Goal: Find specific page/section: Find specific page/section

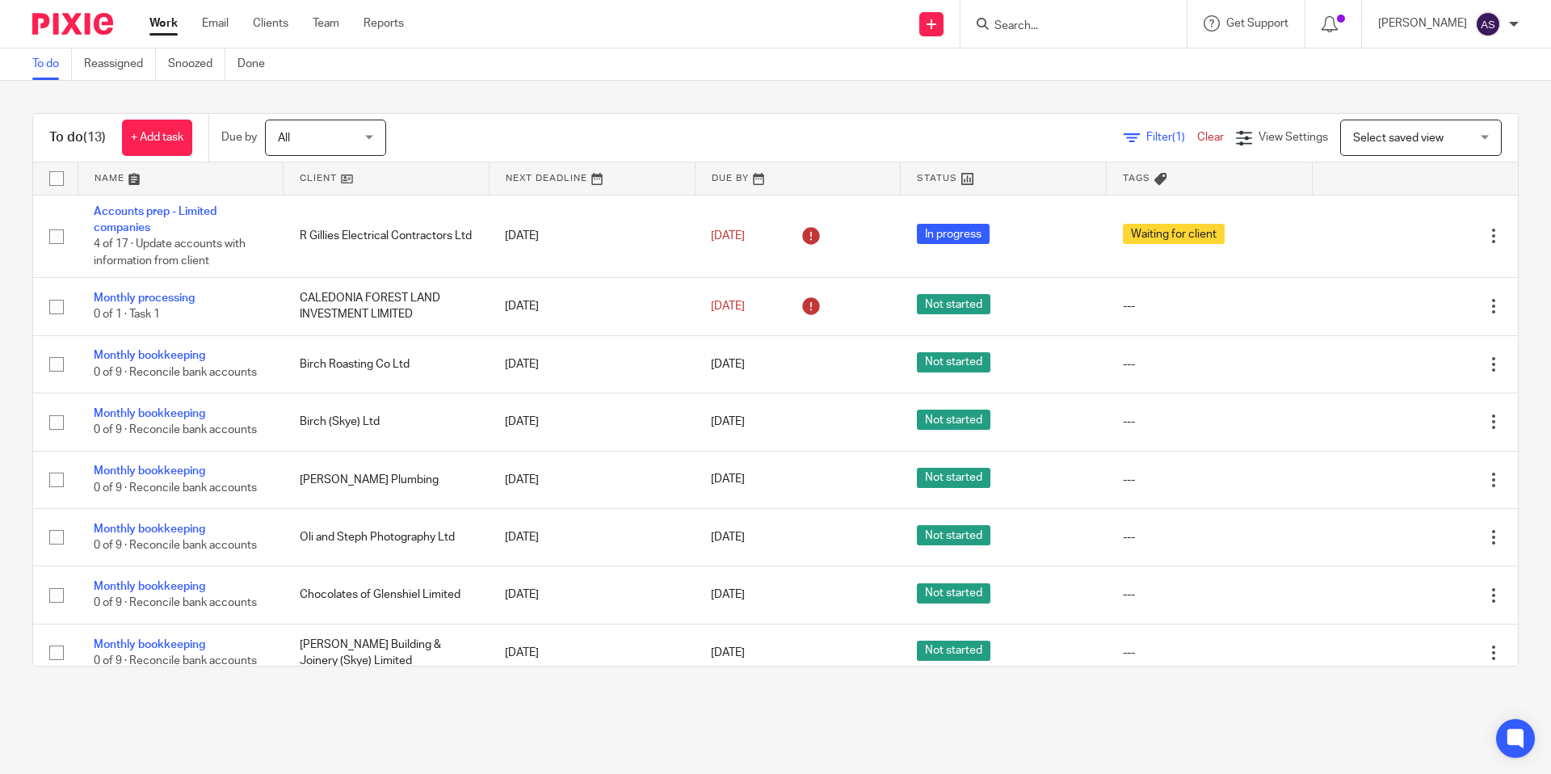
click at [1016, 31] on input "Search" at bounding box center [1065, 26] width 145 height 15
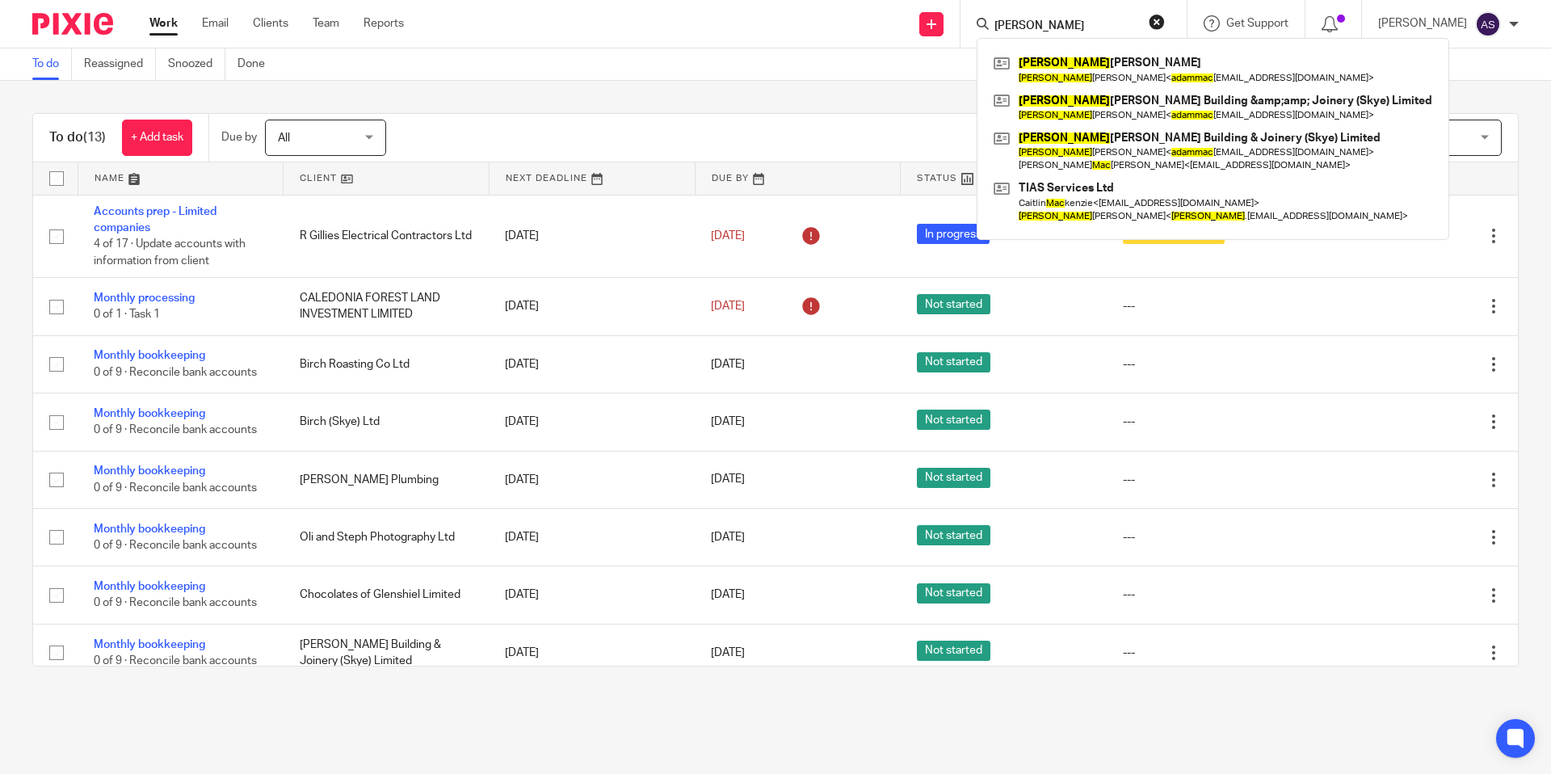
type input "adam mac"
click at [1156, 23] on button "reset" at bounding box center [1157, 22] width 16 height 16
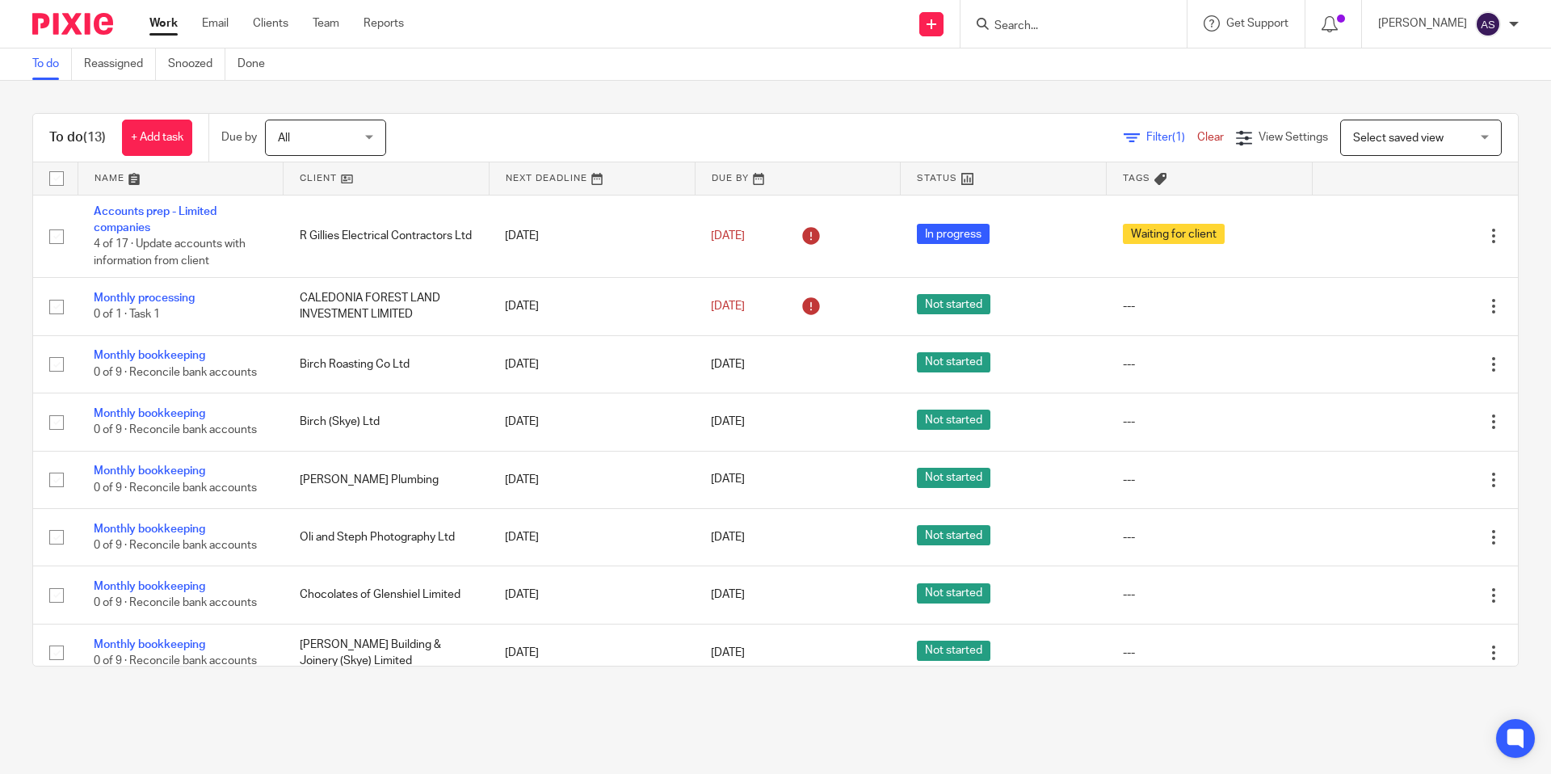
click at [1114, 23] on input "Search" at bounding box center [1065, 26] width 145 height 15
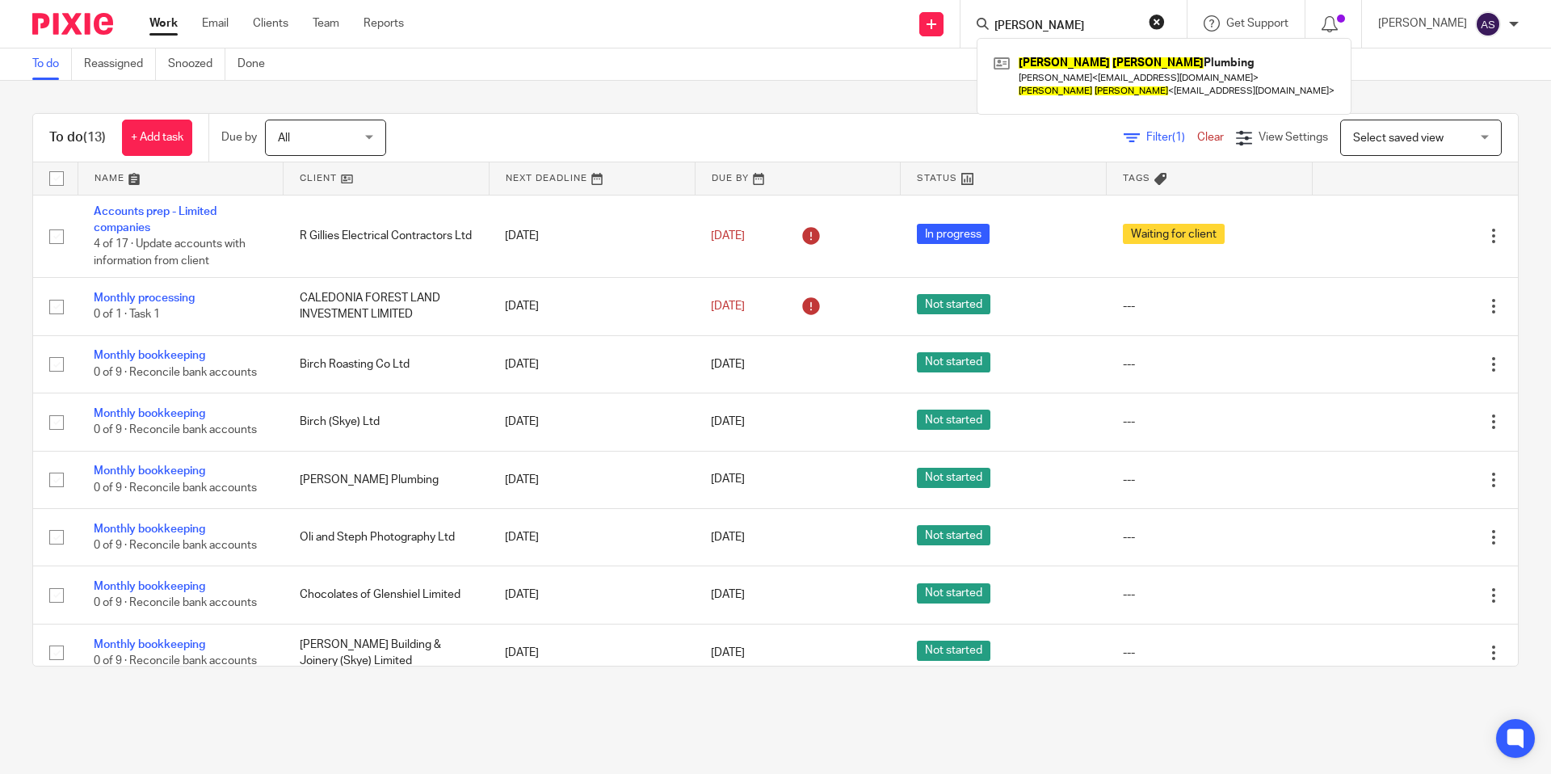
type input "david kirk"
click at [1158, 15] on button "reset" at bounding box center [1157, 22] width 16 height 16
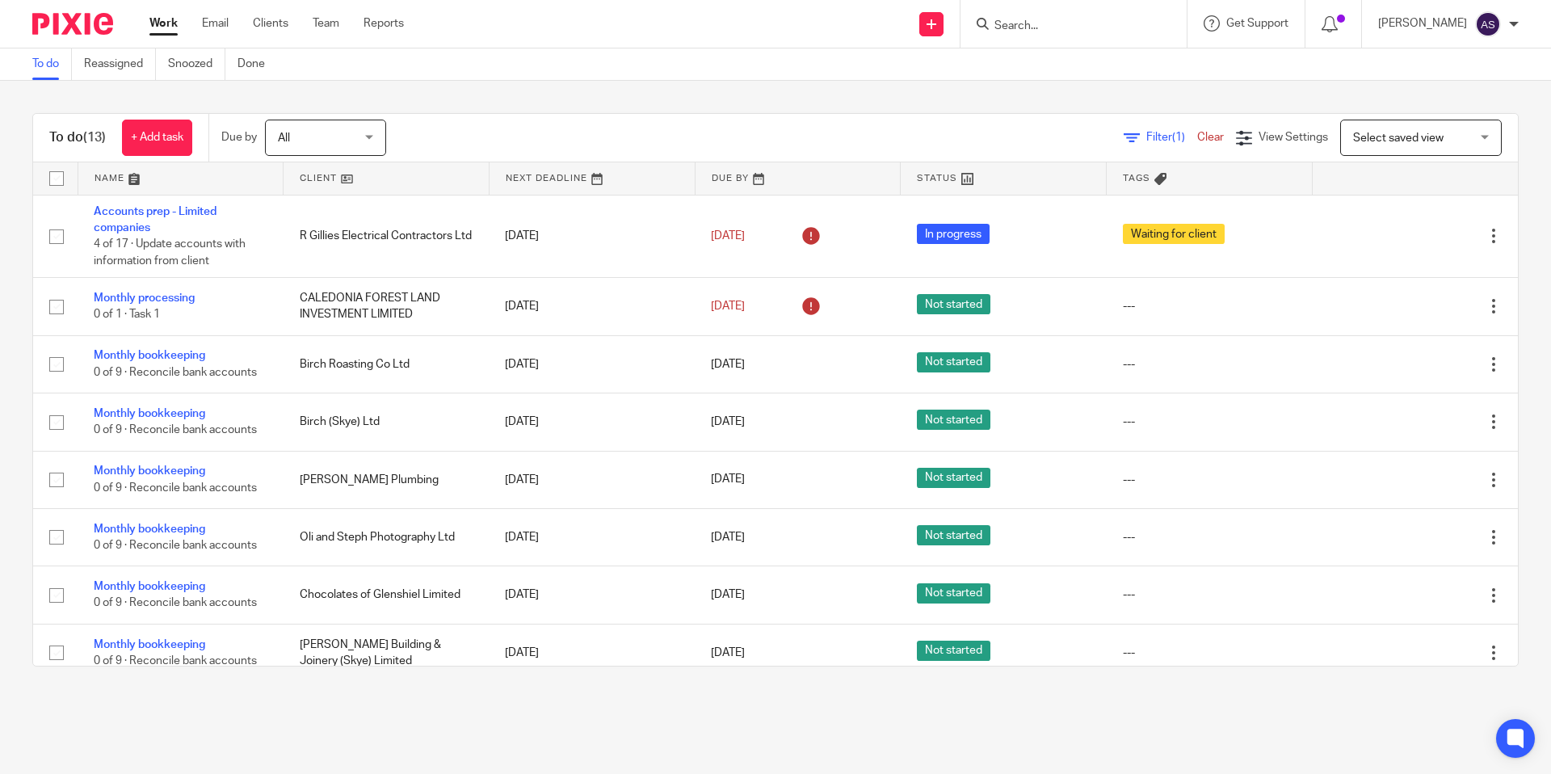
click at [1064, 10] on div at bounding box center [1074, 24] width 226 height 48
click at [1062, 19] on input "Search" at bounding box center [1065, 26] width 145 height 15
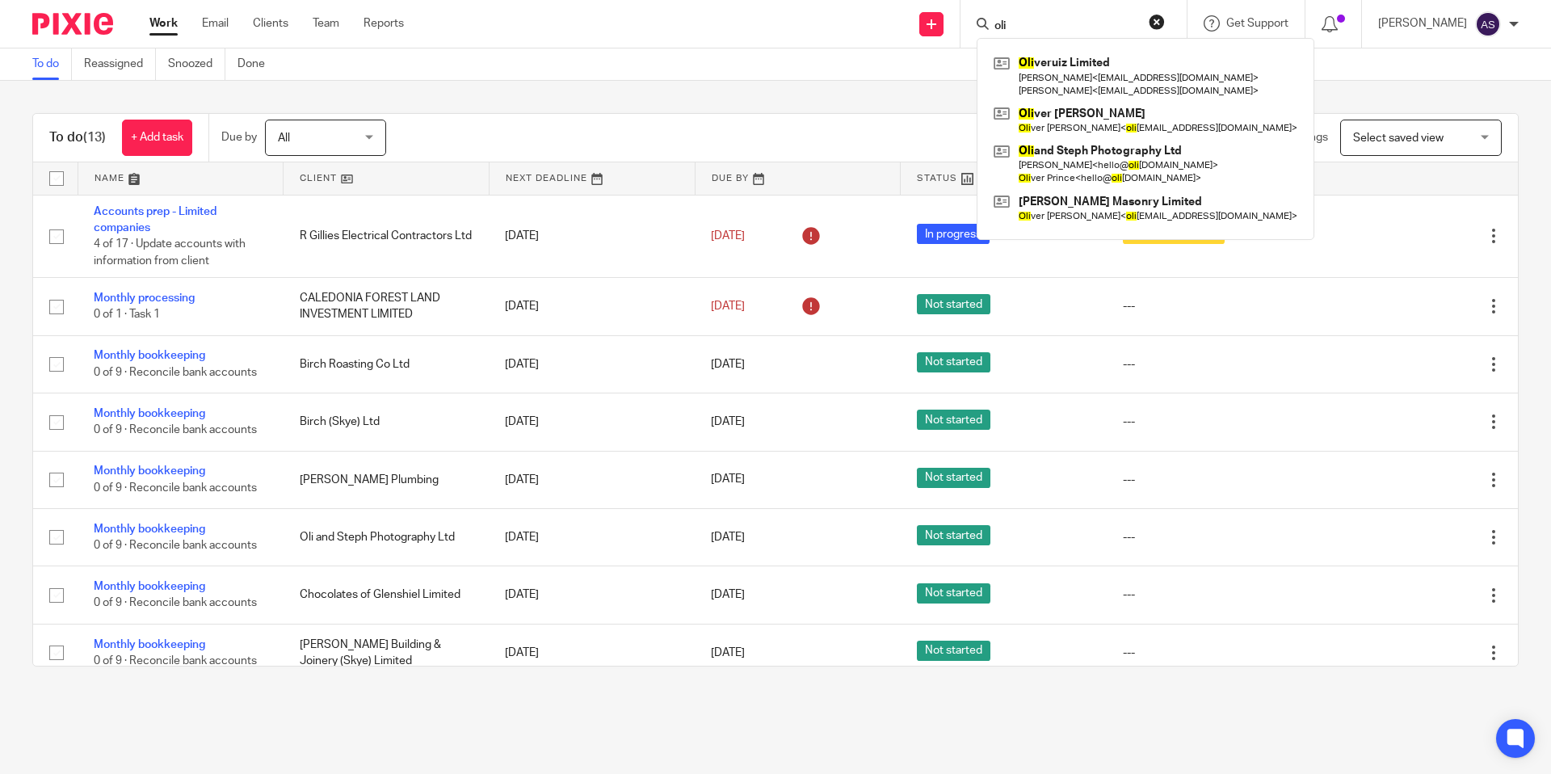
type input "oli"
click at [1153, 23] on button "reset" at bounding box center [1157, 22] width 16 height 16
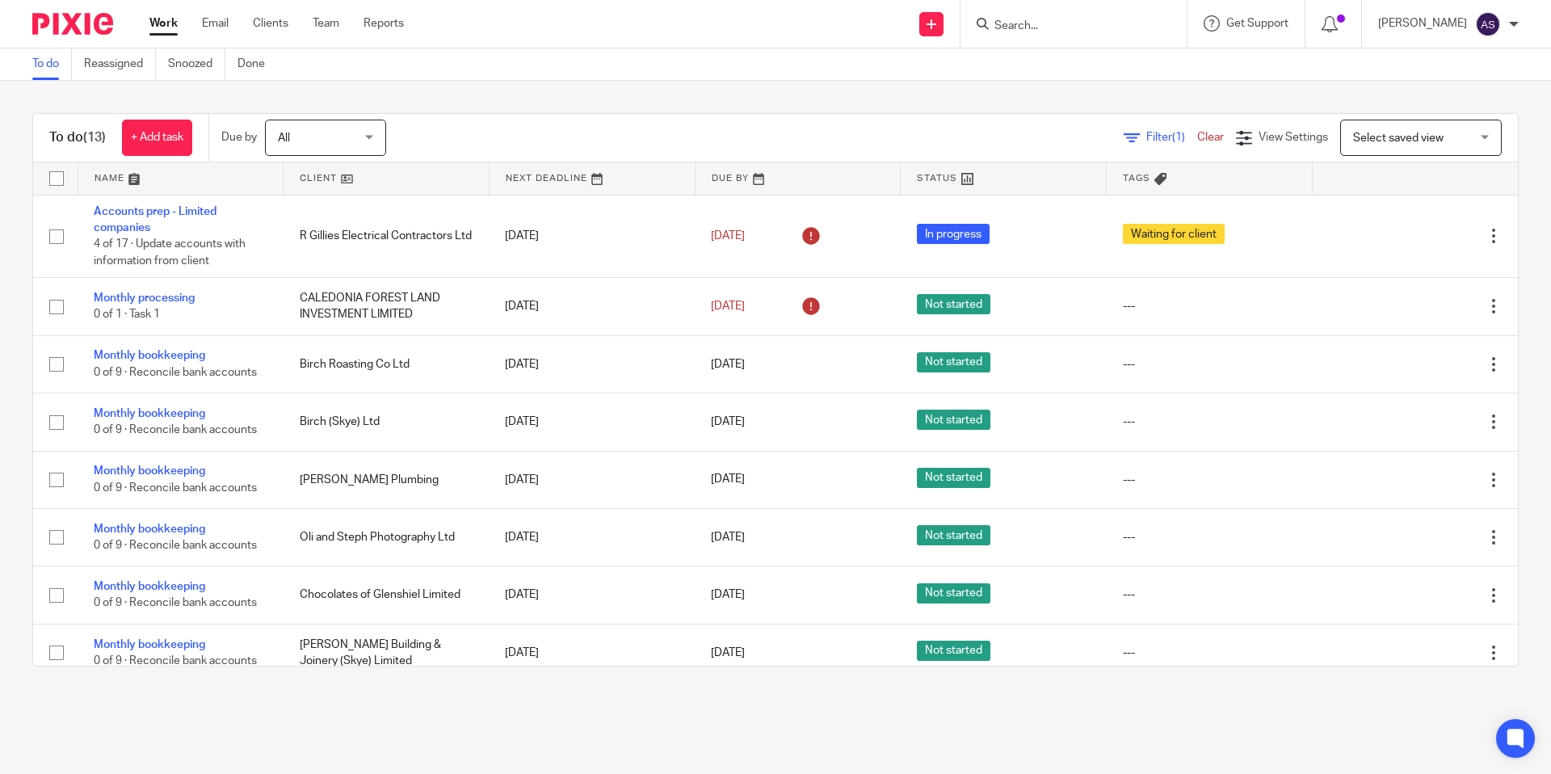
click at [1107, 25] on input "Search" at bounding box center [1065, 26] width 145 height 15
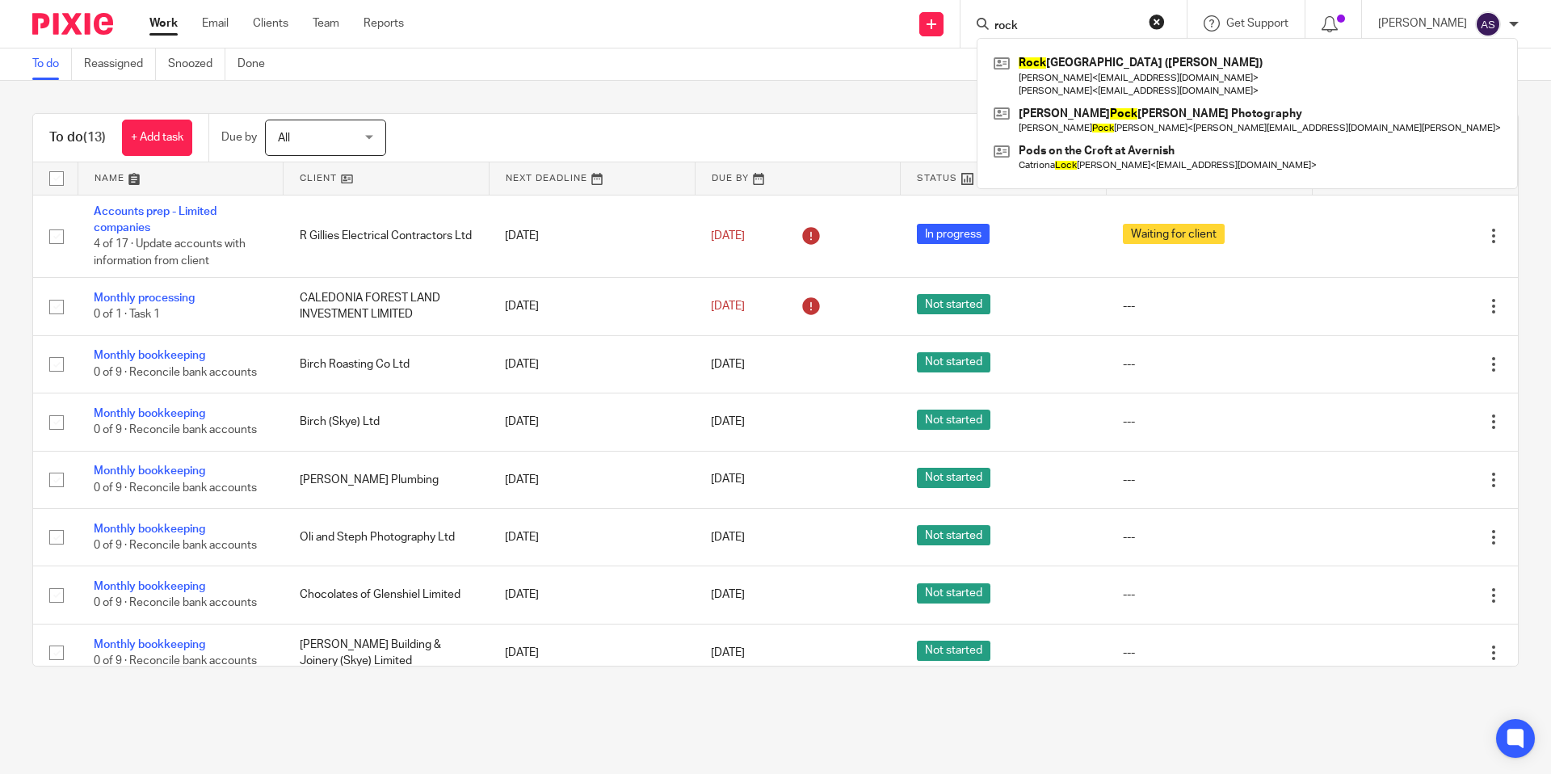
type input "rock"
click at [1155, 22] on button "reset" at bounding box center [1157, 22] width 16 height 16
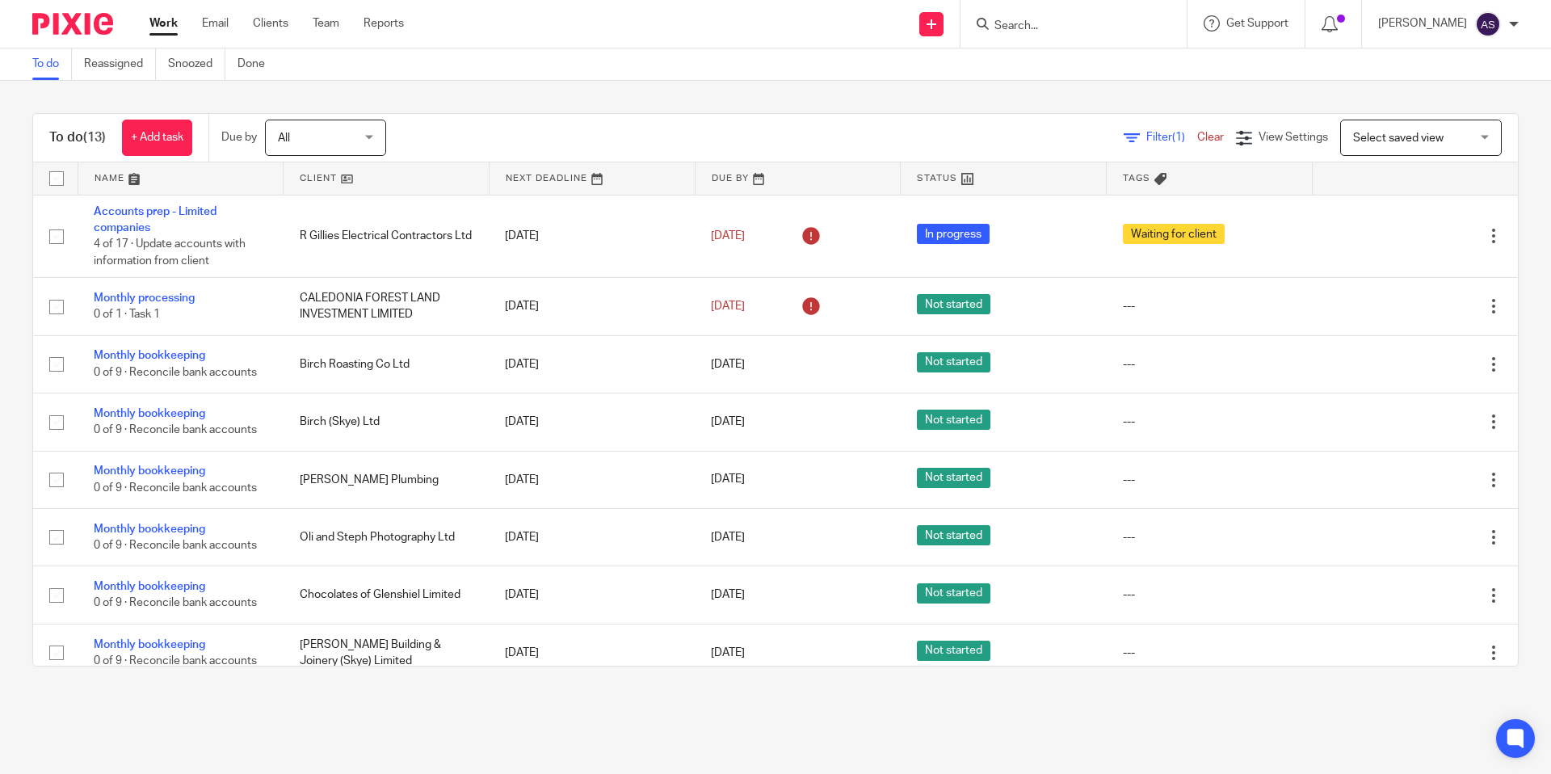
click at [1128, 22] on input "Search" at bounding box center [1065, 26] width 145 height 15
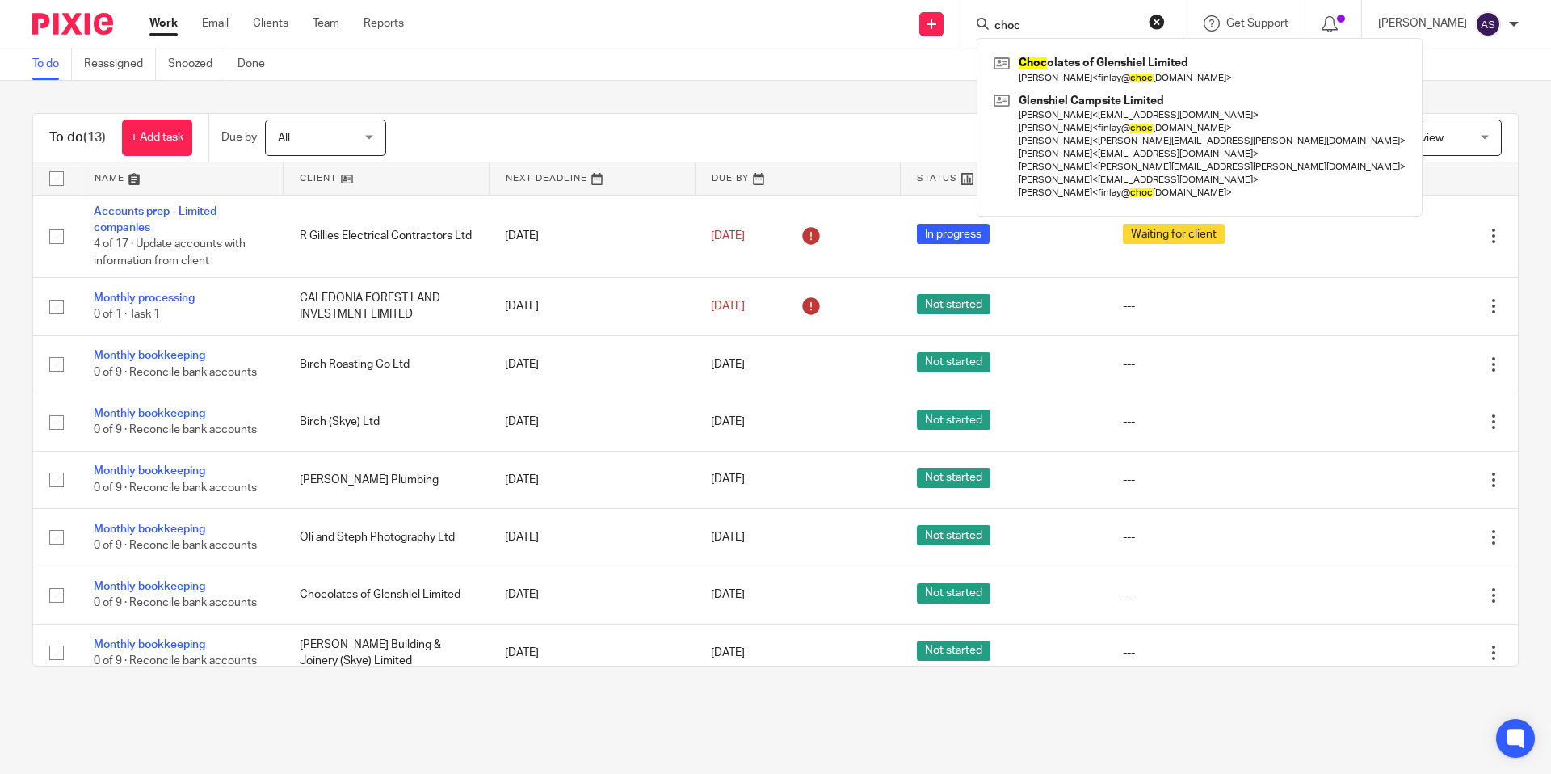
type input "choc"
click at [1156, 22] on button "reset" at bounding box center [1157, 22] width 16 height 16
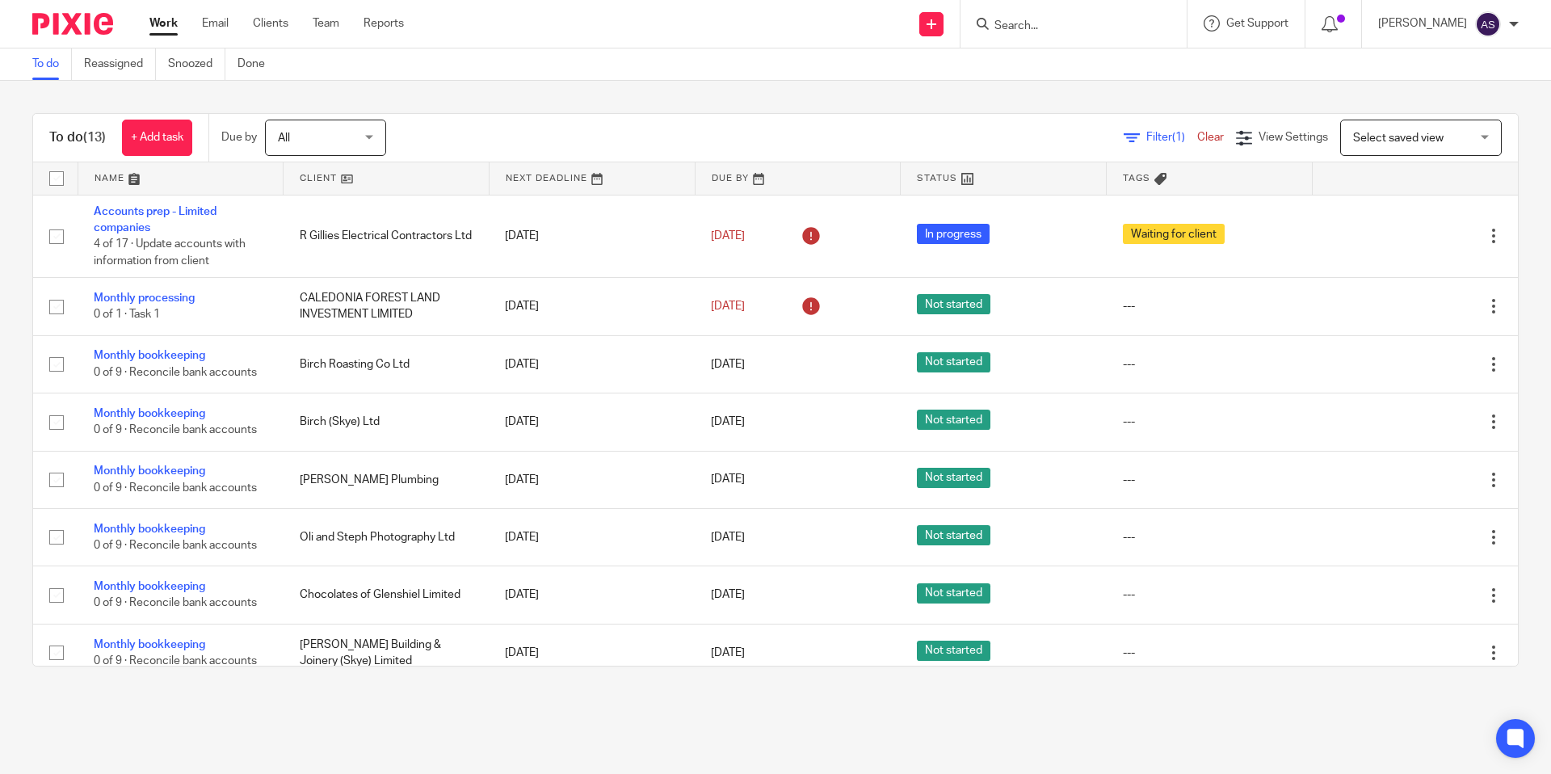
click at [1125, 20] on input "Search" at bounding box center [1065, 26] width 145 height 15
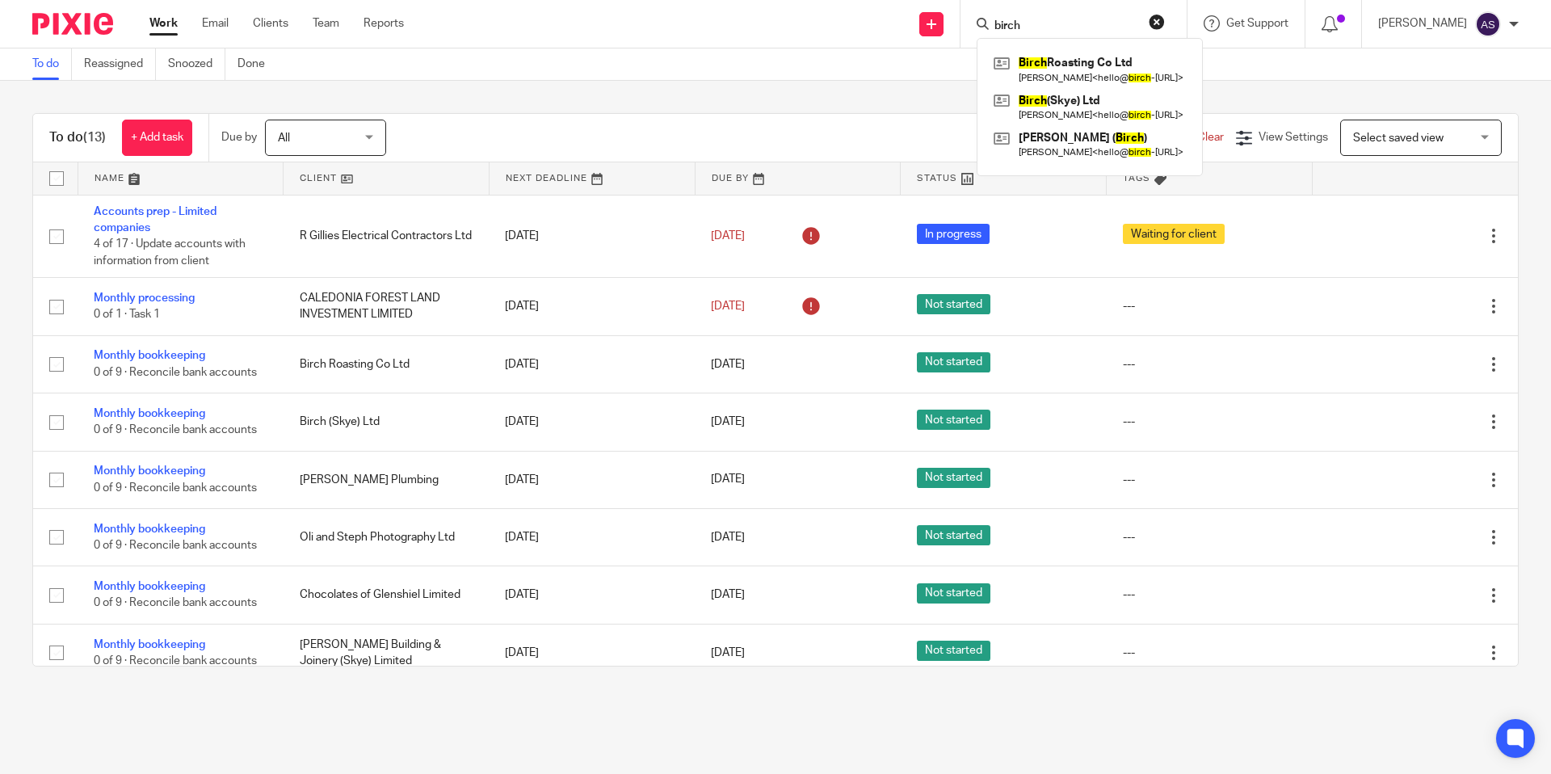
type input "birch"
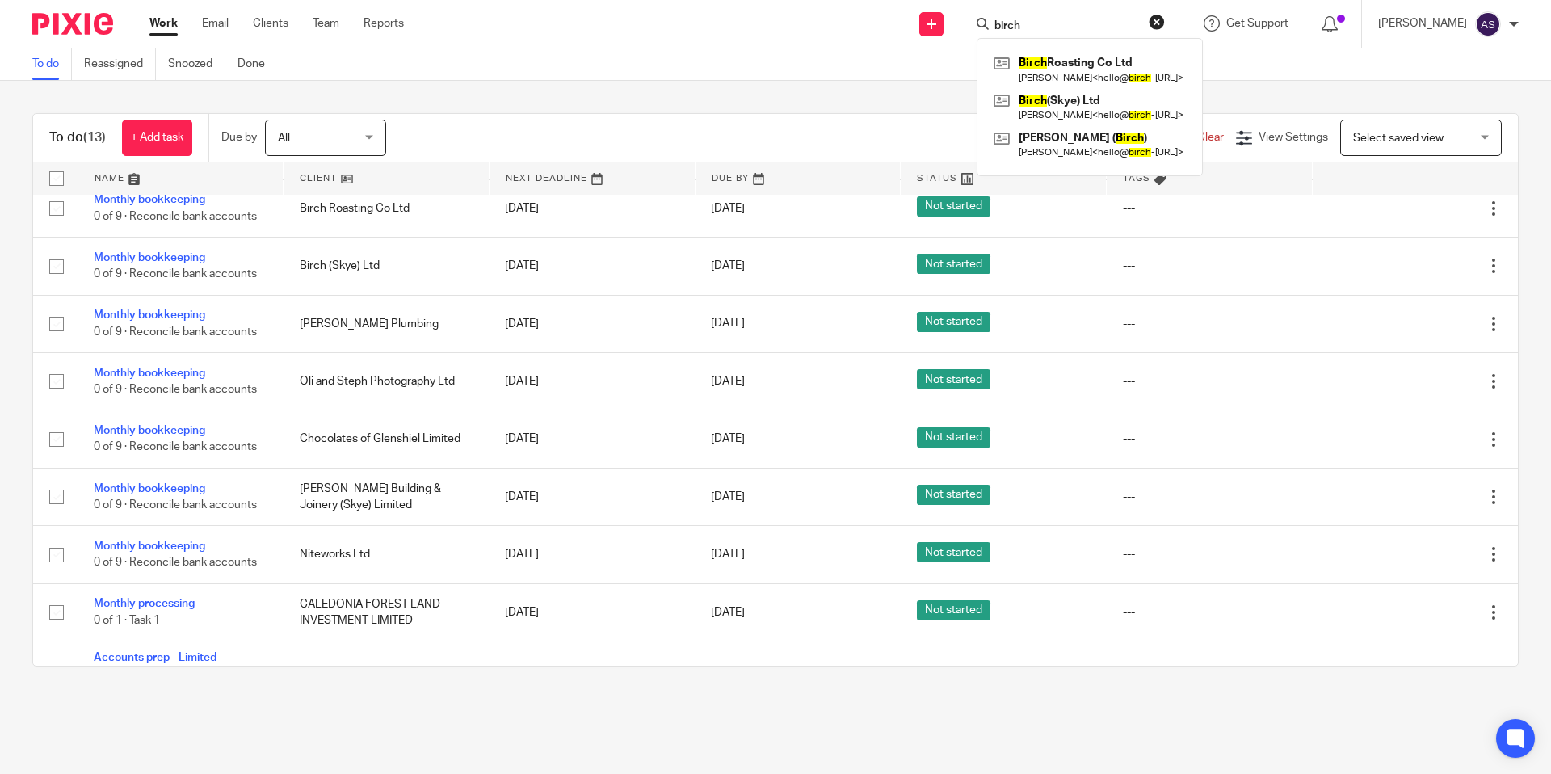
scroll to position [162, 0]
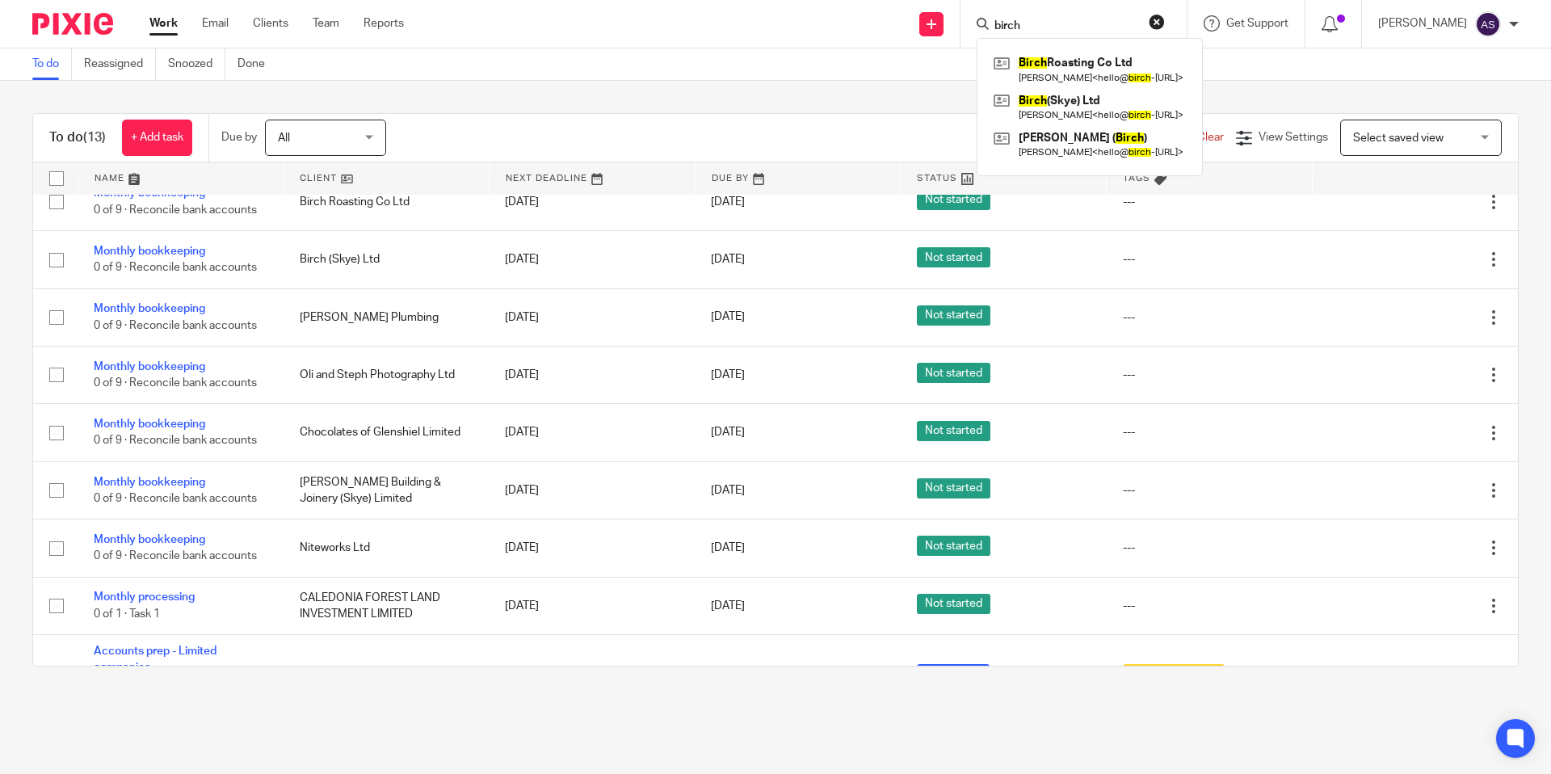
click at [1161, 19] on button "reset" at bounding box center [1157, 22] width 16 height 16
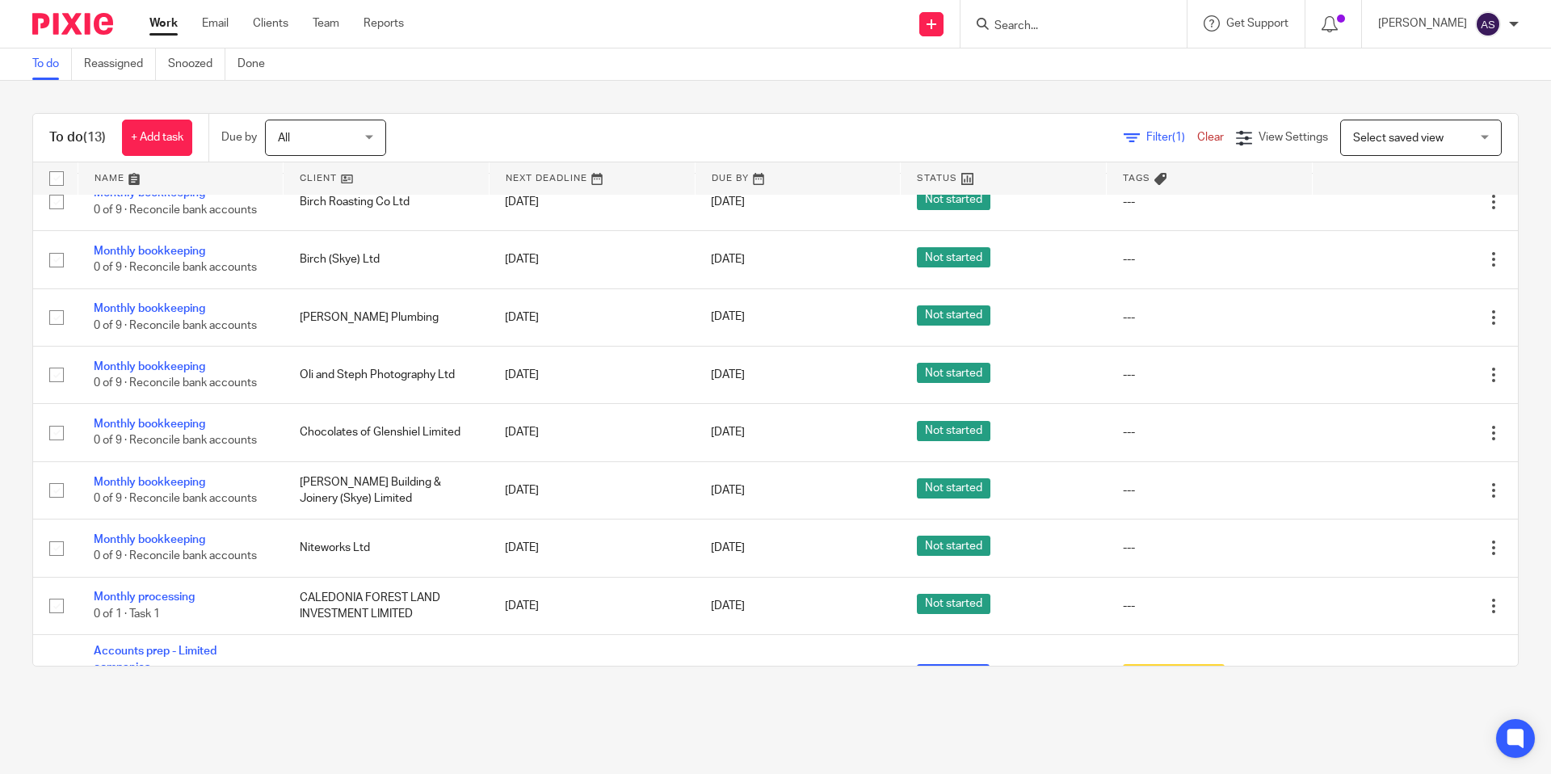
click at [1105, 27] on input "Search" at bounding box center [1065, 26] width 145 height 15
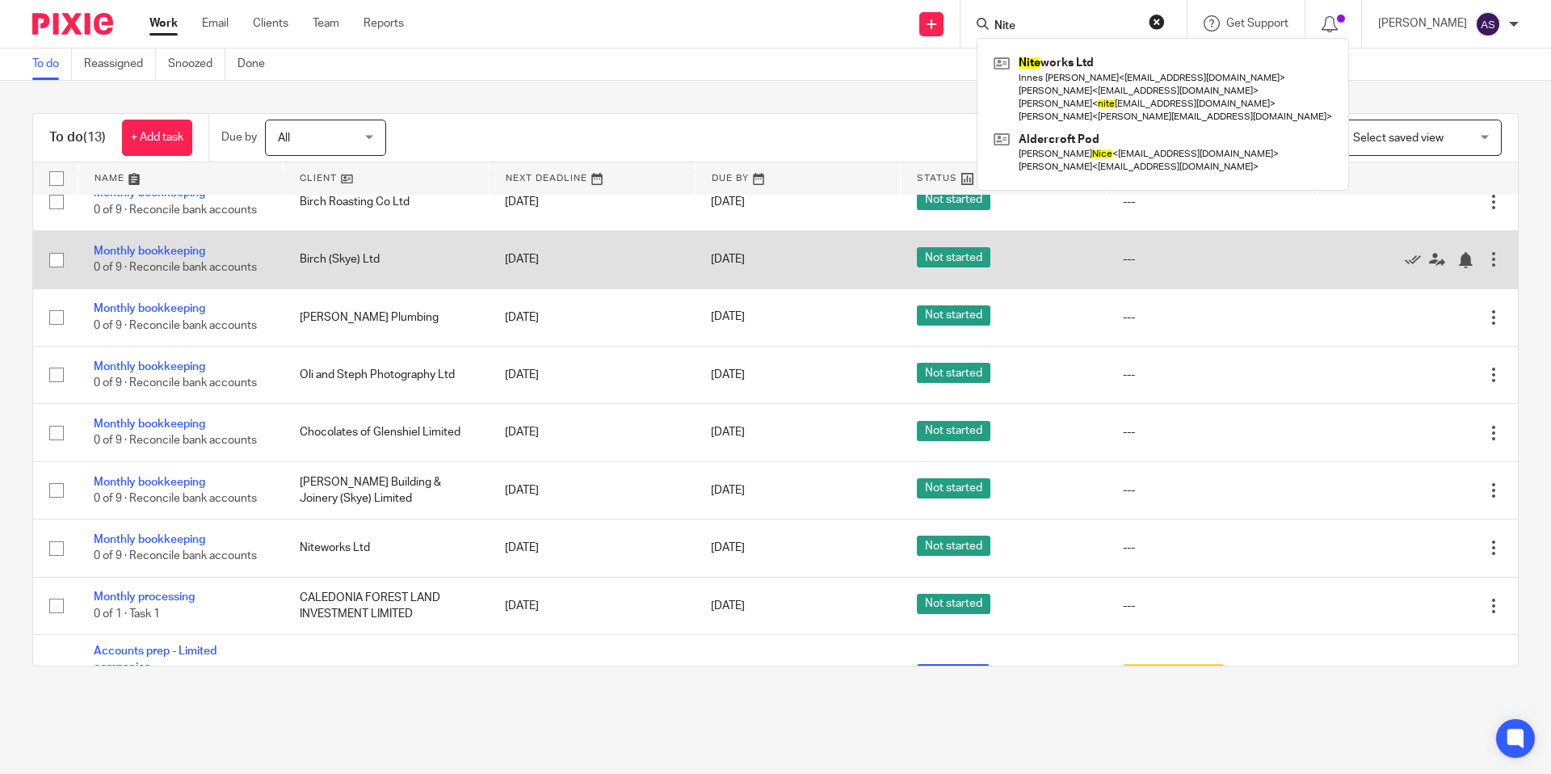
type input "Nite"
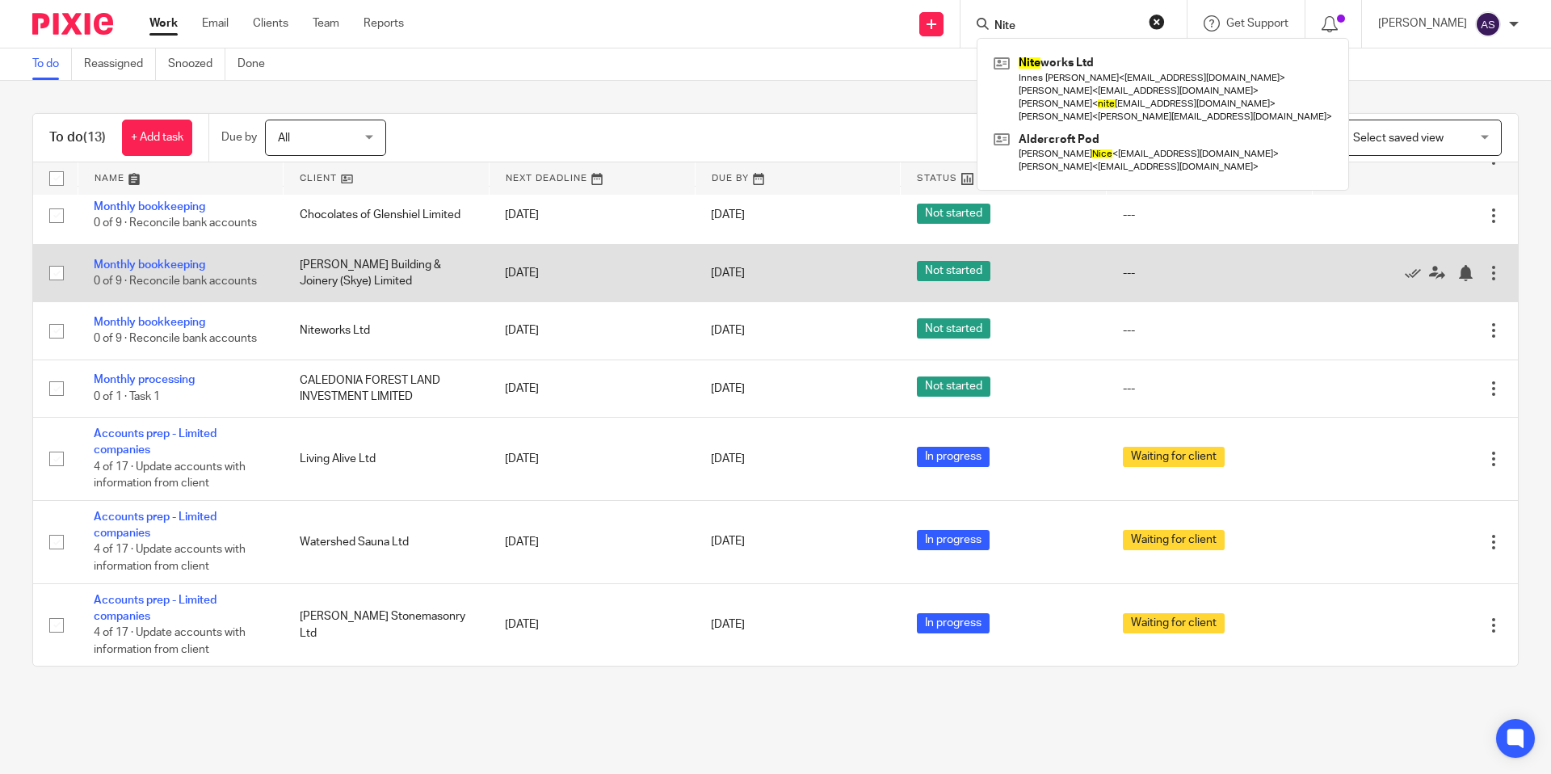
scroll to position [393, 0]
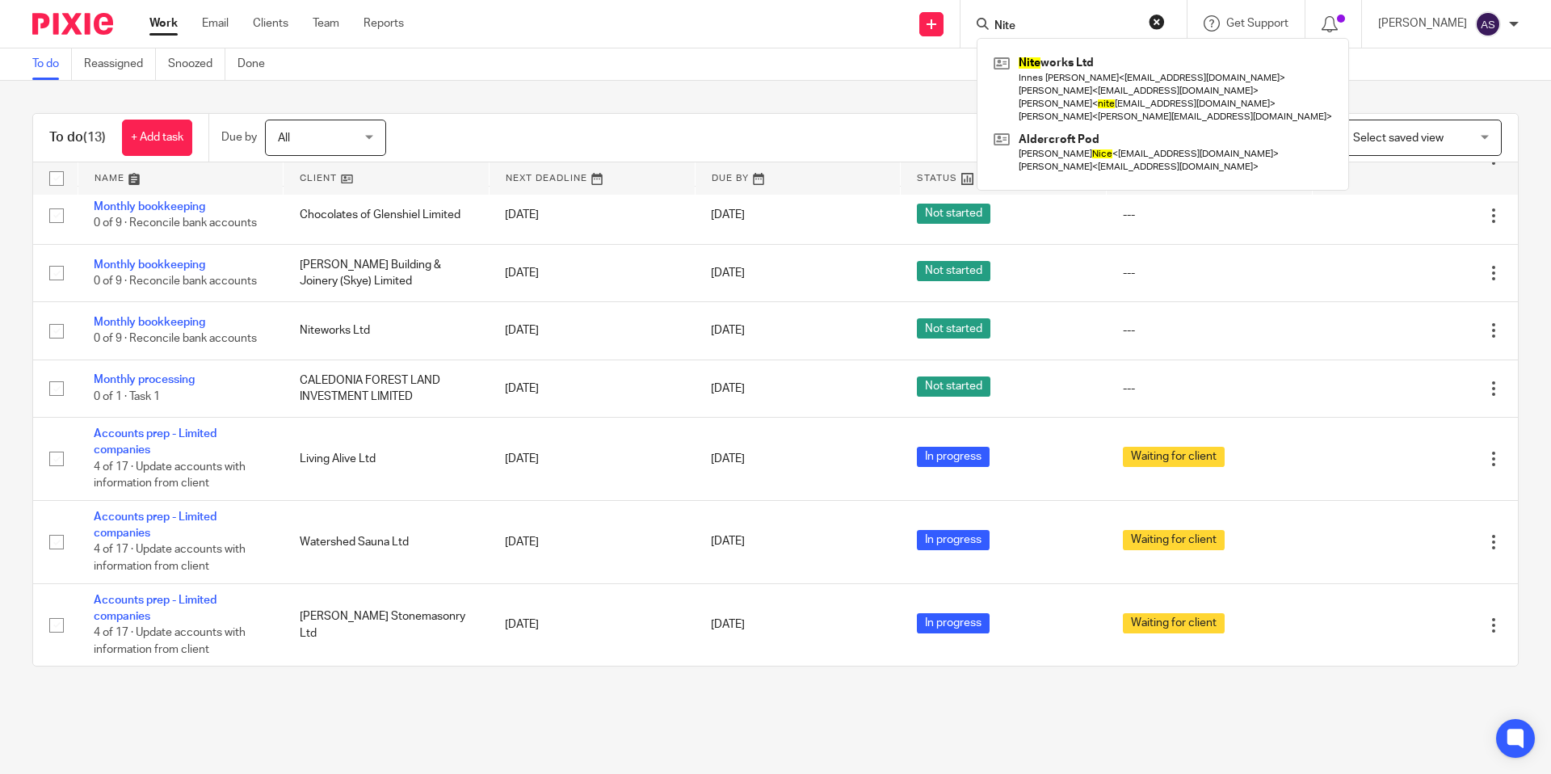
click at [1155, 20] on button "reset" at bounding box center [1157, 22] width 16 height 16
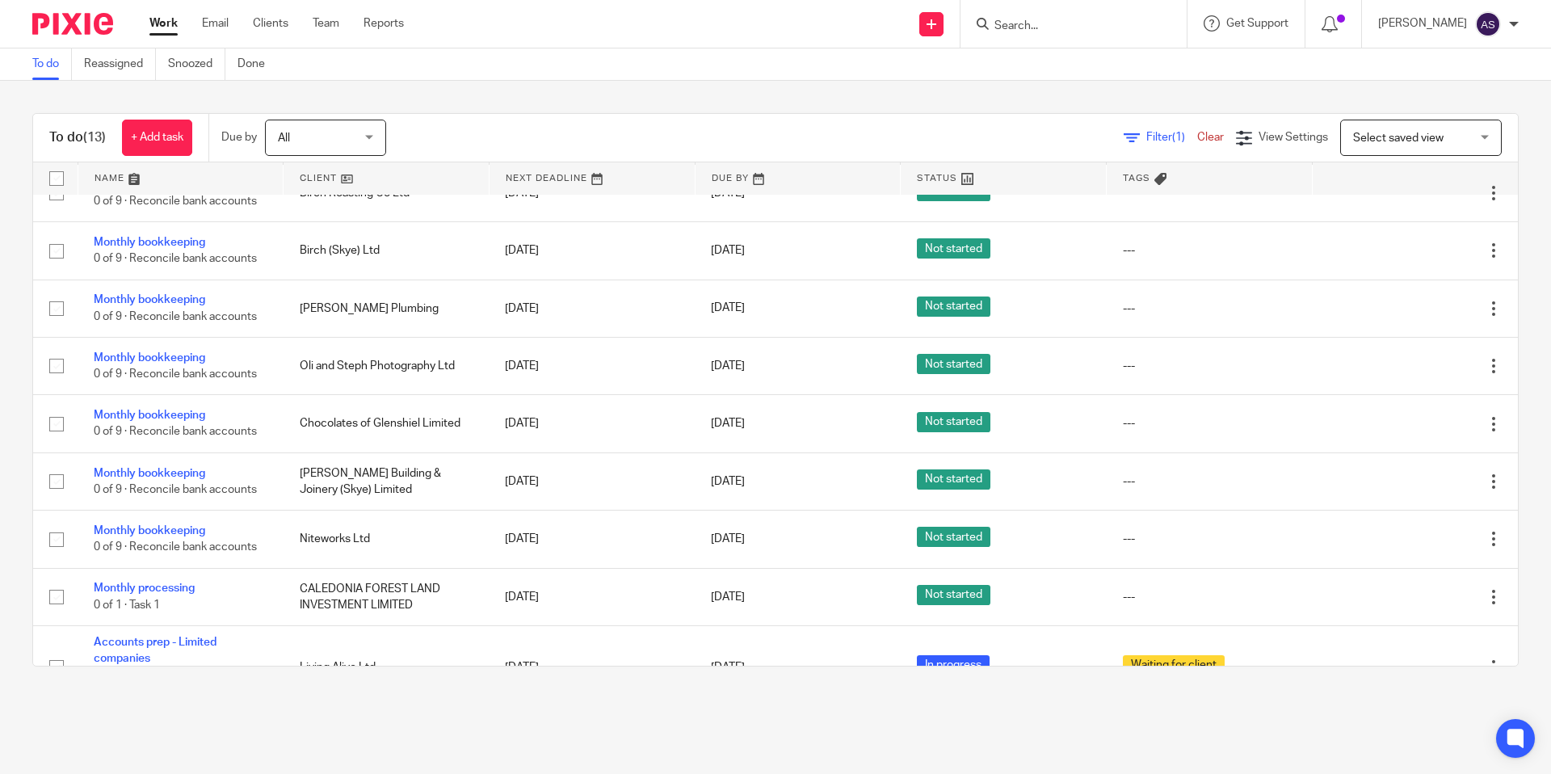
scroll to position [0, 0]
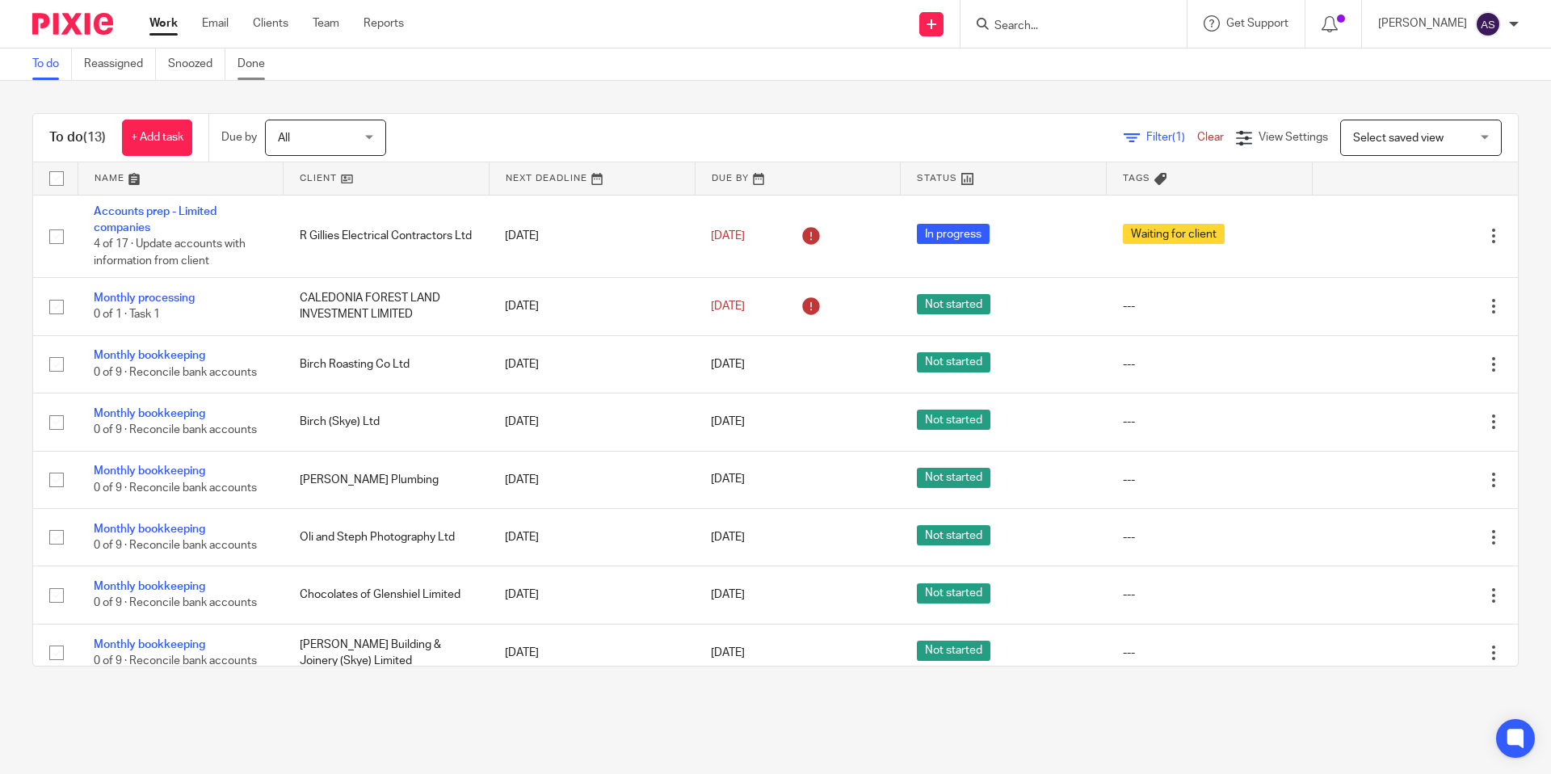
click at [246, 65] on link "Done" at bounding box center [258, 64] width 40 height 32
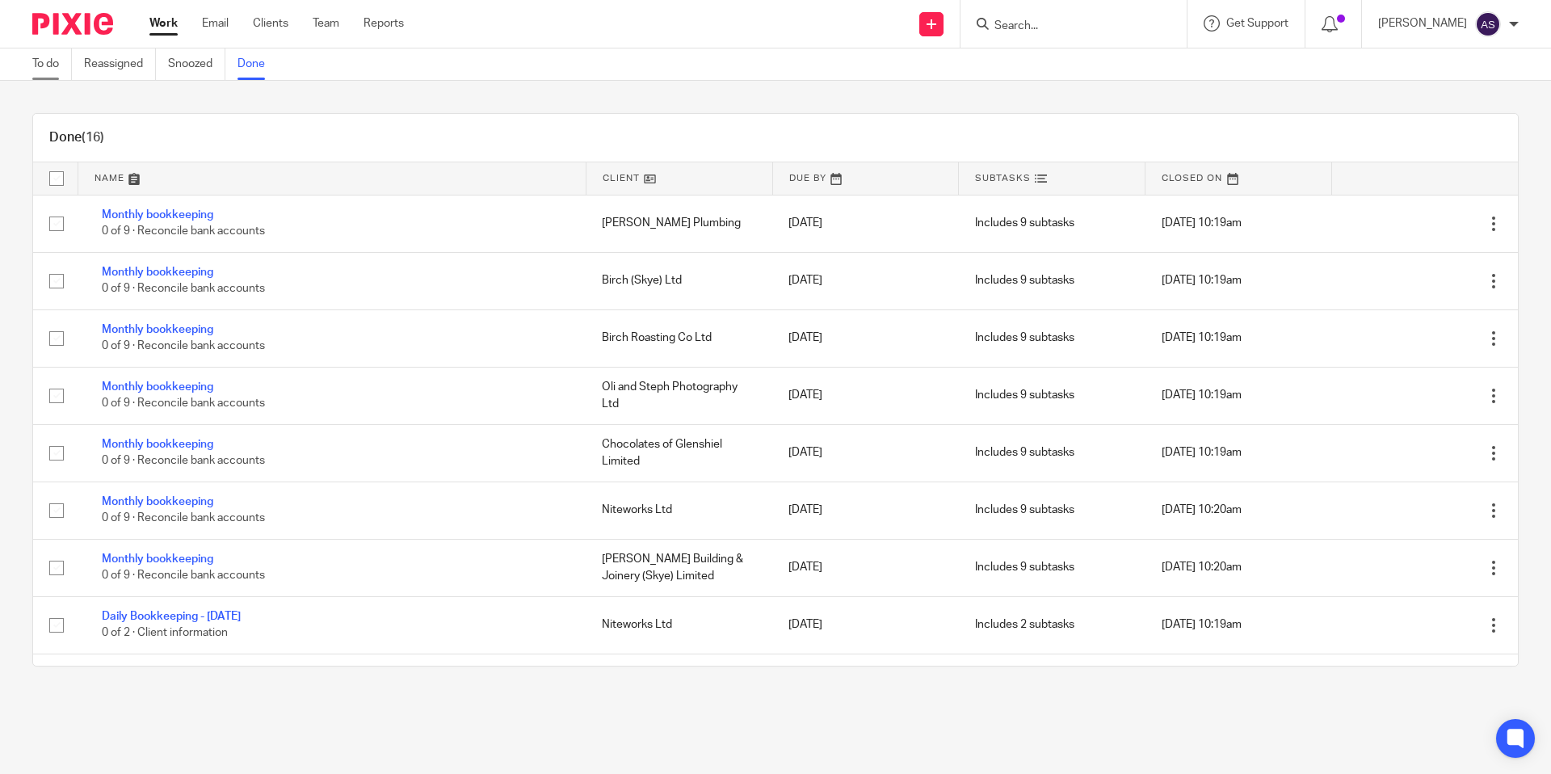
click at [51, 64] on link "To do" at bounding box center [52, 64] width 40 height 32
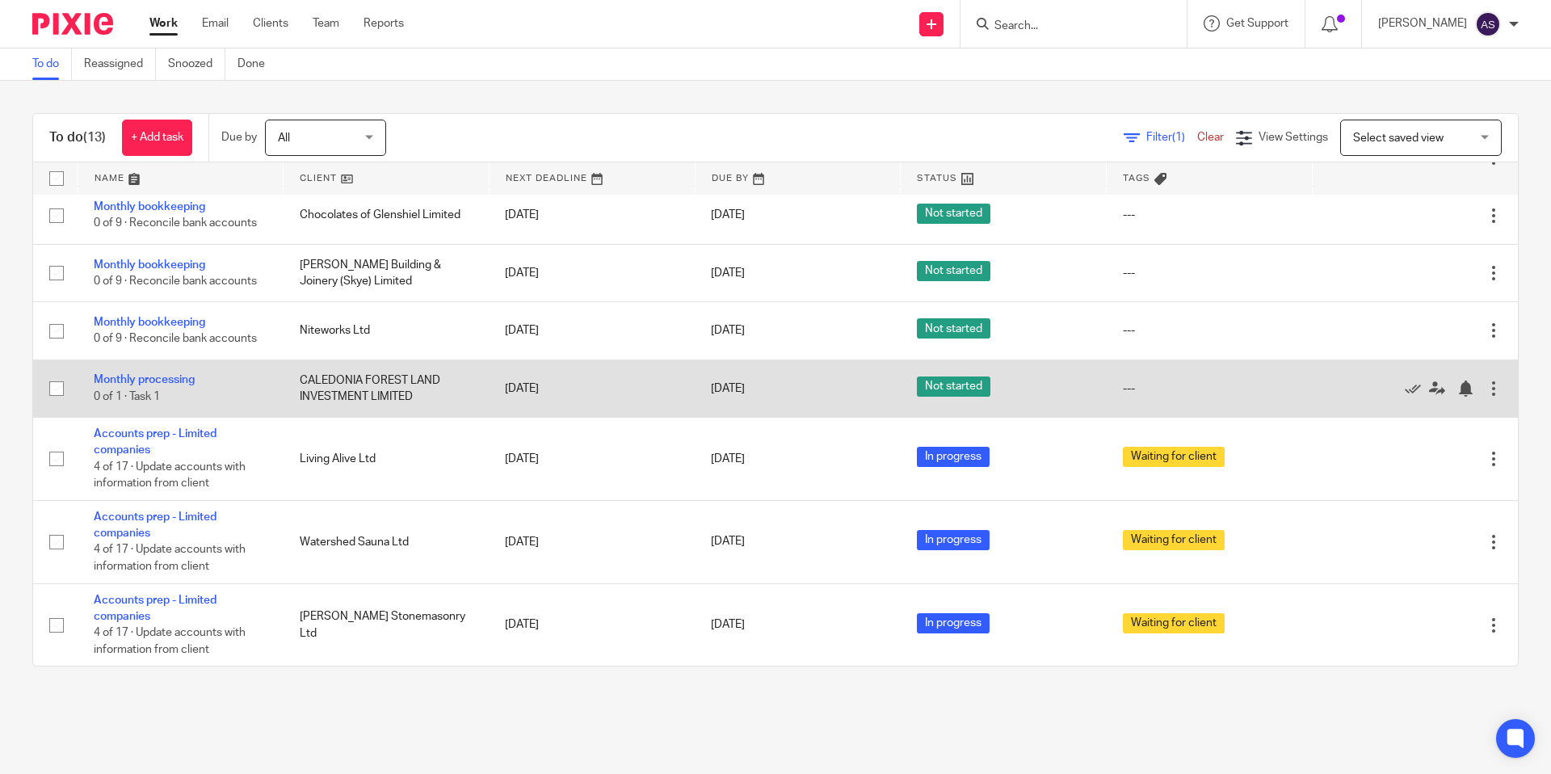
scroll to position [393, 0]
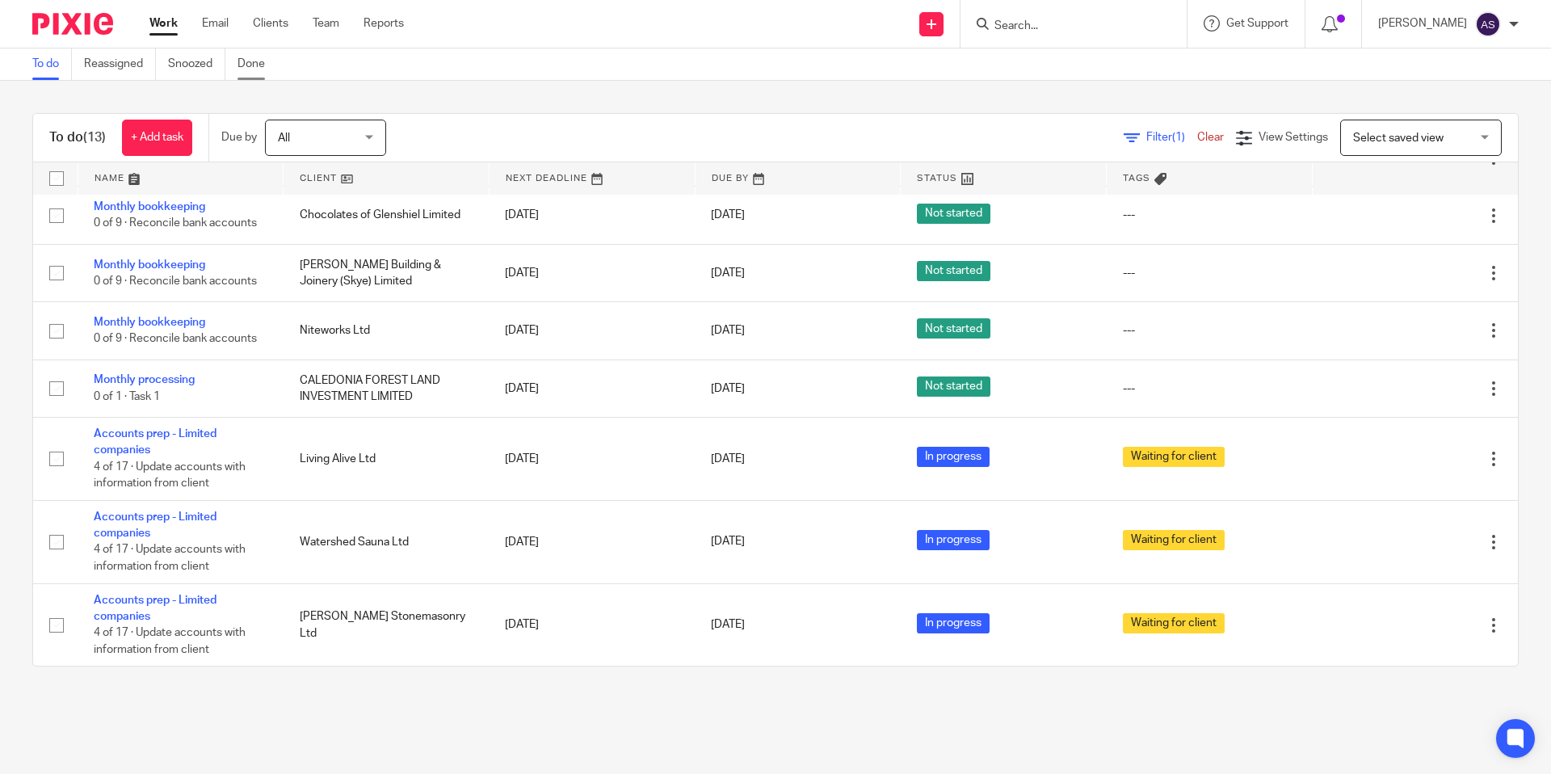
click at [257, 62] on link "Done" at bounding box center [258, 64] width 40 height 32
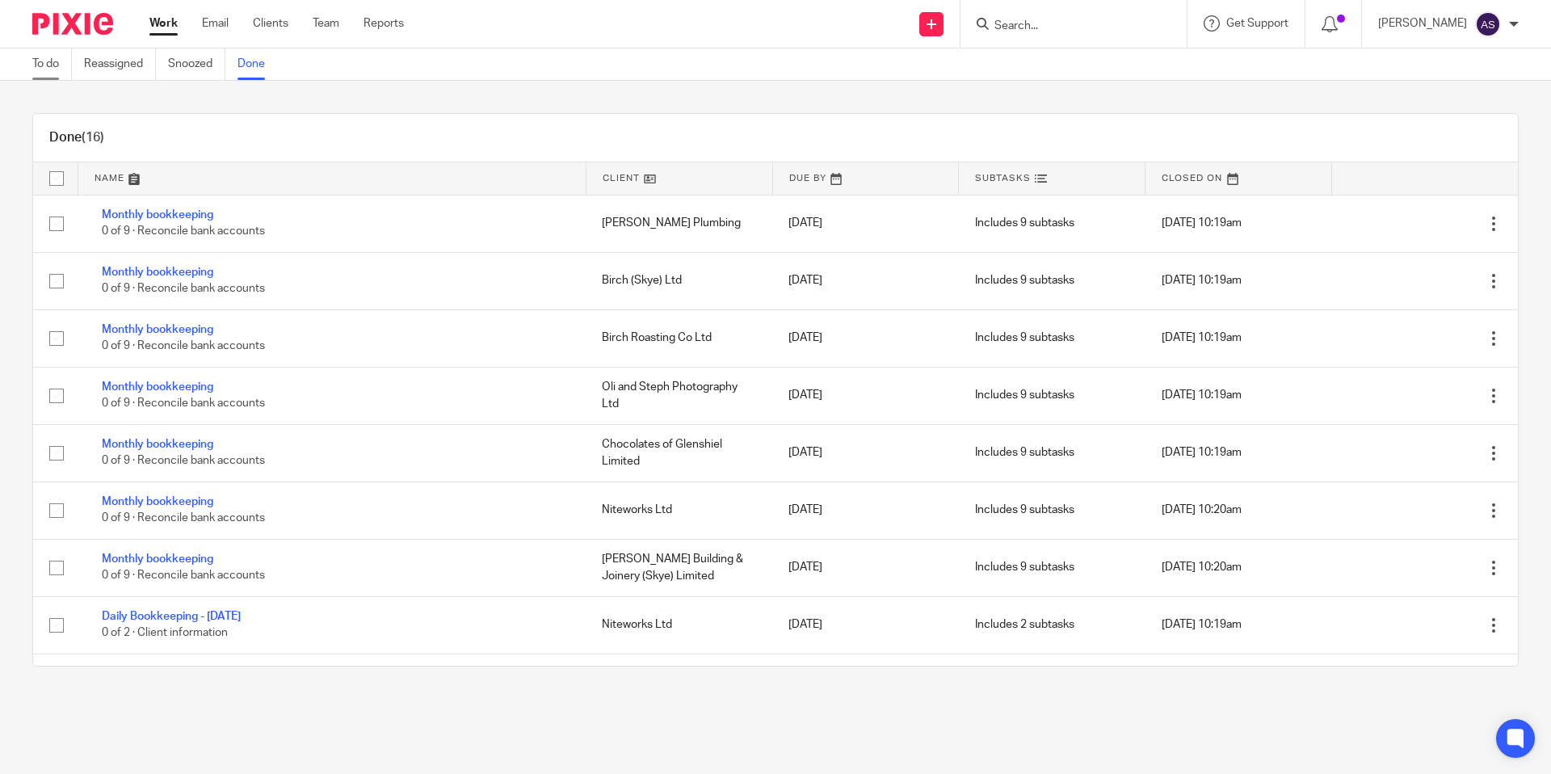
click link "To do"
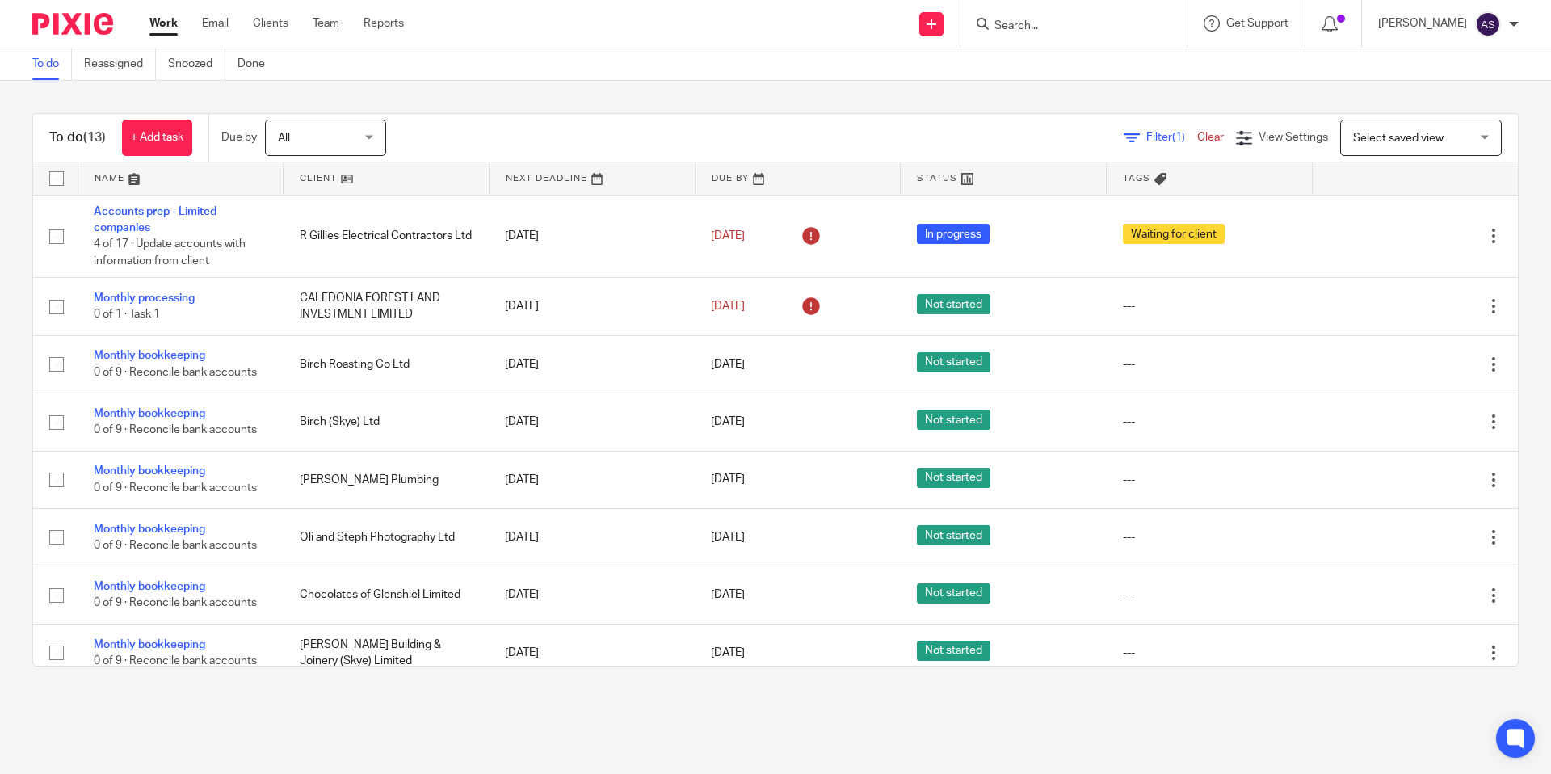
click at [1516, 23] on div at bounding box center [1514, 24] width 10 height 10
click at [1313, 93] on div "To do (13) + Add task Due by All All Today Tomorrow This week Next week This mo…" at bounding box center [775, 390] width 1551 height 618
click at [1380, 134] on span "Select saved view" at bounding box center [1398, 138] width 90 height 11
click at [1266, 116] on div "To do (13) + Add task Due by All All Today Tomorrow This week Next week This mo…" at bounding box center [775, 138] width 1485 height 48
click at [1269, 134] on span "View Settings" at bounding box center [1293, 137] width 69 height 11
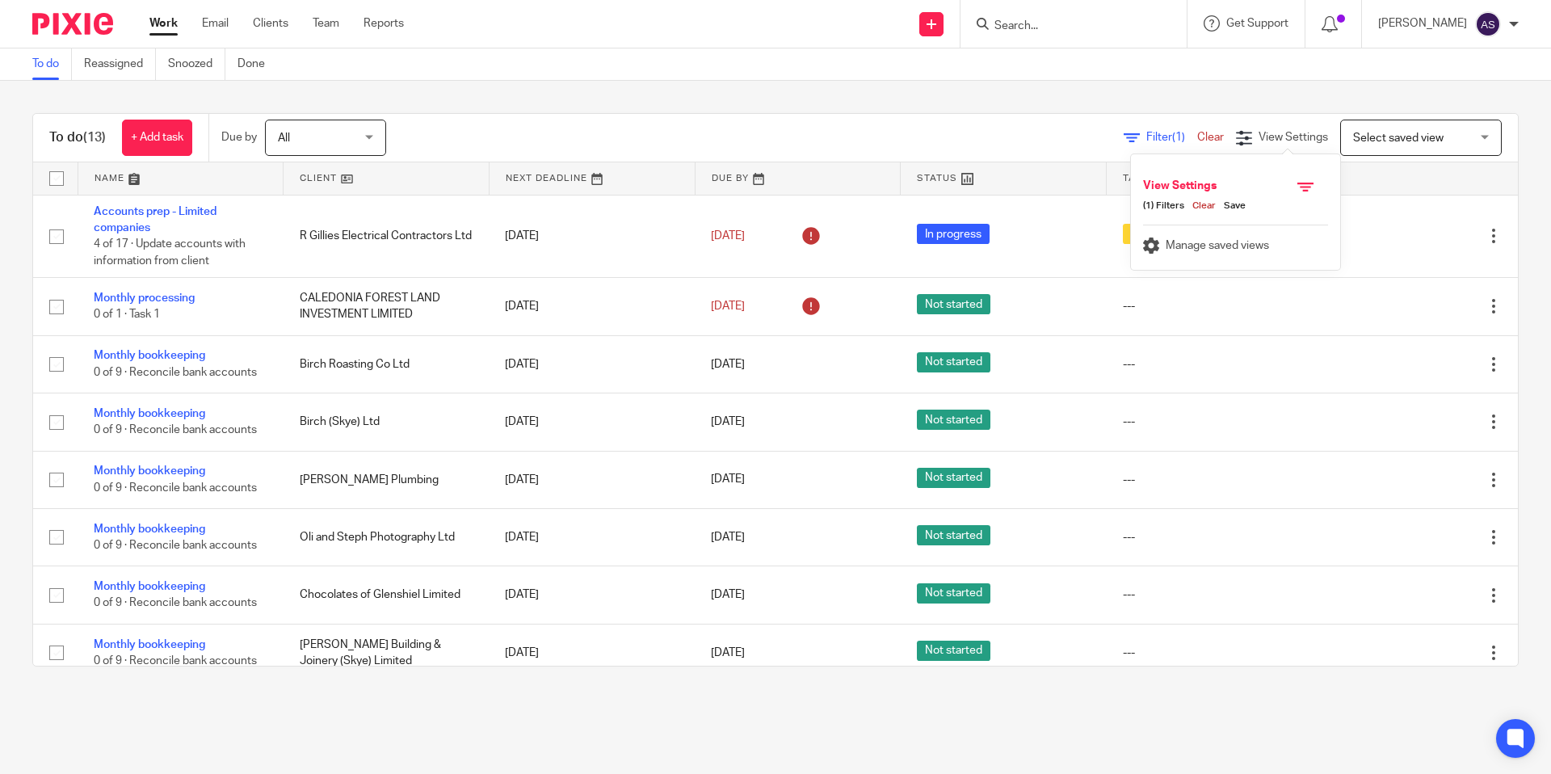
click at [1286, 95] on div "To do (13) + Add task Due by All All Today Tomorrow This week Next week This mo…" at bounding box center [775, 390] width 1551 height 618
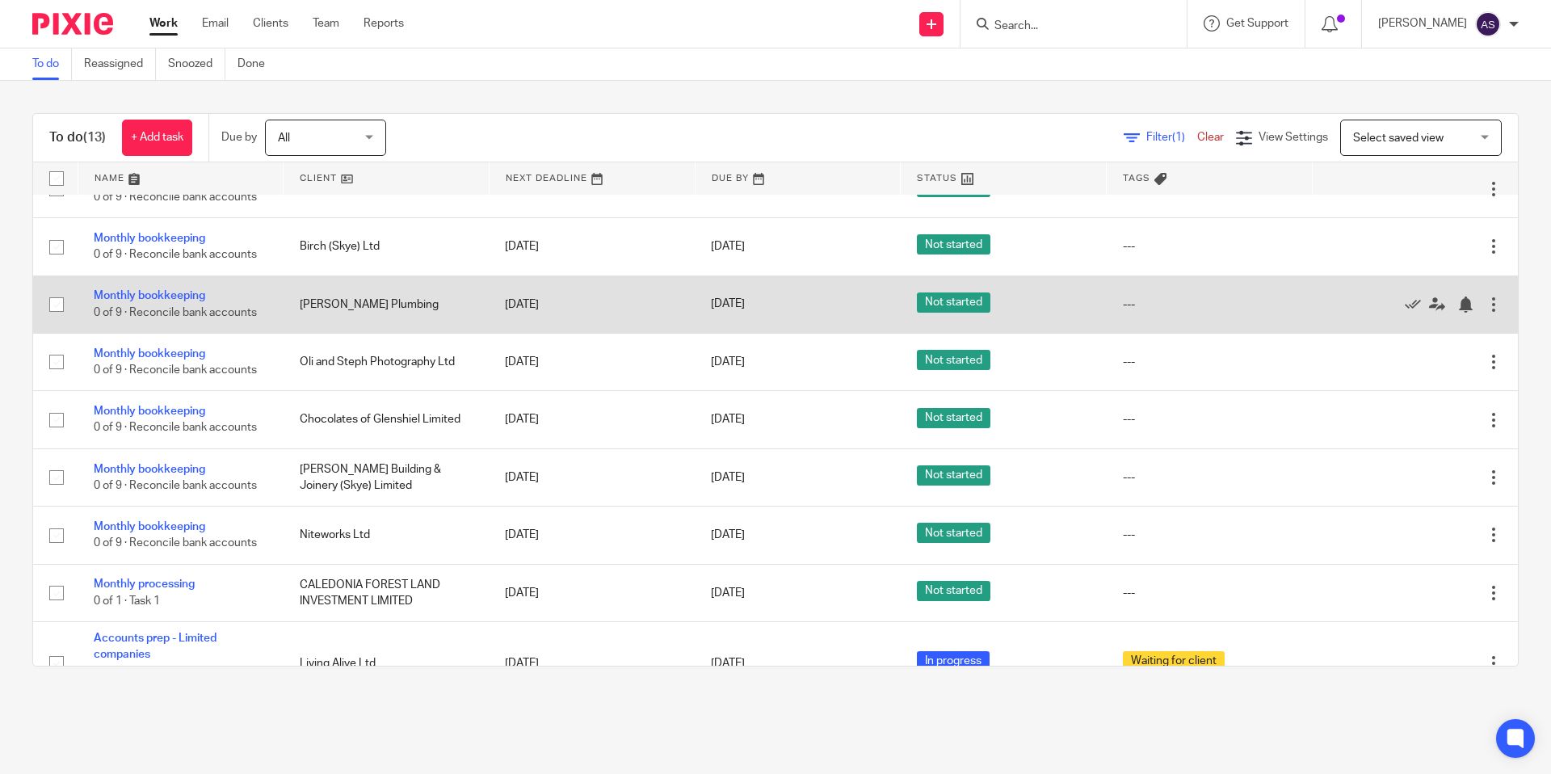
scroll to position [178, 0]
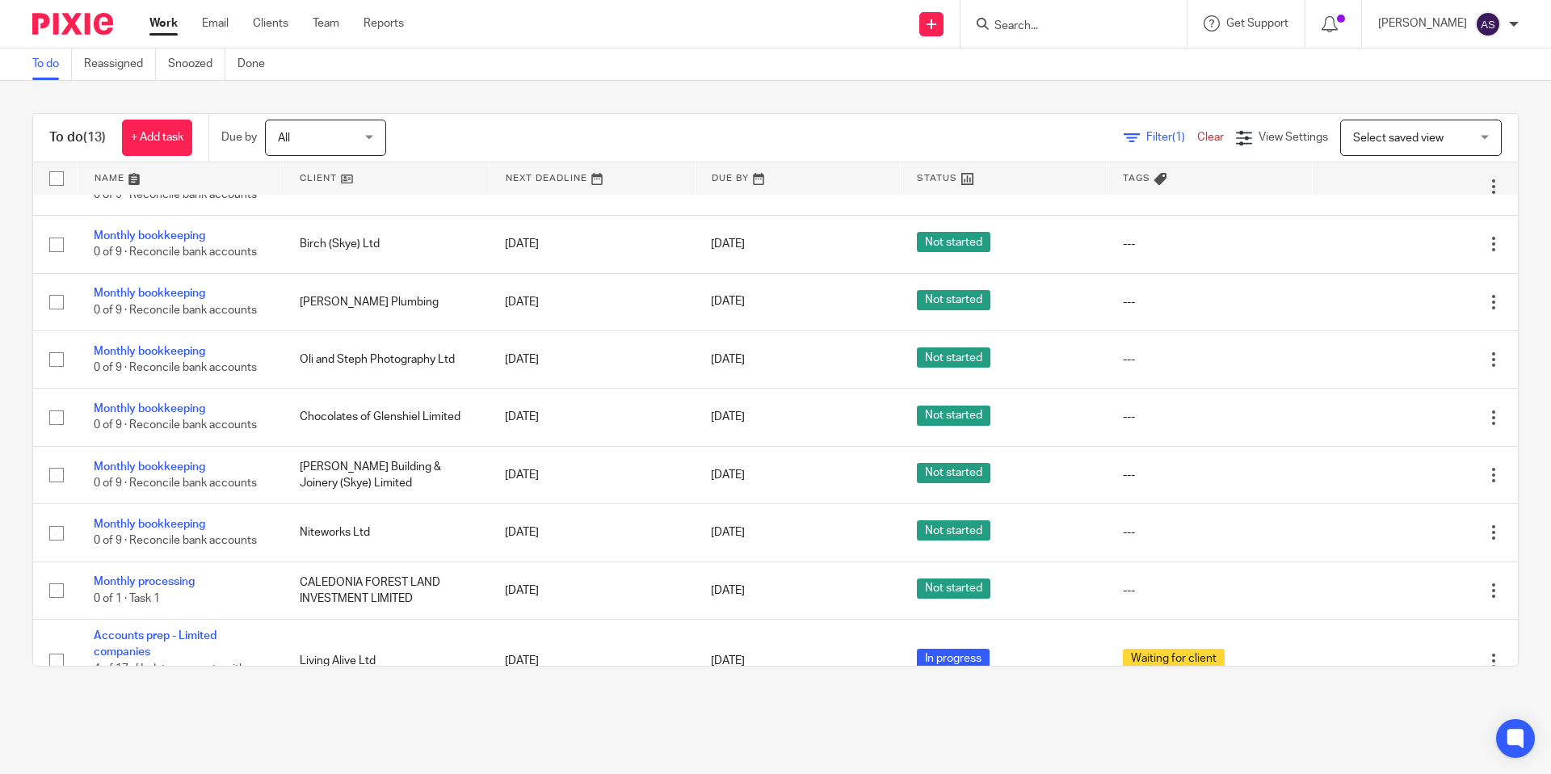
click at [1092, 22] on input "Search" at bounding box center [1065, 26] width 145 height 15
type input "v"
click at [690, 68] on div "To do Reassigned Snoozed Done" at bounding box center [775, 64] width 1551 height 32
click at [263, 58] on link "Done" at bounding box center [258, 64] width 40 height 32
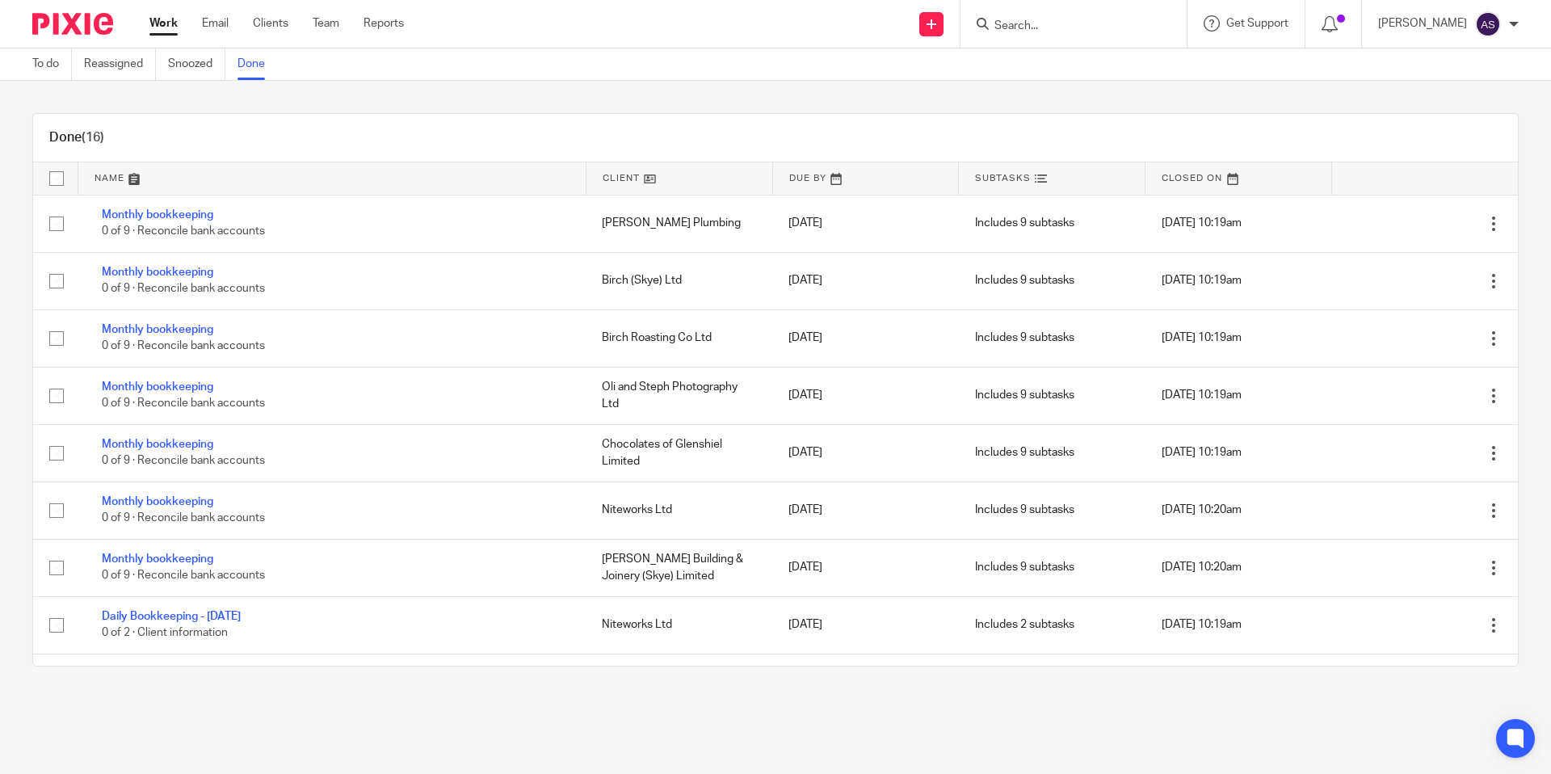
click at [758, 101] on div "Done (16) Name Client Due By Subtasks Closed On Monthly bookkeeping 0 of 9 · Re…" at bounding box center [775, 390] width 1551 height 618
click at [1415, 24] on p "[PERSON_NAME]" at bounding box center [1422, 23] width 89 height 16
click at [1239, 96] on div "Done (16) Name Client Due By Subtasks Closed On Monthly bookkeeping 0 of 9 · Re…" at bounding box center [775, 390] width 1551 height 618
click at [282, 22] on link "Clients" at bounding box center [271, 23] width 36 height 16
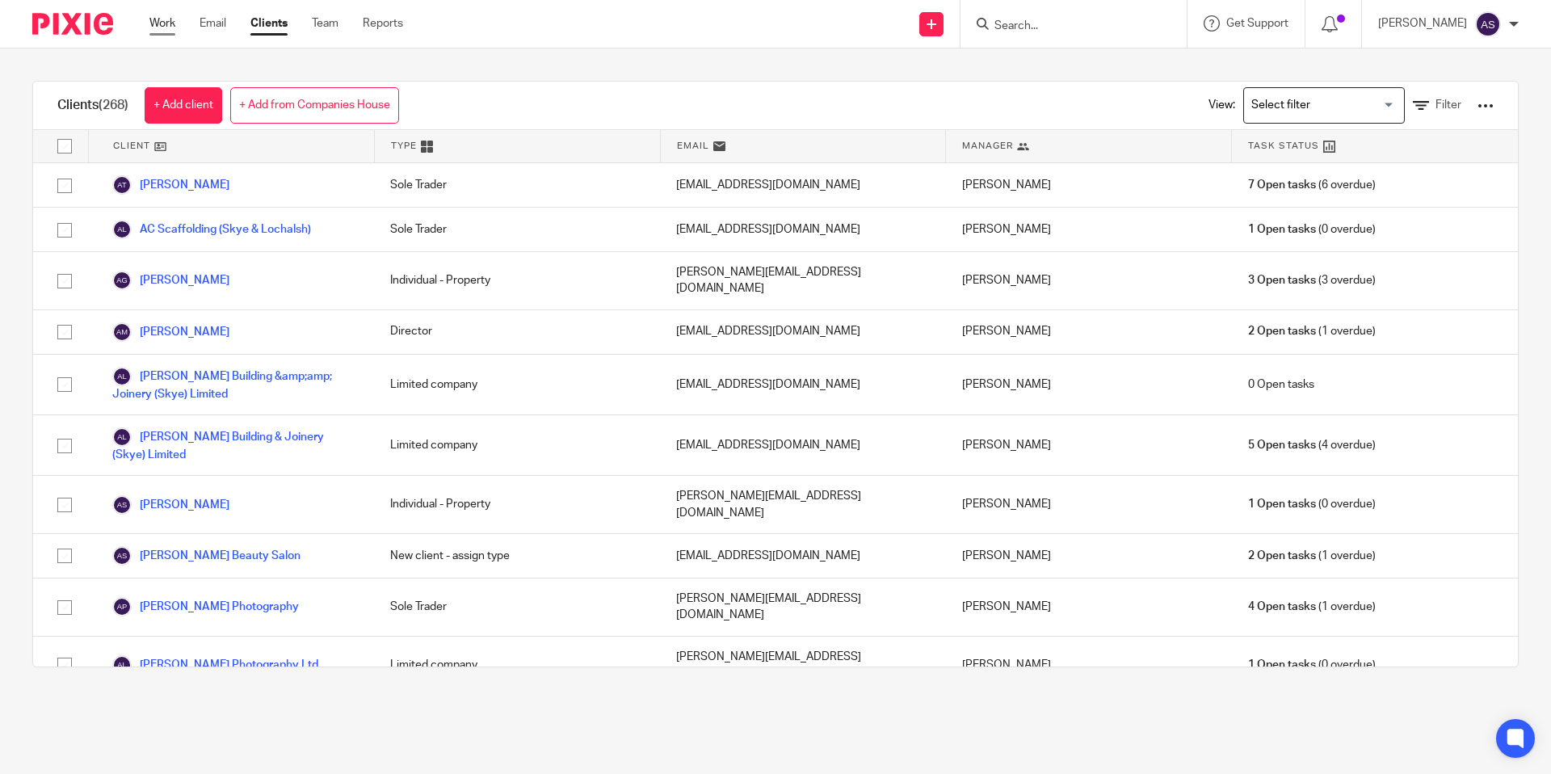
click at [166, 25] on link "Work" at bounding box center [162, 23] width 26 height 16
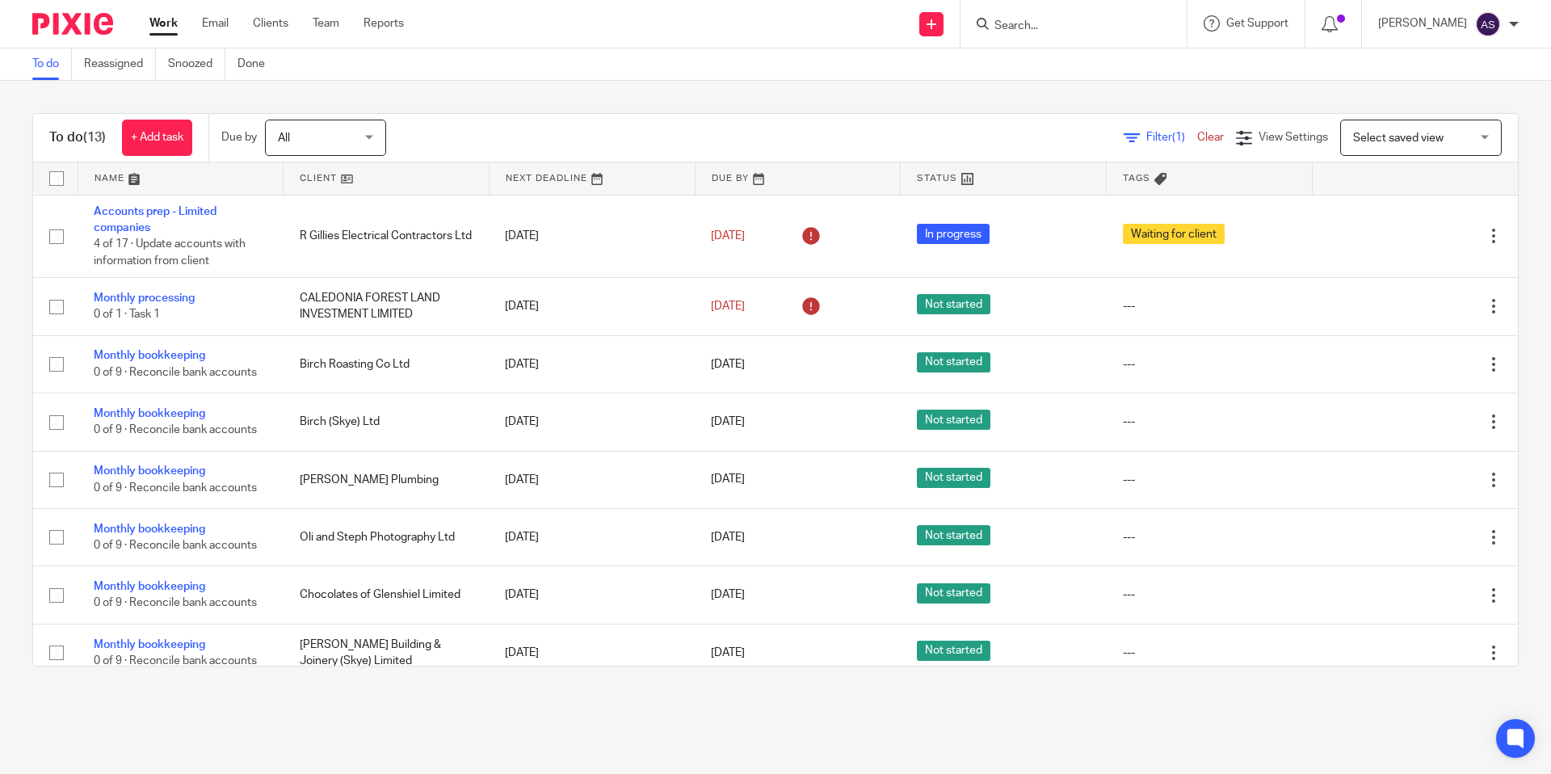
click at [1372, 141] on span "Select saved view" at bounding box center [1398, 138] width 90 height 11
click at [1244, 109] on div "To do (13) + Add task Due by All All [DATE] [DATE] This week Next week This mon…" at bounding box center [775, 390] width 1551 height 618
click at [1277, 133] on span "View Settings" at bounding box center [1293, 137] width 69 height 11
click at [897, 112] on div "To do (13) + Add task Due by All All [DATE] [DATE] This week Next week This mon…" at bounding box center [775, 390] width 1551 height 618
click at [307, 133] on span "All" at bounding box center [321, 137] width 86 height 34
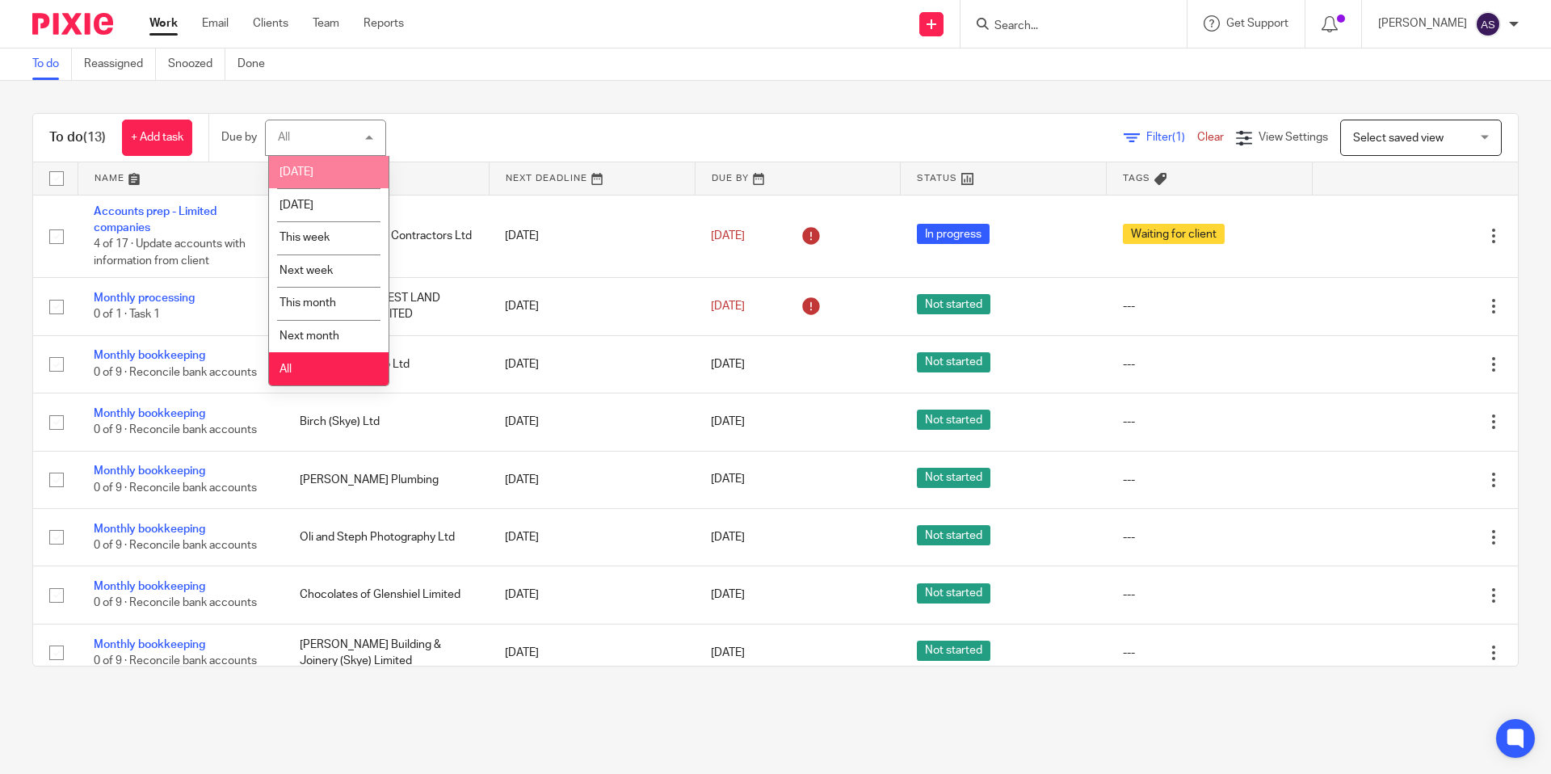
click at [553, 84] on div "To do (13) + Add task Due by All All [DATE] [DATE] This week Next week This mon…" at bounding box center [775, 390] width 1551 height 618
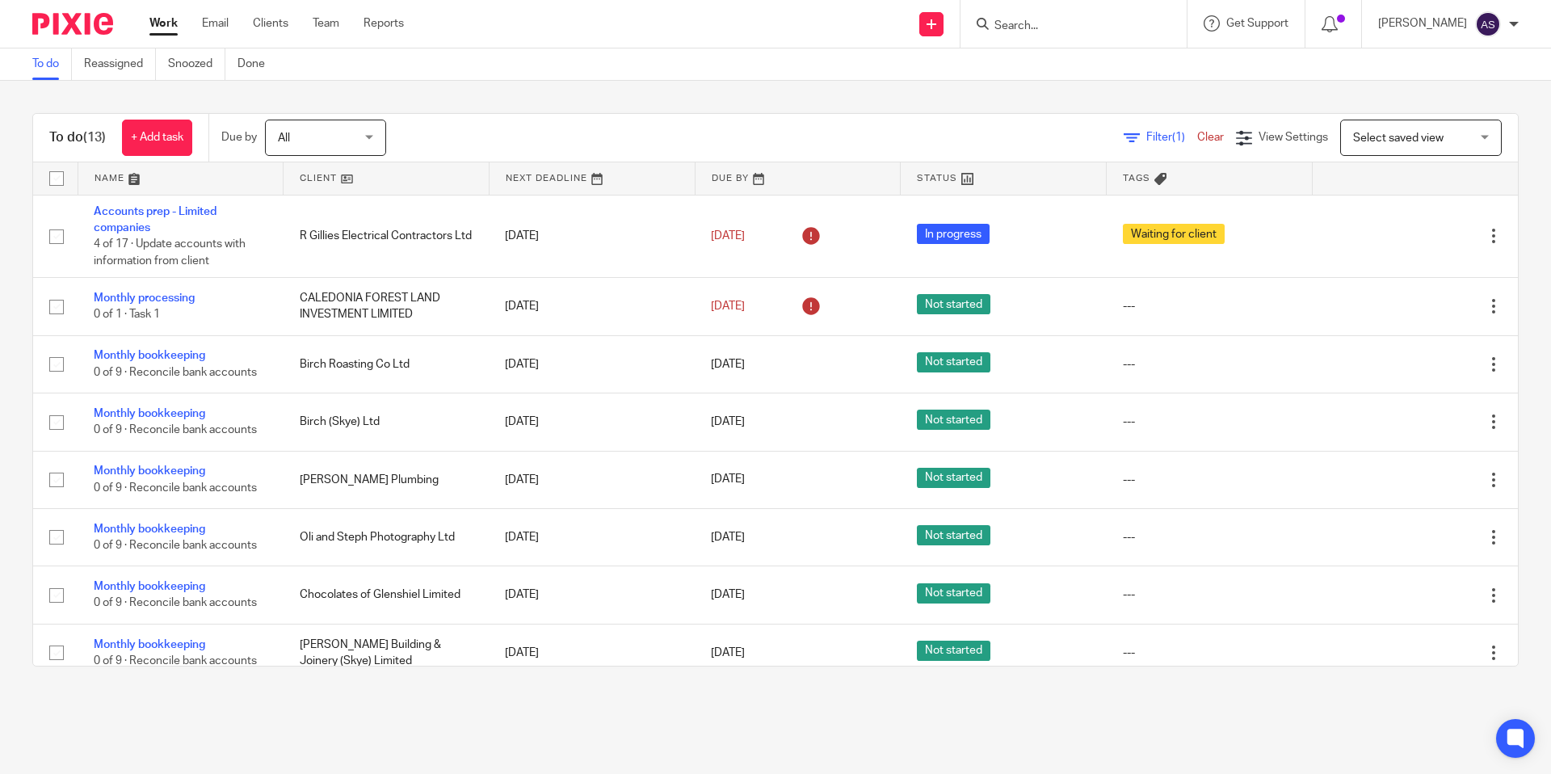
click at [944, 29] on div "Send new email Create task Add client" at bounding box center [931, 24] width 57 height 48
click at [820, 59] on div "To do Reassigned Snoozed Done" at bounding box center [775, 64] width 1551 height 32
click at [1518, 22] on div at bounding box center [1514, 24] width 10 height 10
click at [1029, 98] on div "To do (13) + Add task Due by All All [DATE] [DATE] This week Next week This mon…" at bounding box center [775, 390] width 1551 height 618
click at [1147, 132] on span "Filter (1)" at bounding box center [1172, 137] width 51 height 11
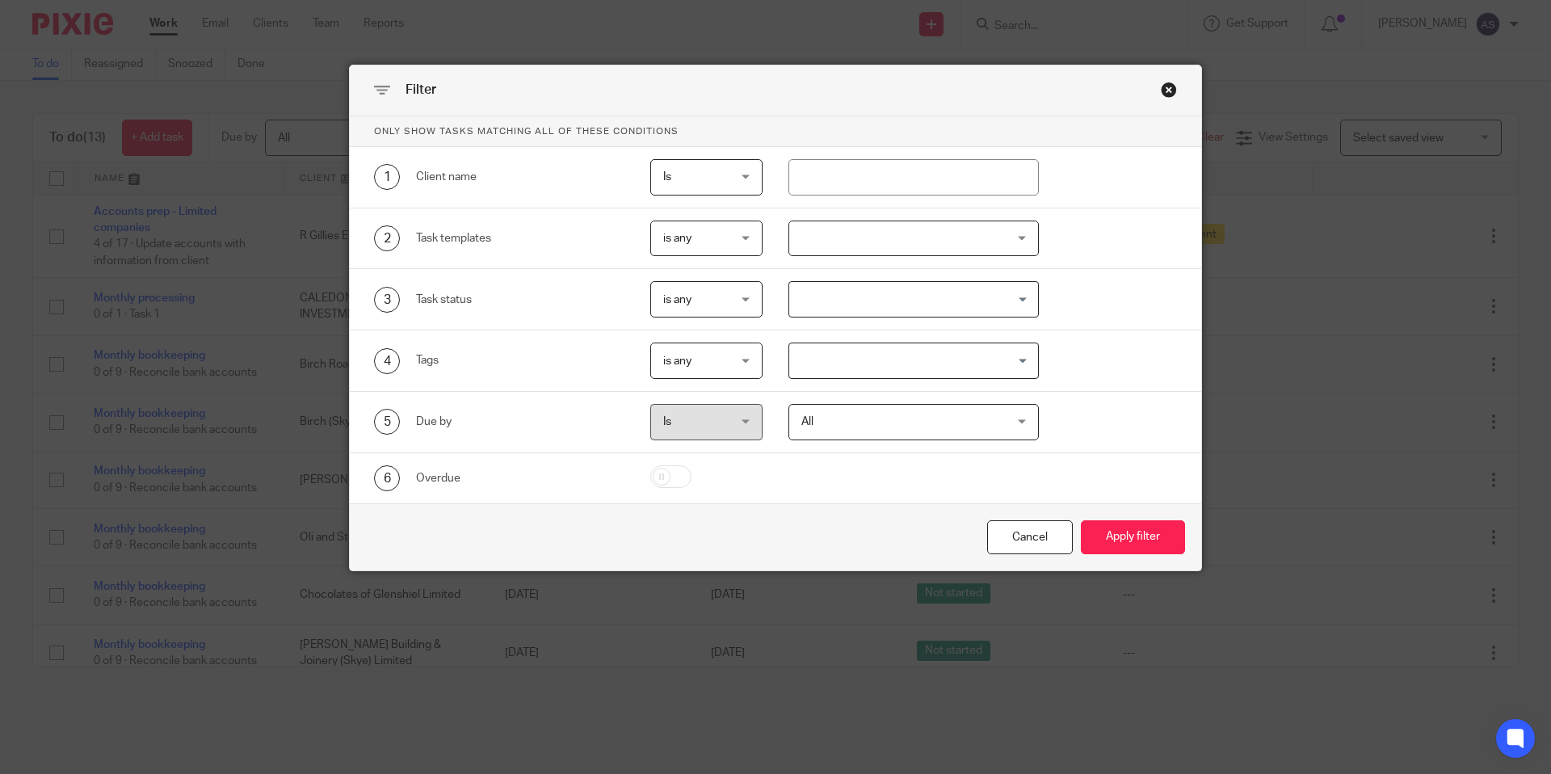
click at [853, 236] on div at bounding box center [914, 239] width 251 height 36
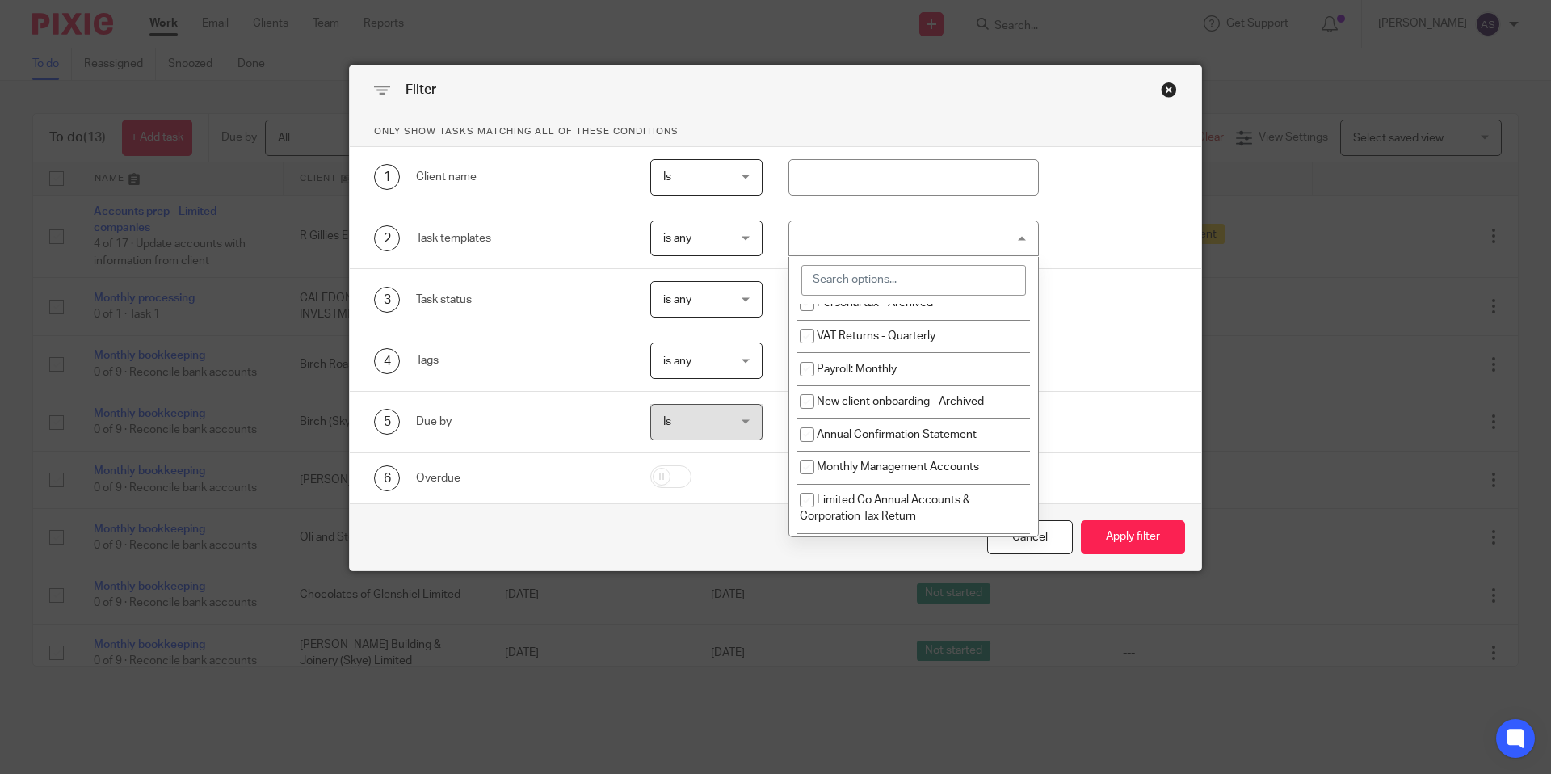
scroll to position [182, 0]
click at [861, 329] on li "VAT Returns - Quarterly" at bounding box center [914, 335] width 250 height 33
checkbox input "true"
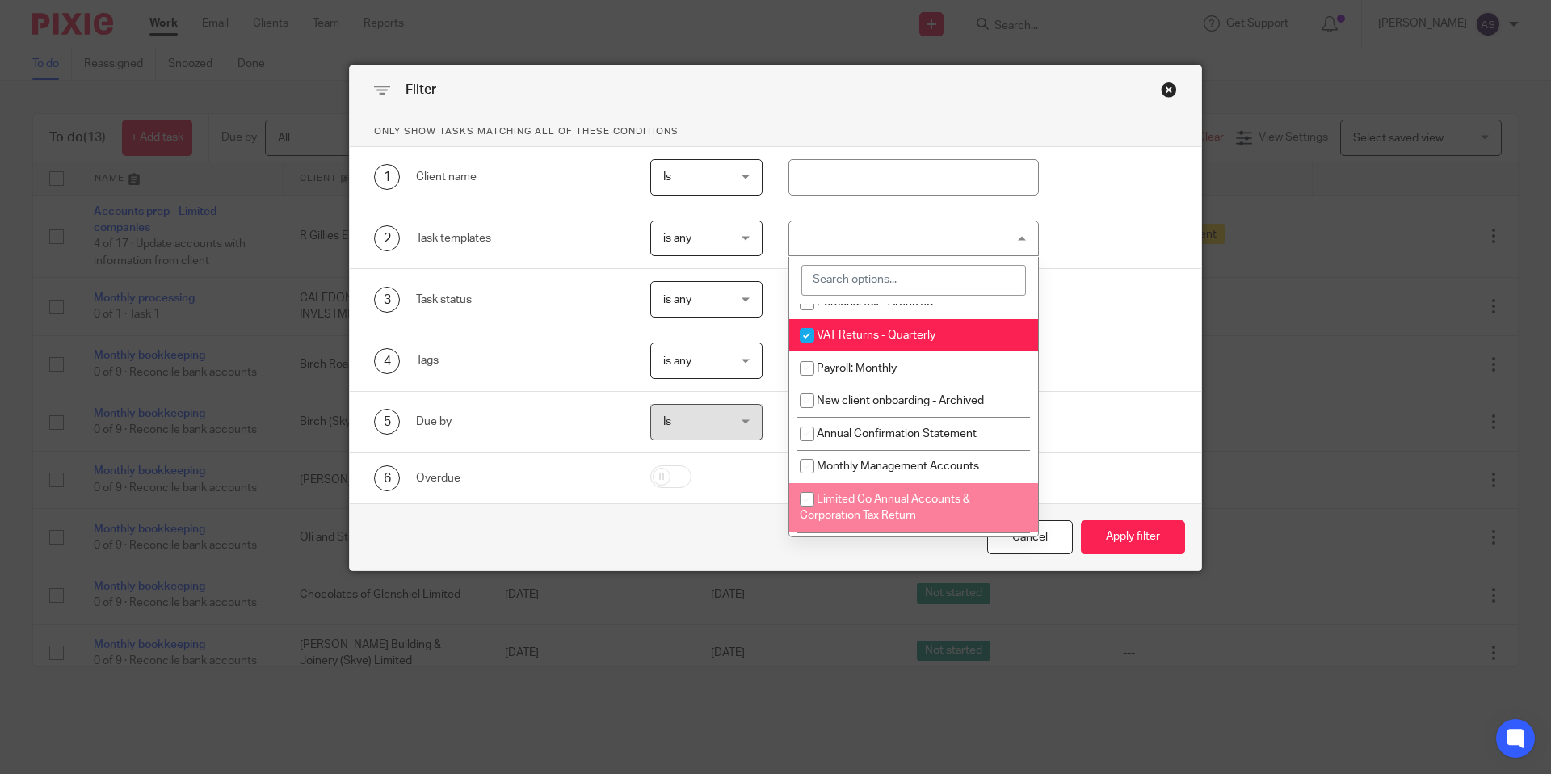
drag, startPoint x: 840, startPoint y: 562, endPoint x: 888, endPoint y: 560, distance: 47.7
click at [840, 562] on div "Cancel Apply filter" at bounding box center [776, 537] width 852 height 68
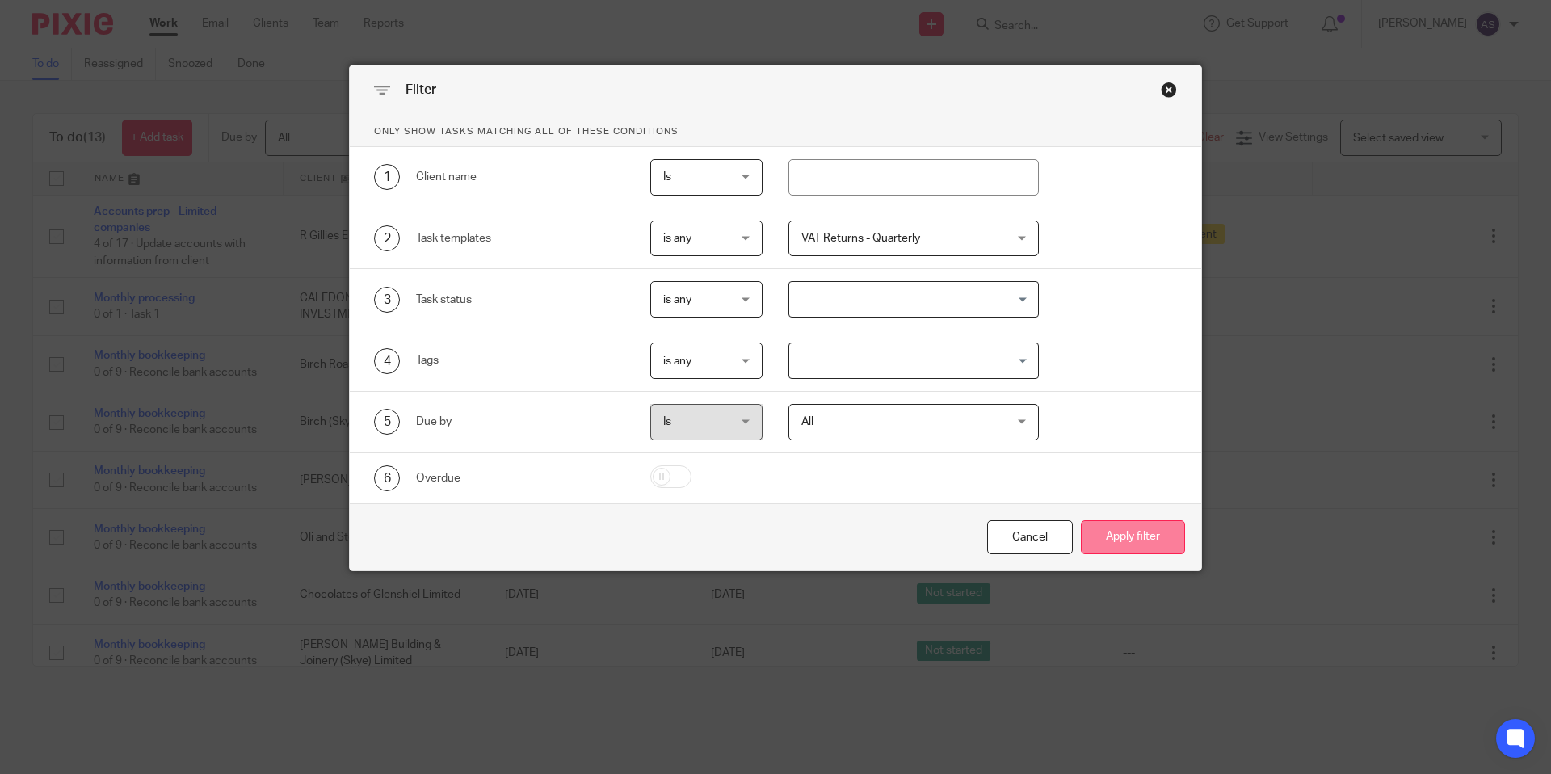
click at [1126, 549] on button "Apply filter" at bounding box center [1133, 537] width 104 height 35
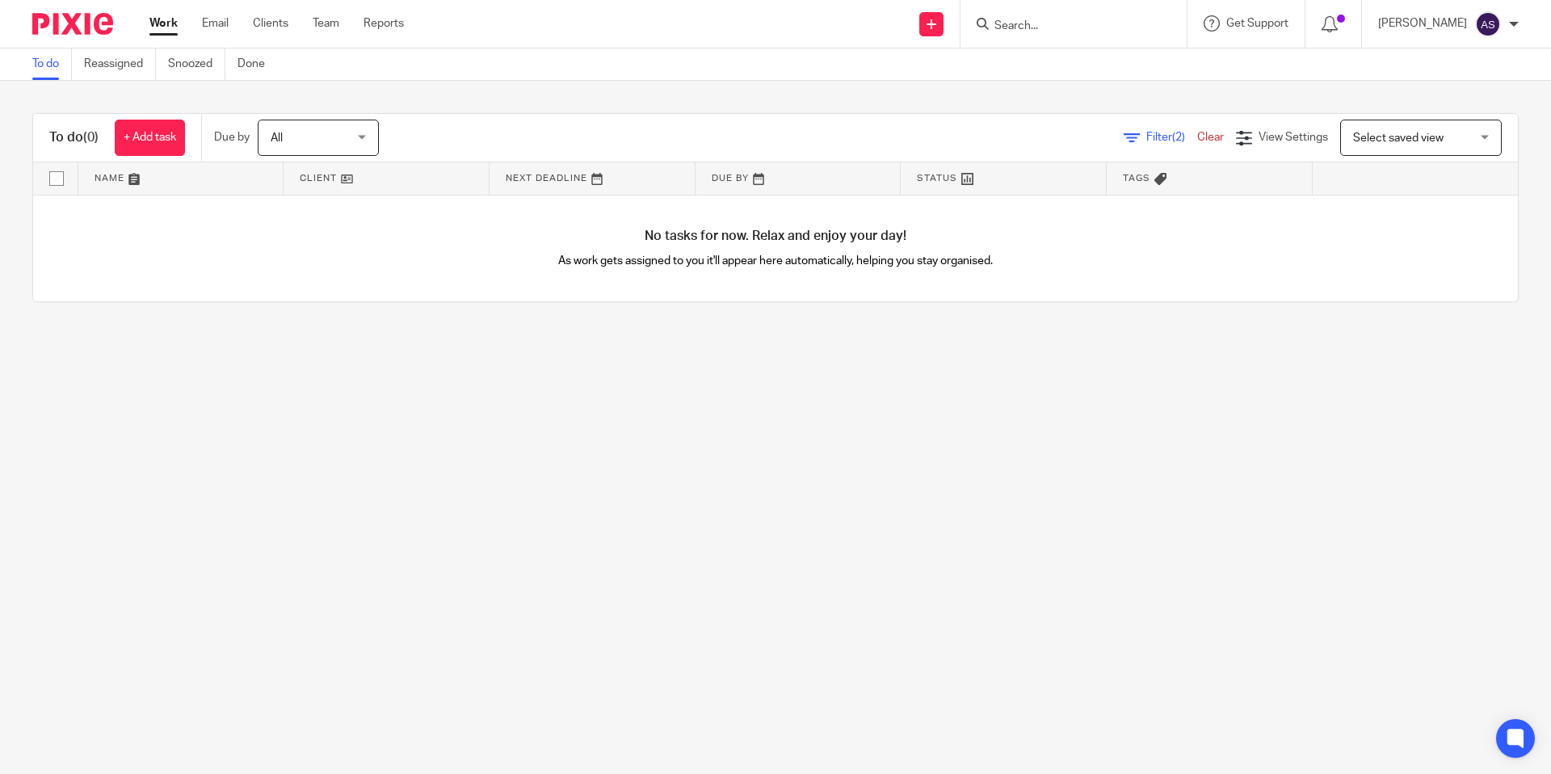
click at [1155, 139] on span "Filter (2)" at bounding box center [1172, 137] width 51 height 11
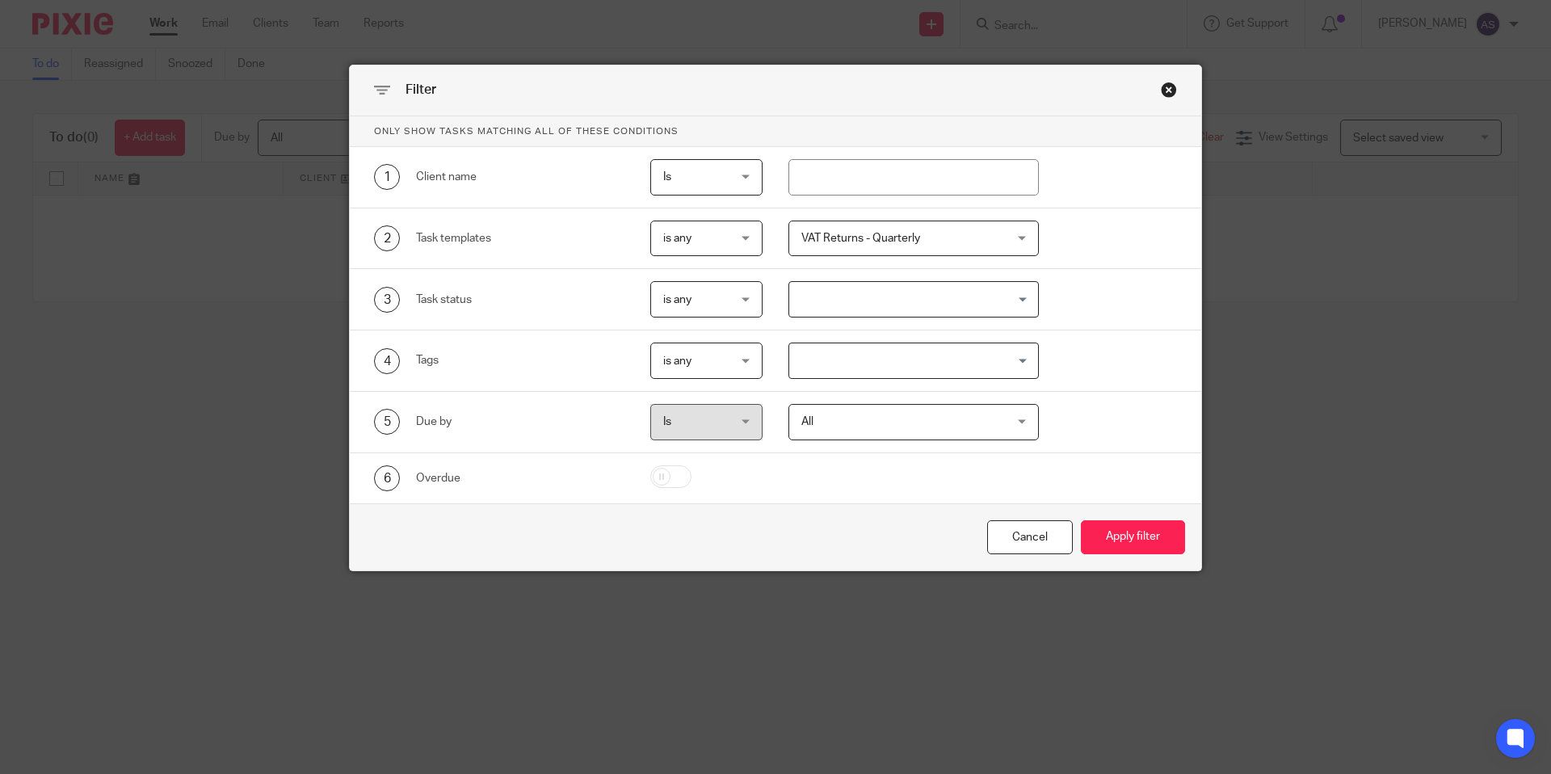
click at [1003, 224] on div "VAT Returns - Quarterly" at bounding box center [914, 239] width 251 height 36
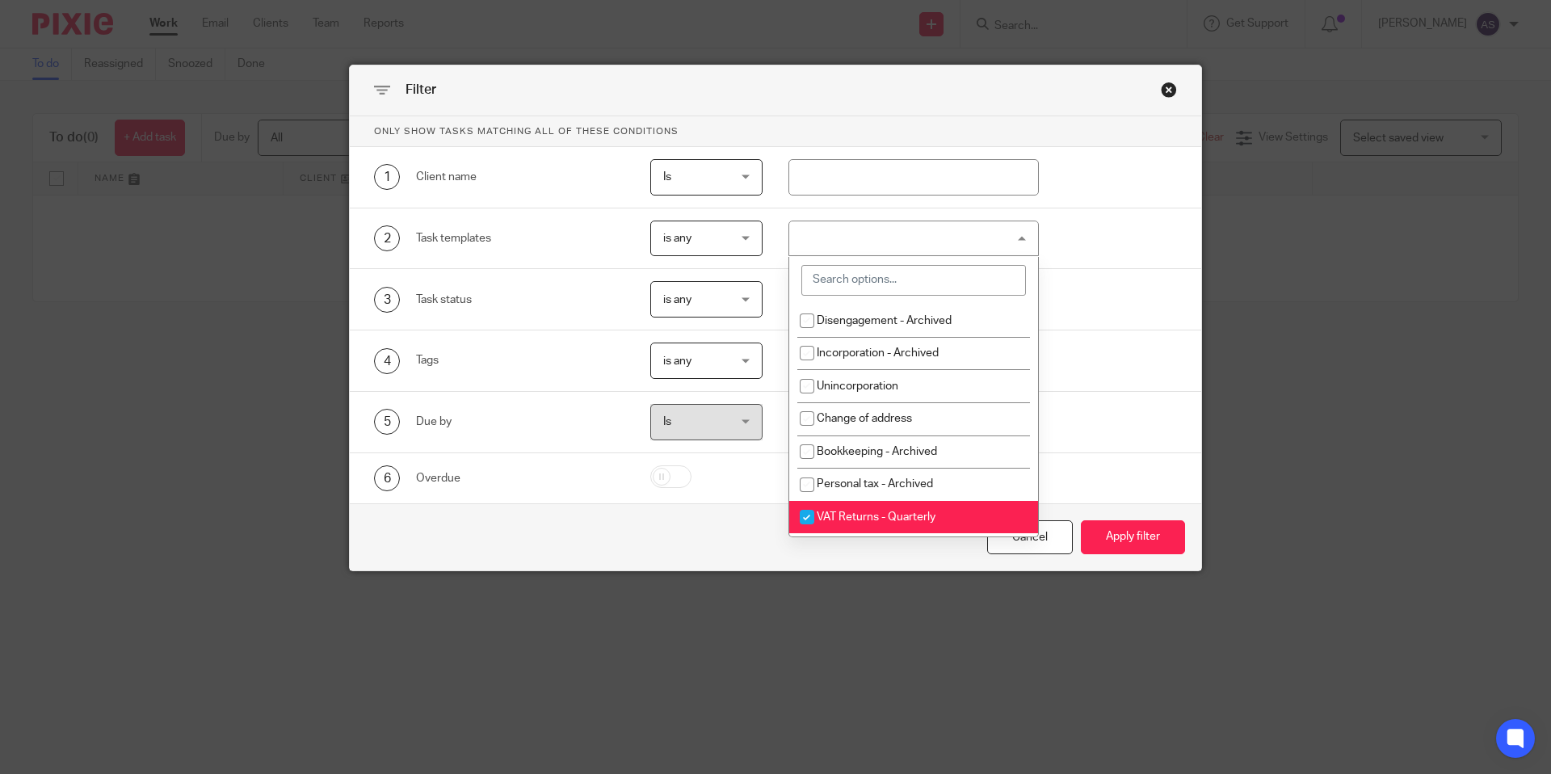
click at [904, 520] on span "VAT Returns - Quarterly" at bounding box center [876, 516] width 119 height 11
checkbox input "false"
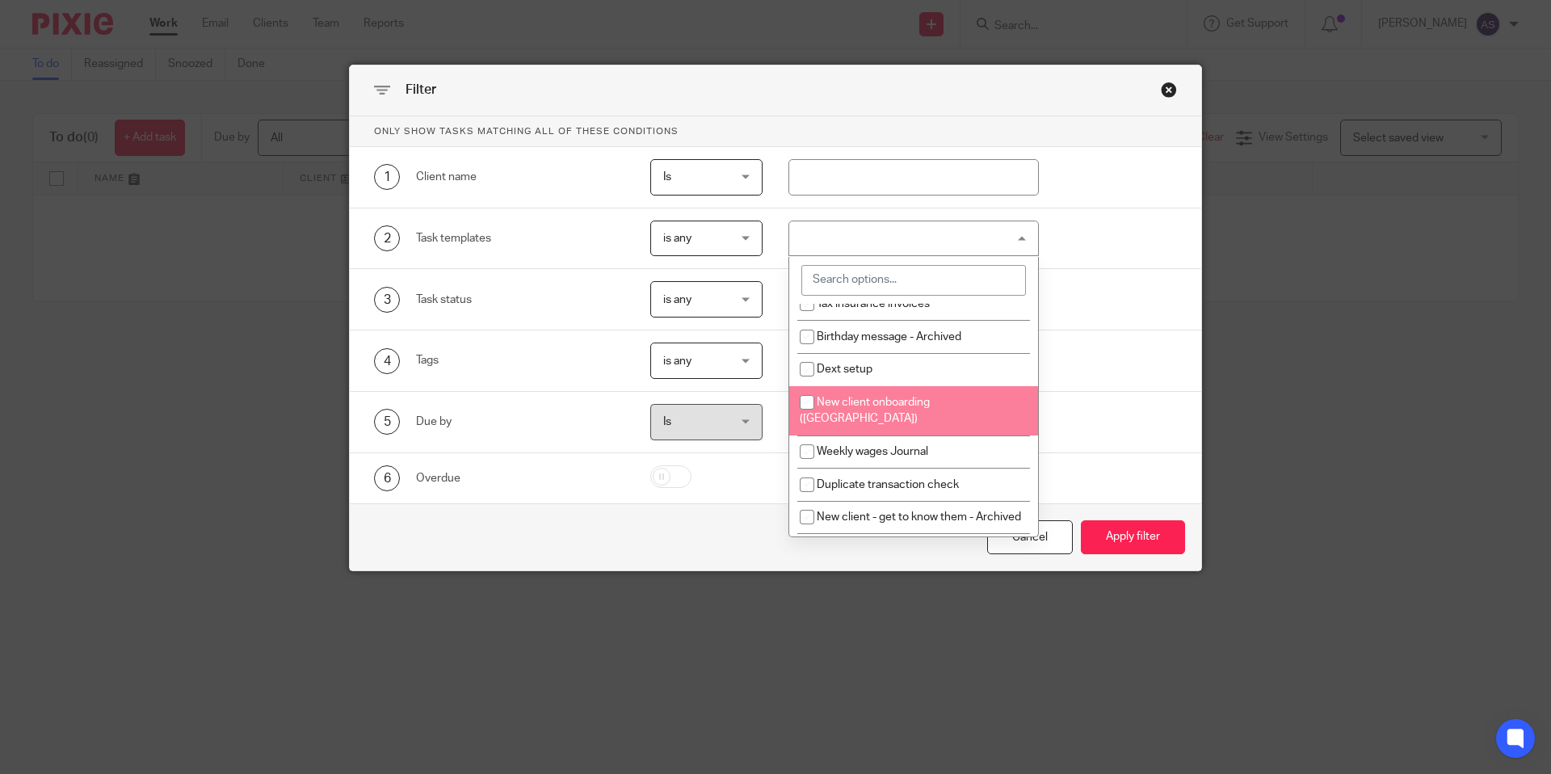
scroll to position [1544, 0]
click at [732, 541] on div "Cancel Apply filter" at bounding box center [776, 537] width 852 height 68
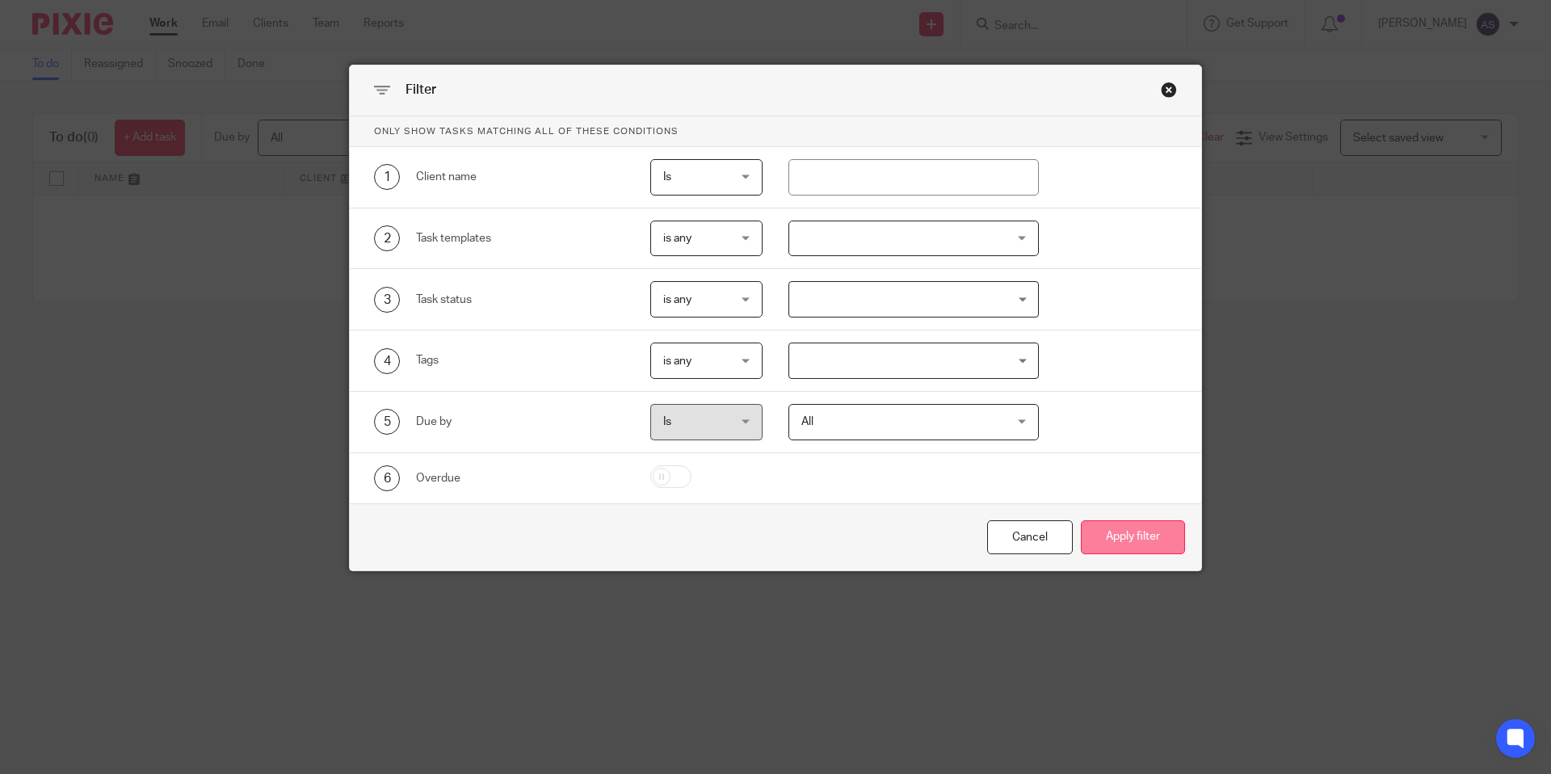
click at [1152, 548] on button "Apply filter" at bounding box center [1133, 537] width 104 height 35
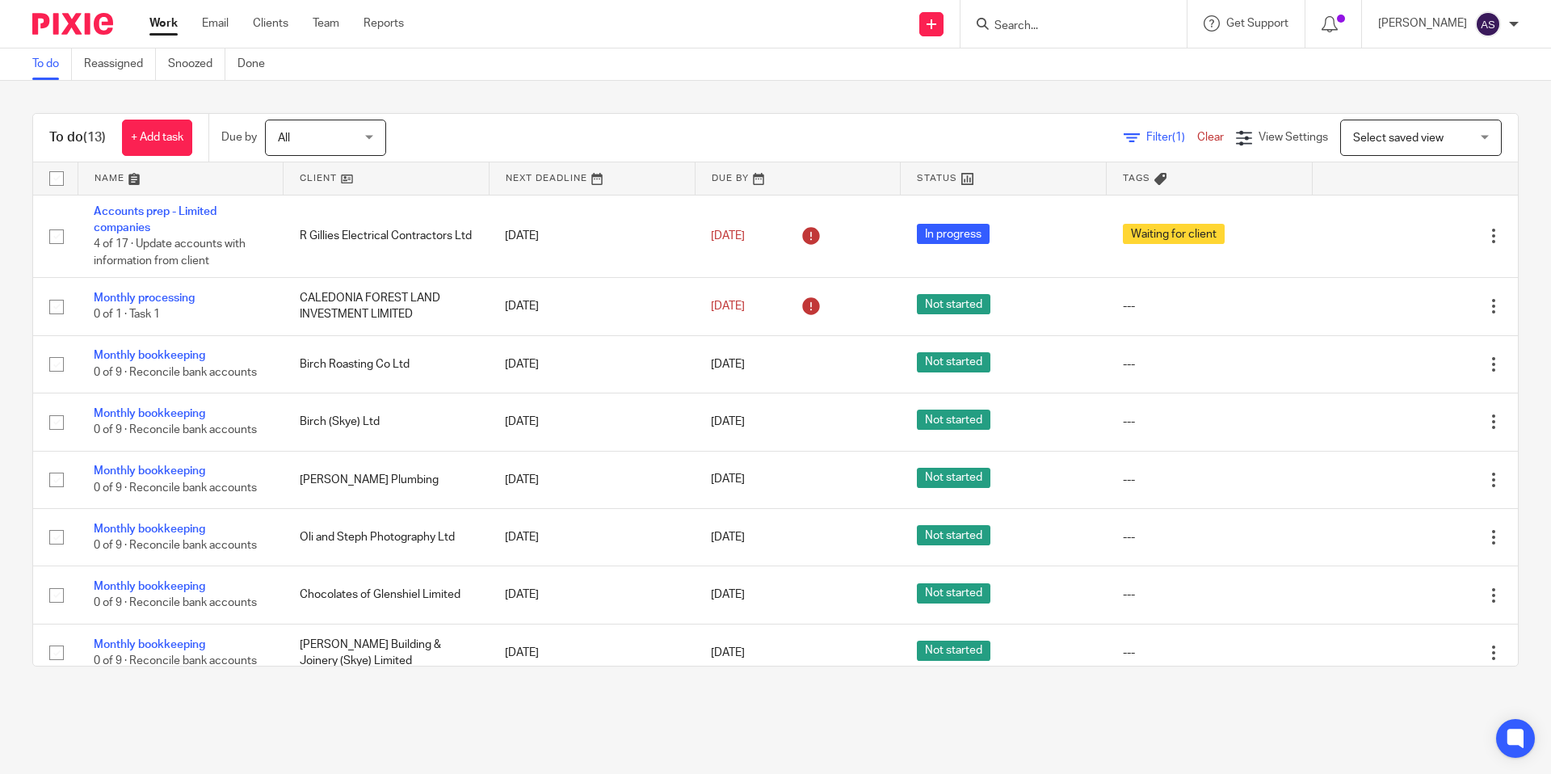
click at [1133, 137] on icon at bounding box center [1132, 138] width 16 height 16
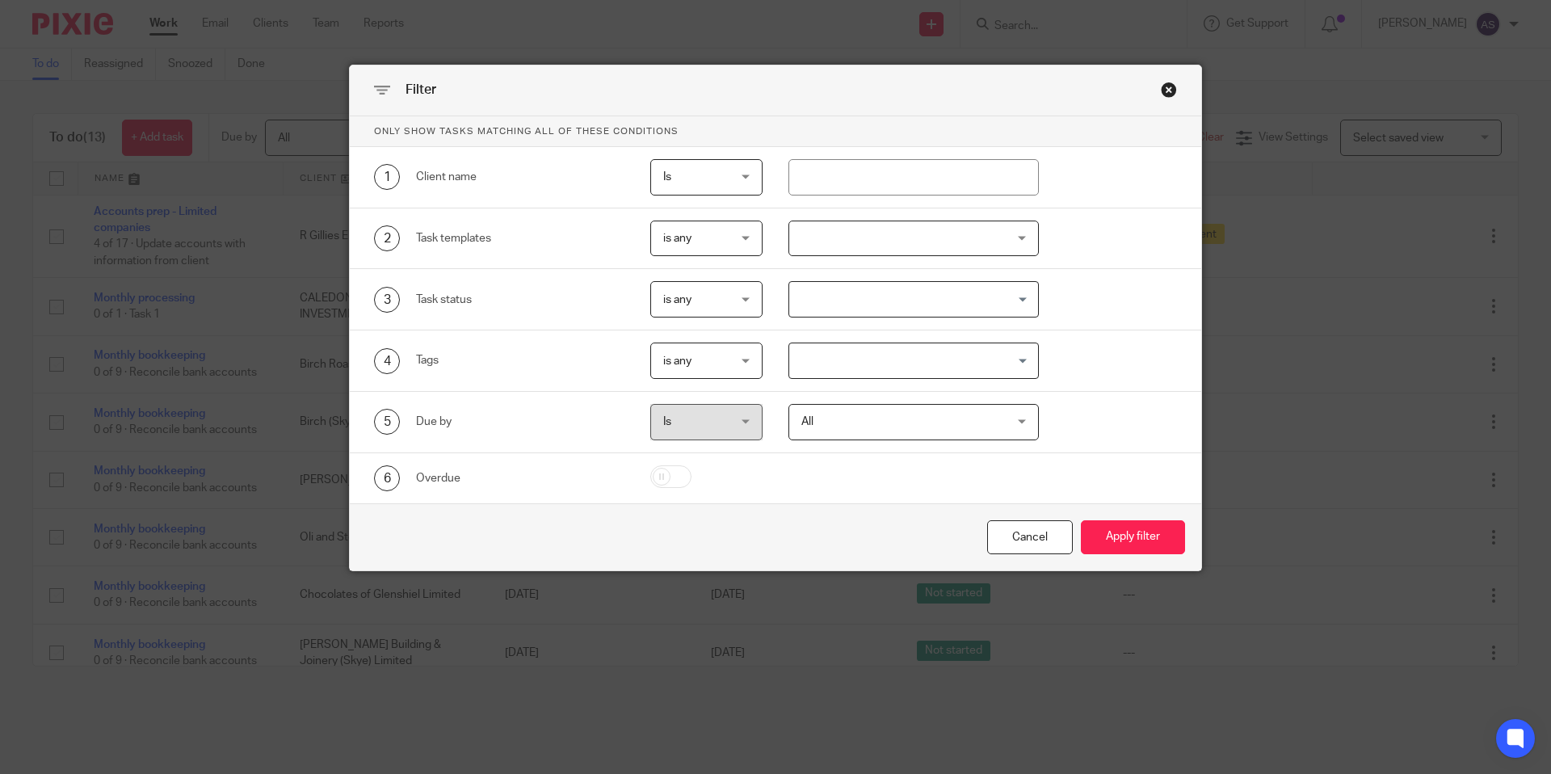
click at [1167, 85] on div "Close this dialog window" at bounding box center [1169, 90] width 16 height 16
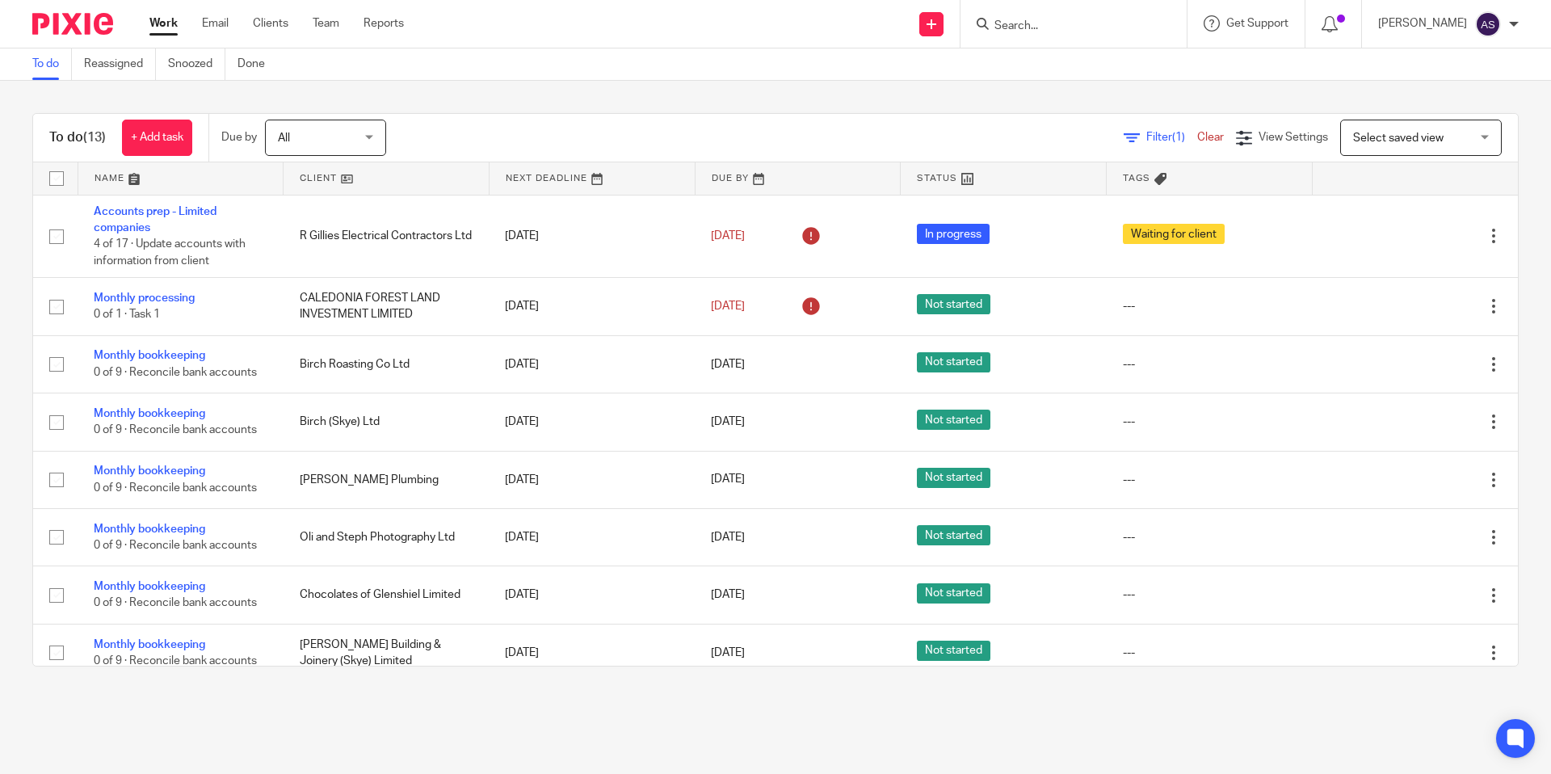
click at [1096, 25] on input "Search" at bounding box center [1065, 26] width 145 height 15
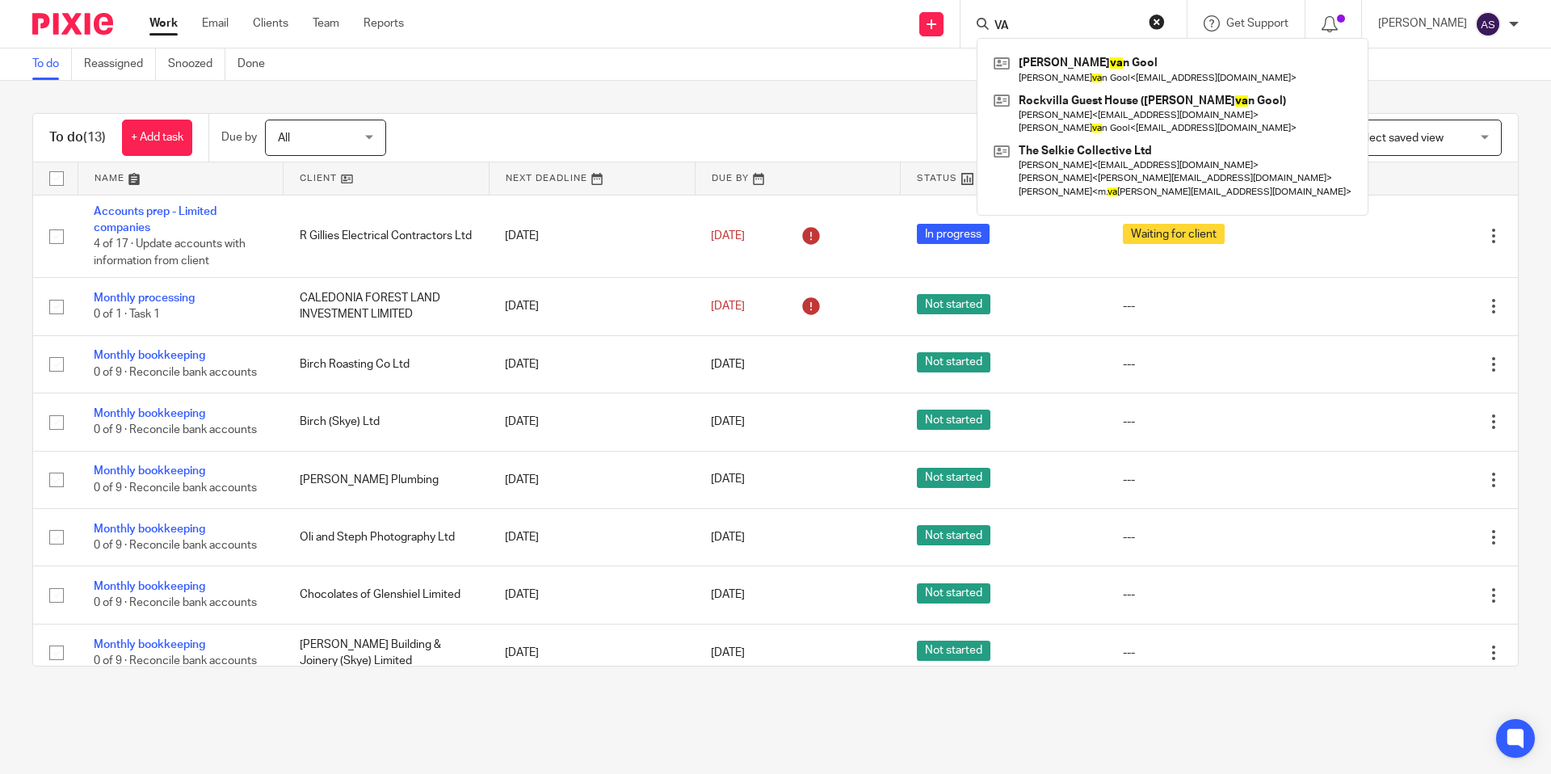
type input "V"
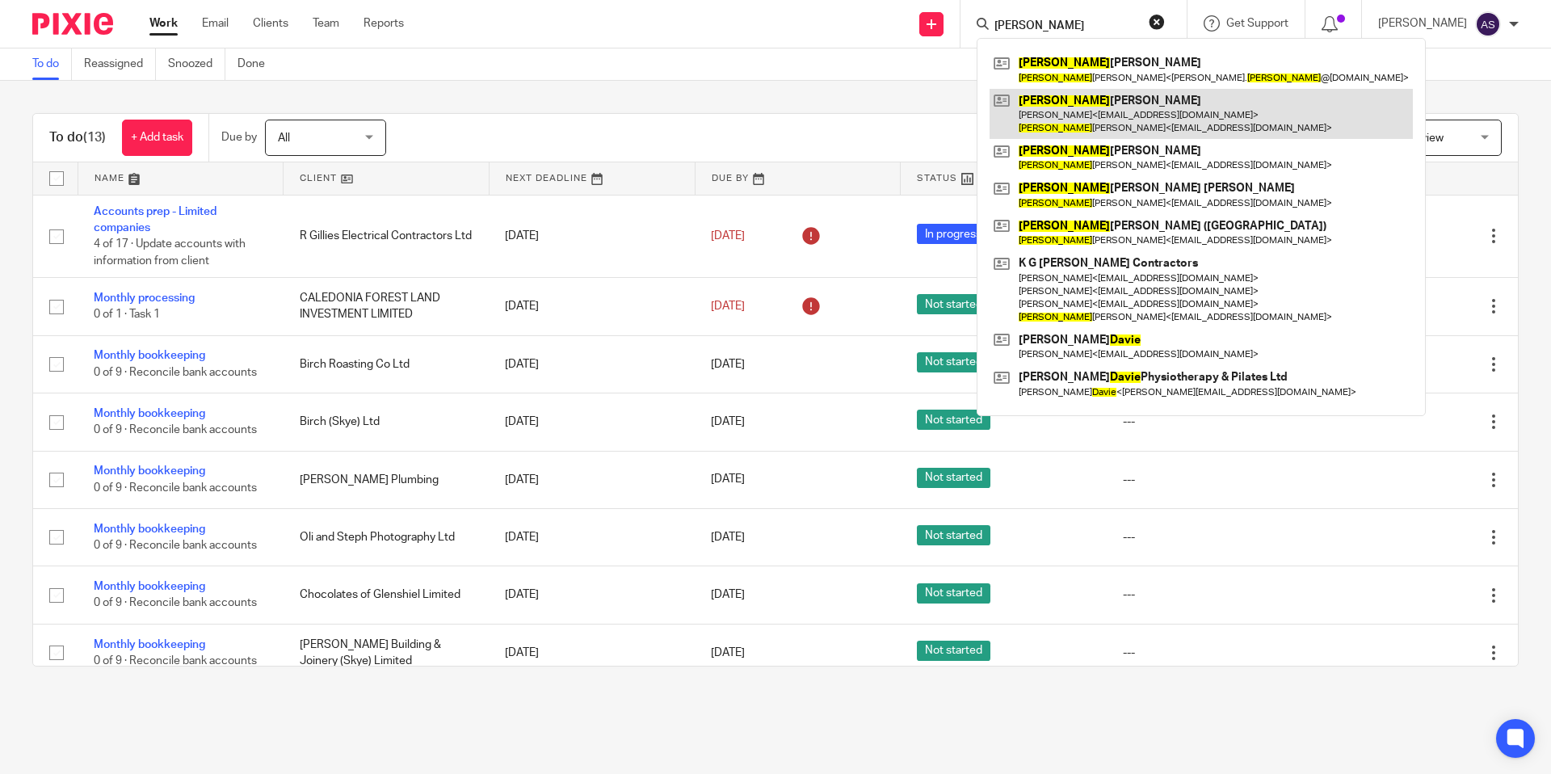
type input "[PERSON_NAME]"
click at [1095, 105] on link at bounding box center [1201, 114] width 423 height 50
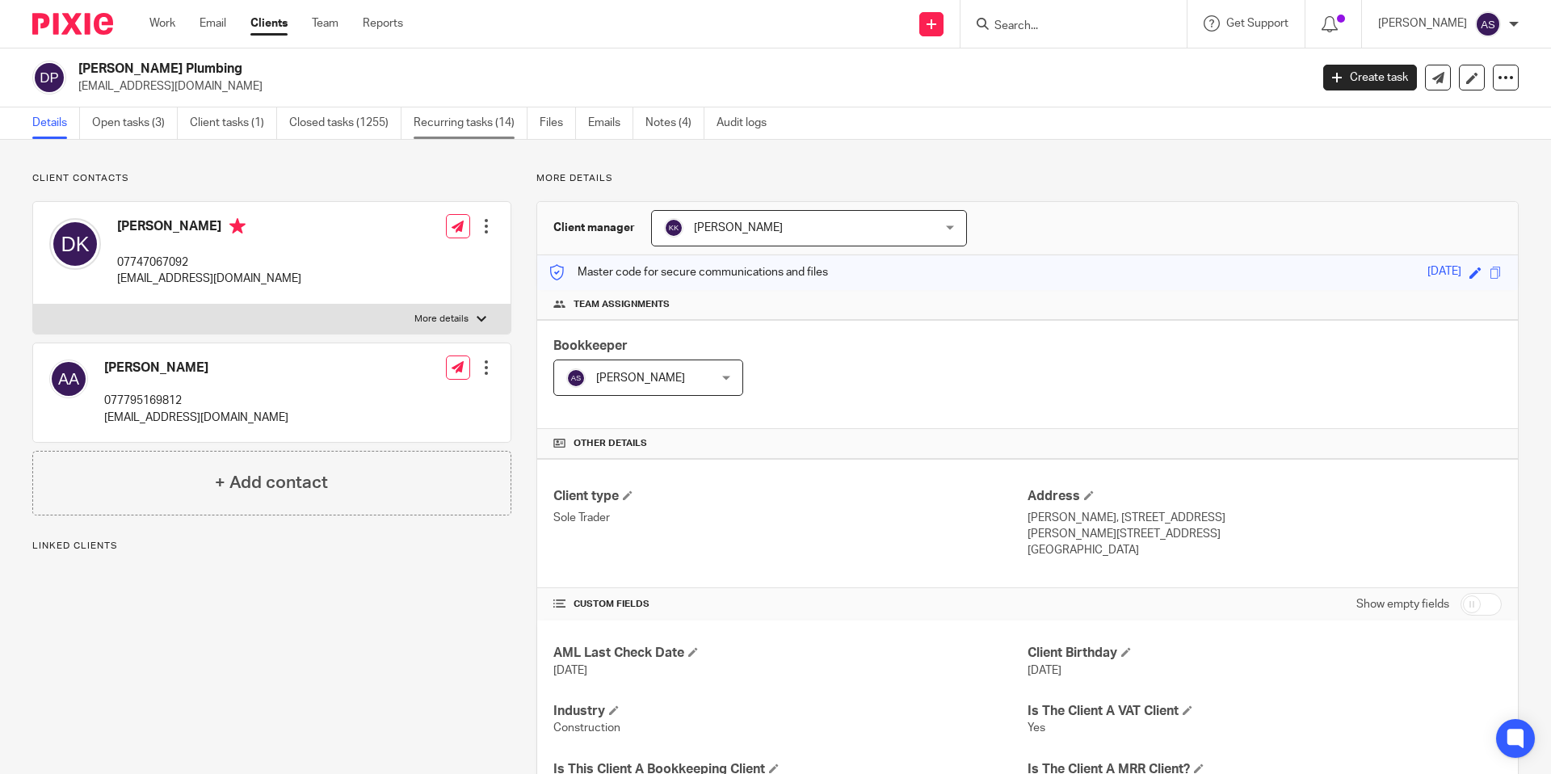
click at [469, 135] on link "Recurring tasks (14)" at bounding box center [471, 123] width 114 height 32
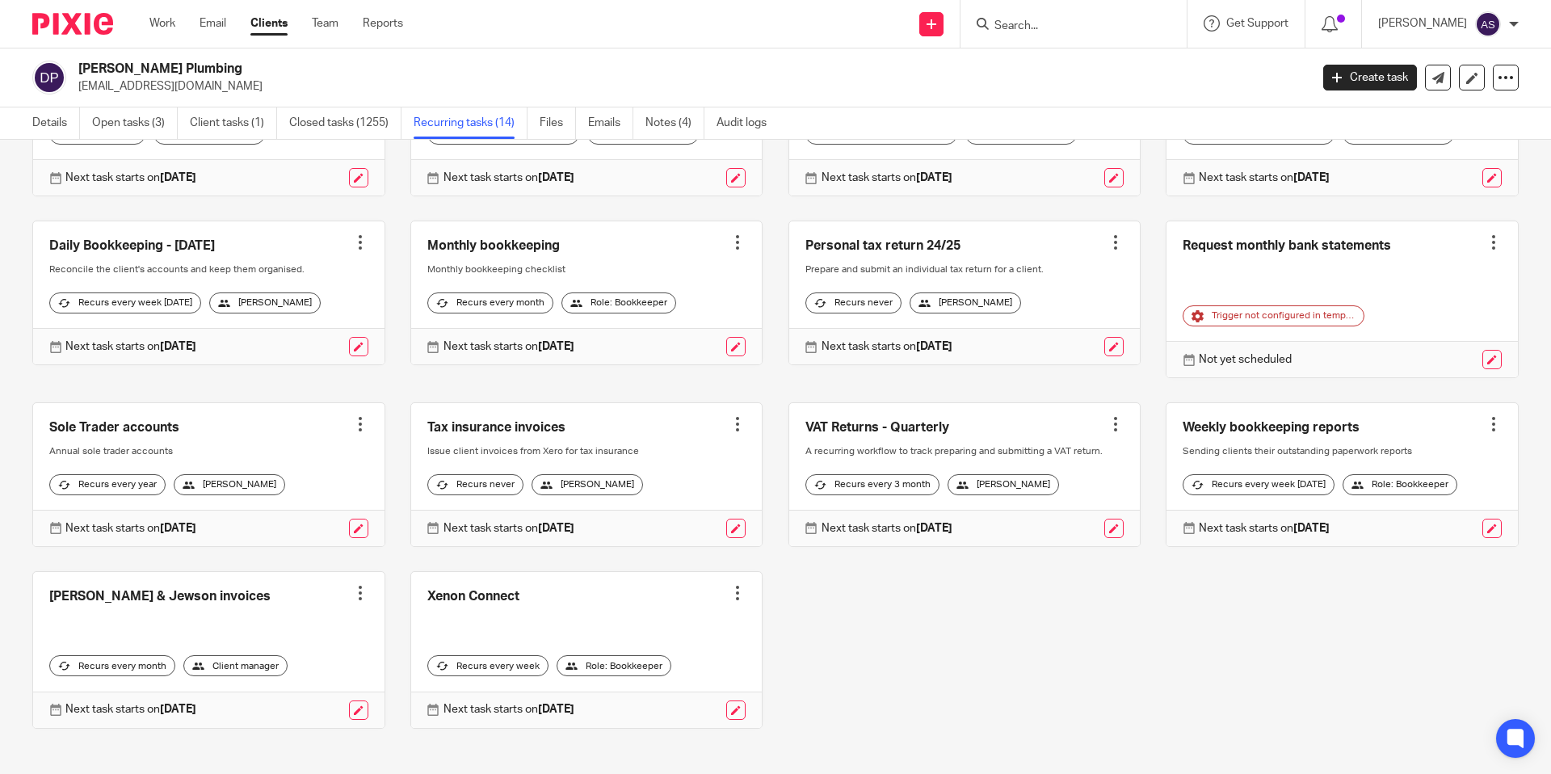
scroll to position [185, 0]
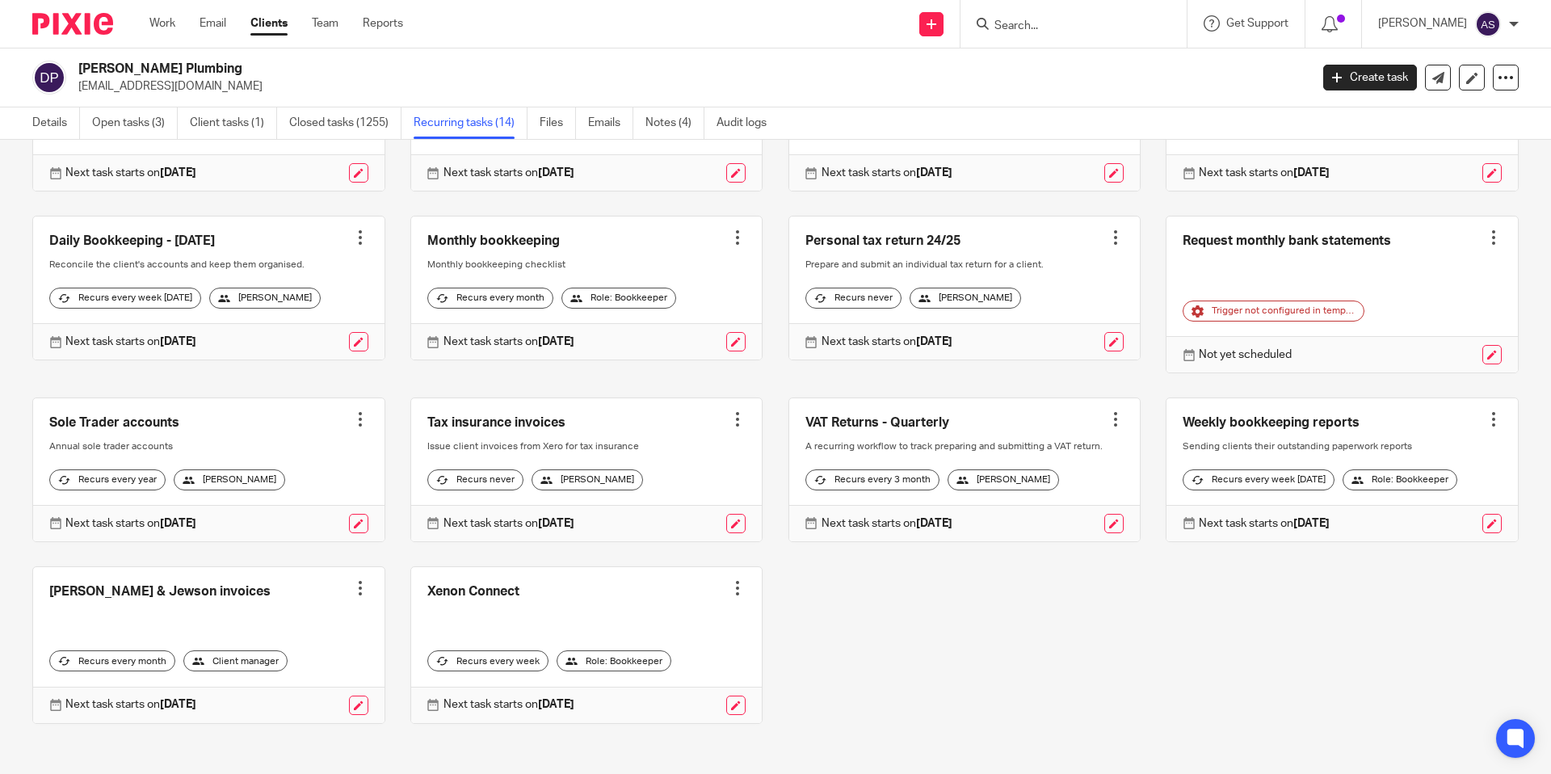
click at [978, 435] on link at bounding box center [964, 469] width 351 height 143
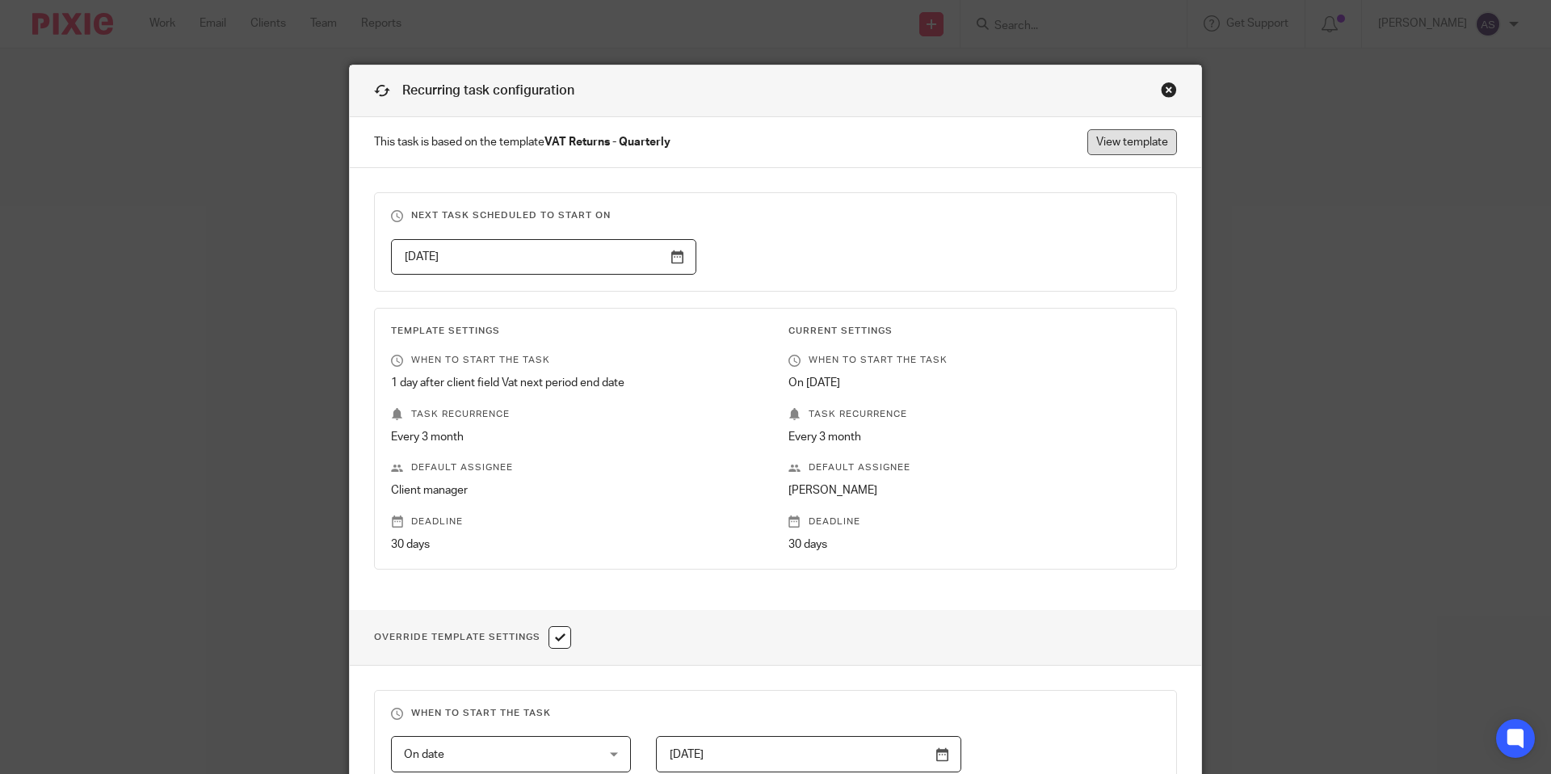
click at [1118, 142] on link "View template" at bounding box center [1133, 142] width 90 height 26
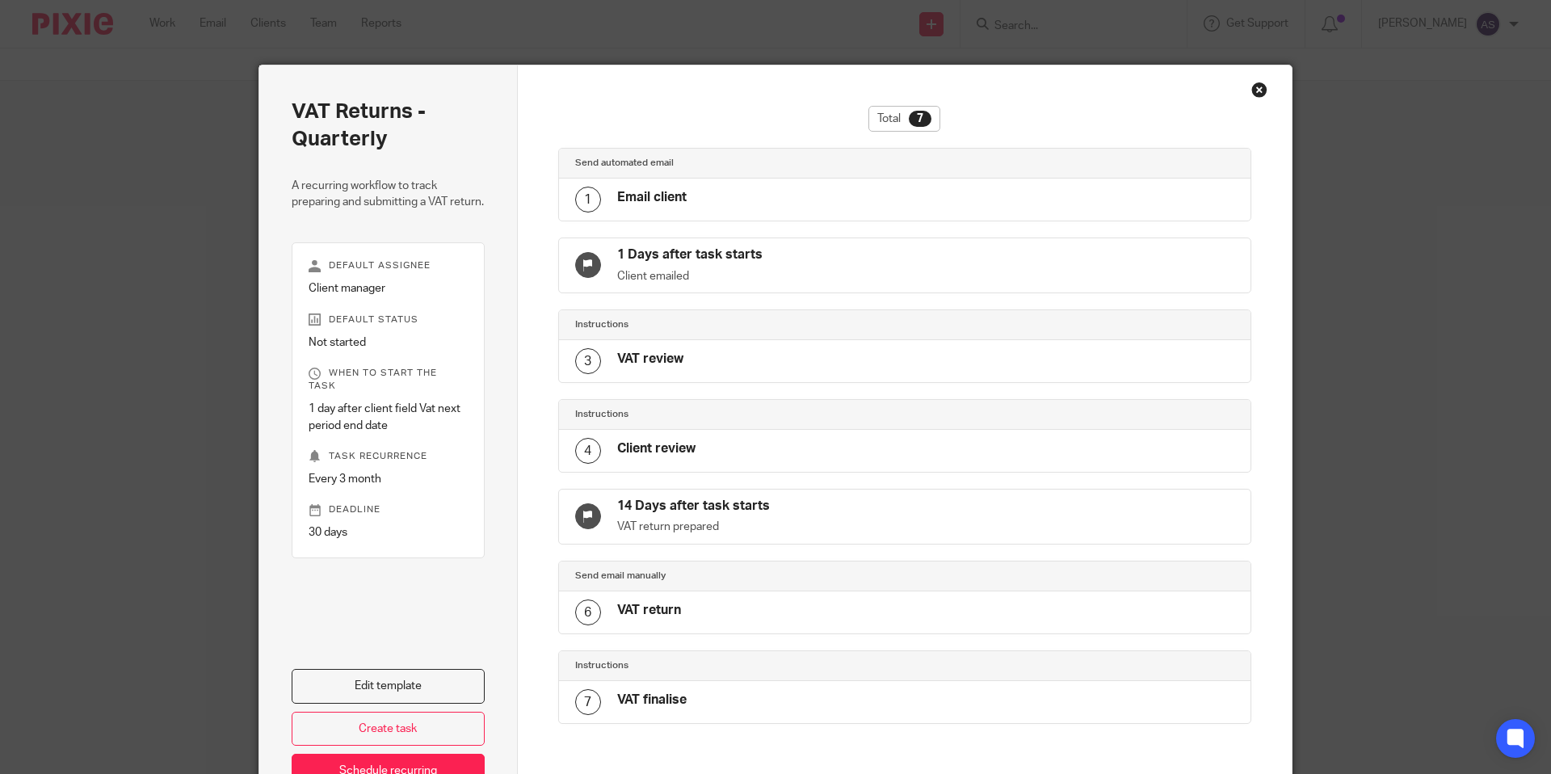
click at [890, 114] on div "Total 7" at bounding box center [905, 119] width 72 height 26
click at [915, 116] on div "7" at bounding box center [920, 119] width 23 height 16
click at [709, 259] on h4 "1 Days after task starts" at bounding box center [761, 254] width 288 height 17
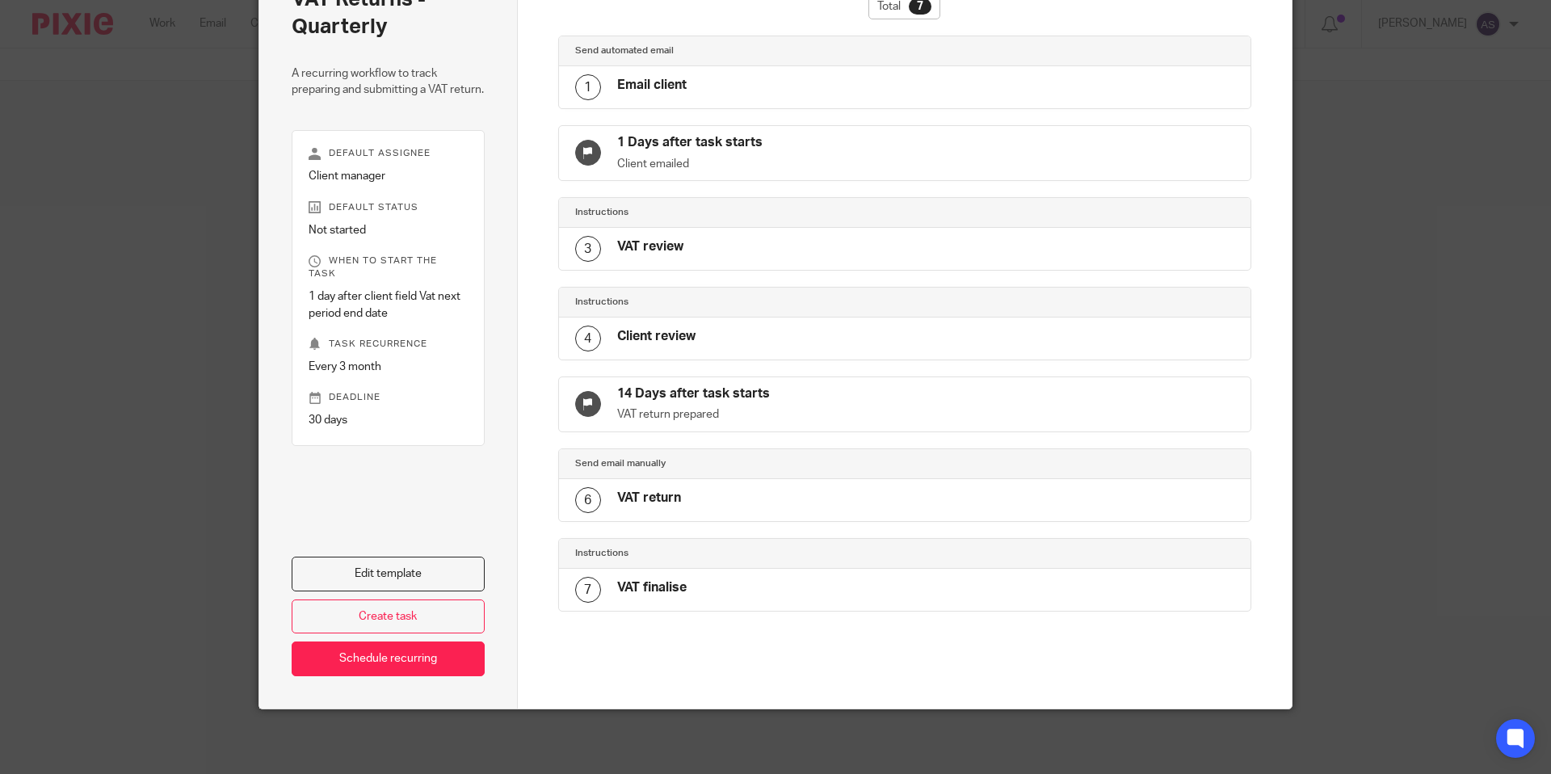
click at [734, 391] on h4 "14 Days after task starts" at bounding box center [761, 393] width 288 height 17
click at [734, 392] on h4 "14 Days after task starts" at bounding box center [761, 393] width 288 height 17
click at [681, 350] on div "4 Client review" at bounding box center [635, 339] width 120 height 26
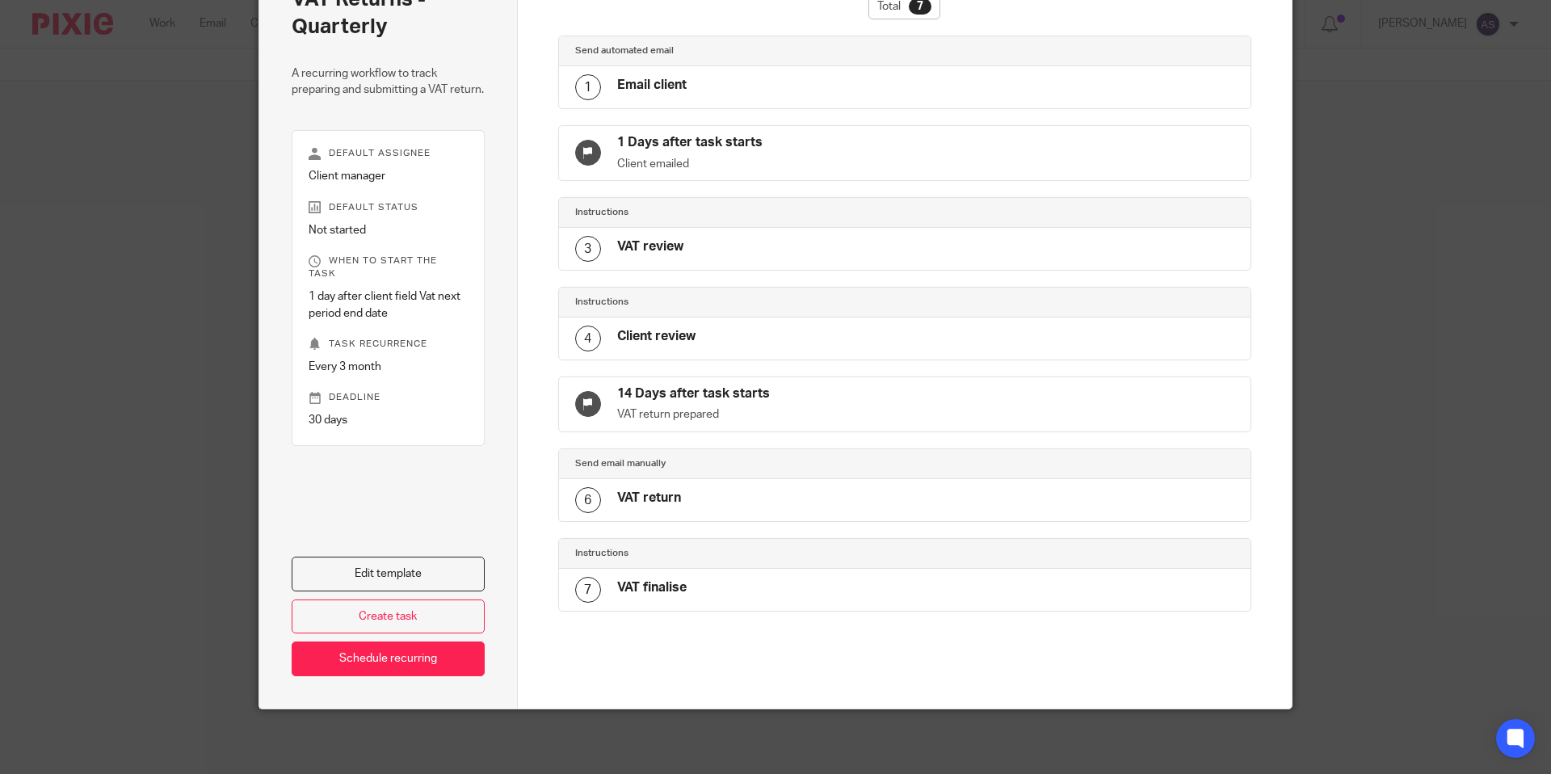
drag, startPoint x: 662, startPoint y: 284, endPoint x: 669, endPoint y: 271, distance: 15.5
click at [662, 284] on div "Total 7 Send automated email 1 Email client 1 Days after task starts Client ema…" at bounding box center [905, 331] width 694 height 675
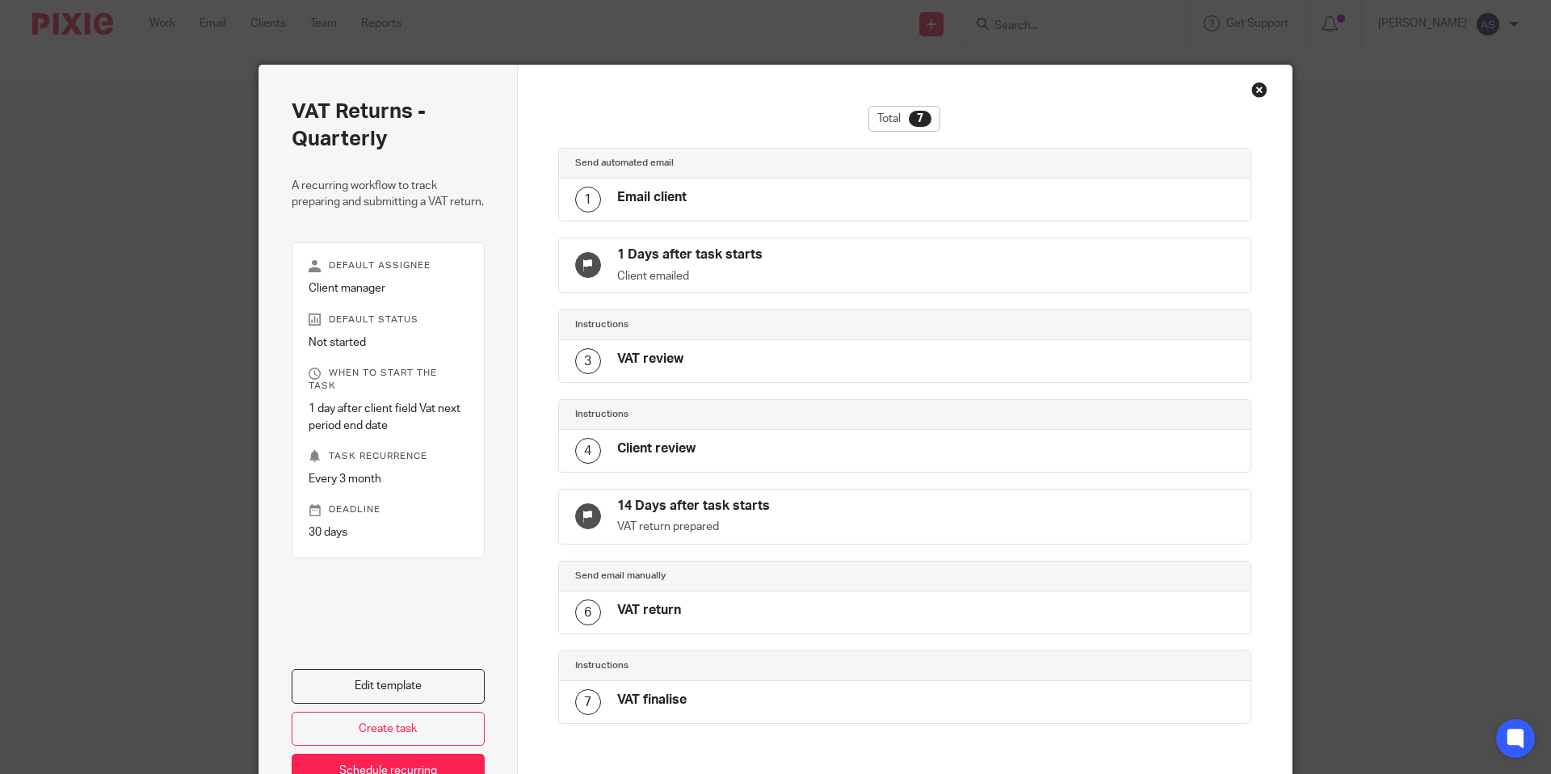
click at [1257, 85] on div "Close this dialog window" at bounding box center [1260, 90] width 16 height 16
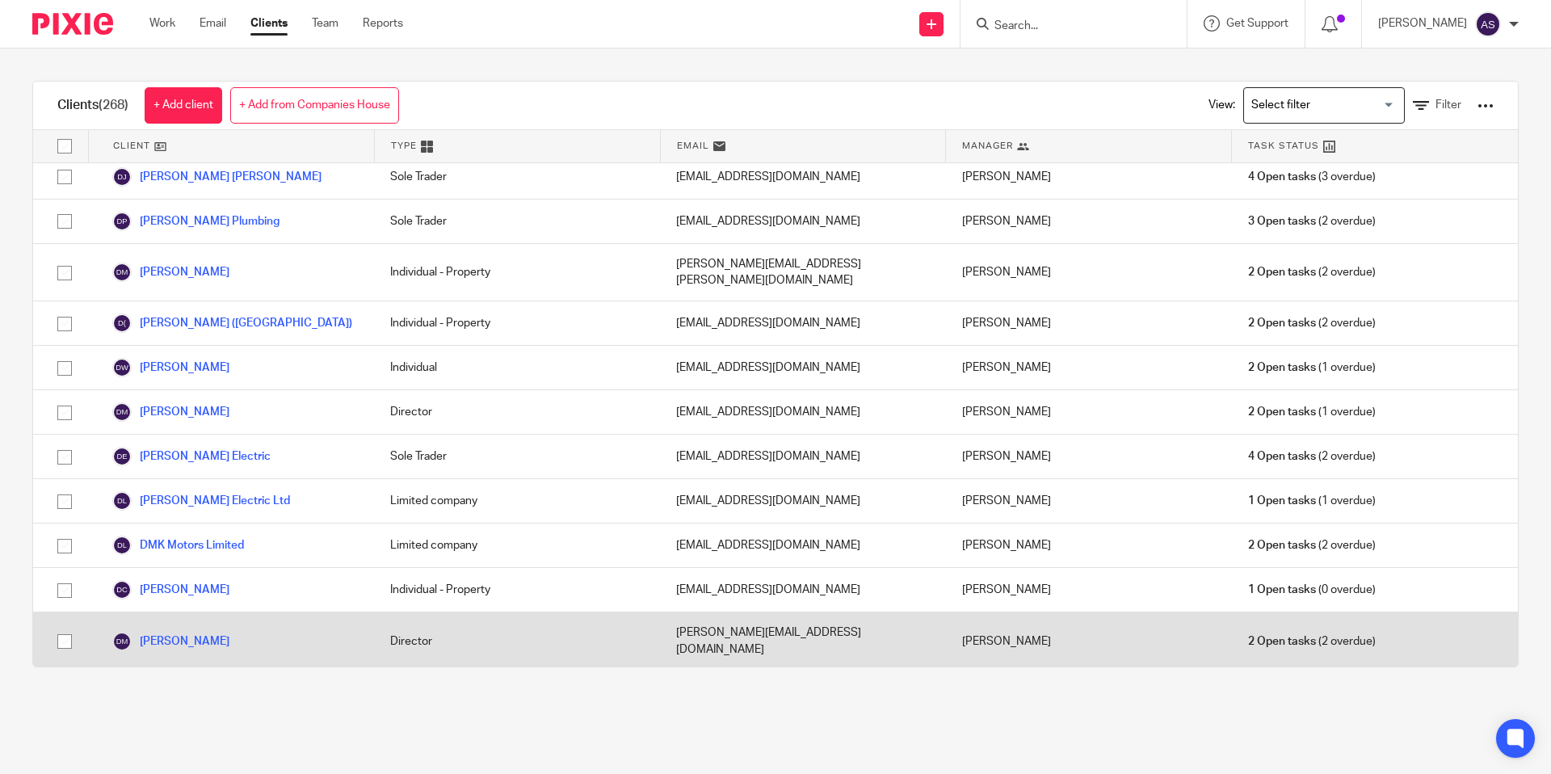
scroll to position [2906, 0]
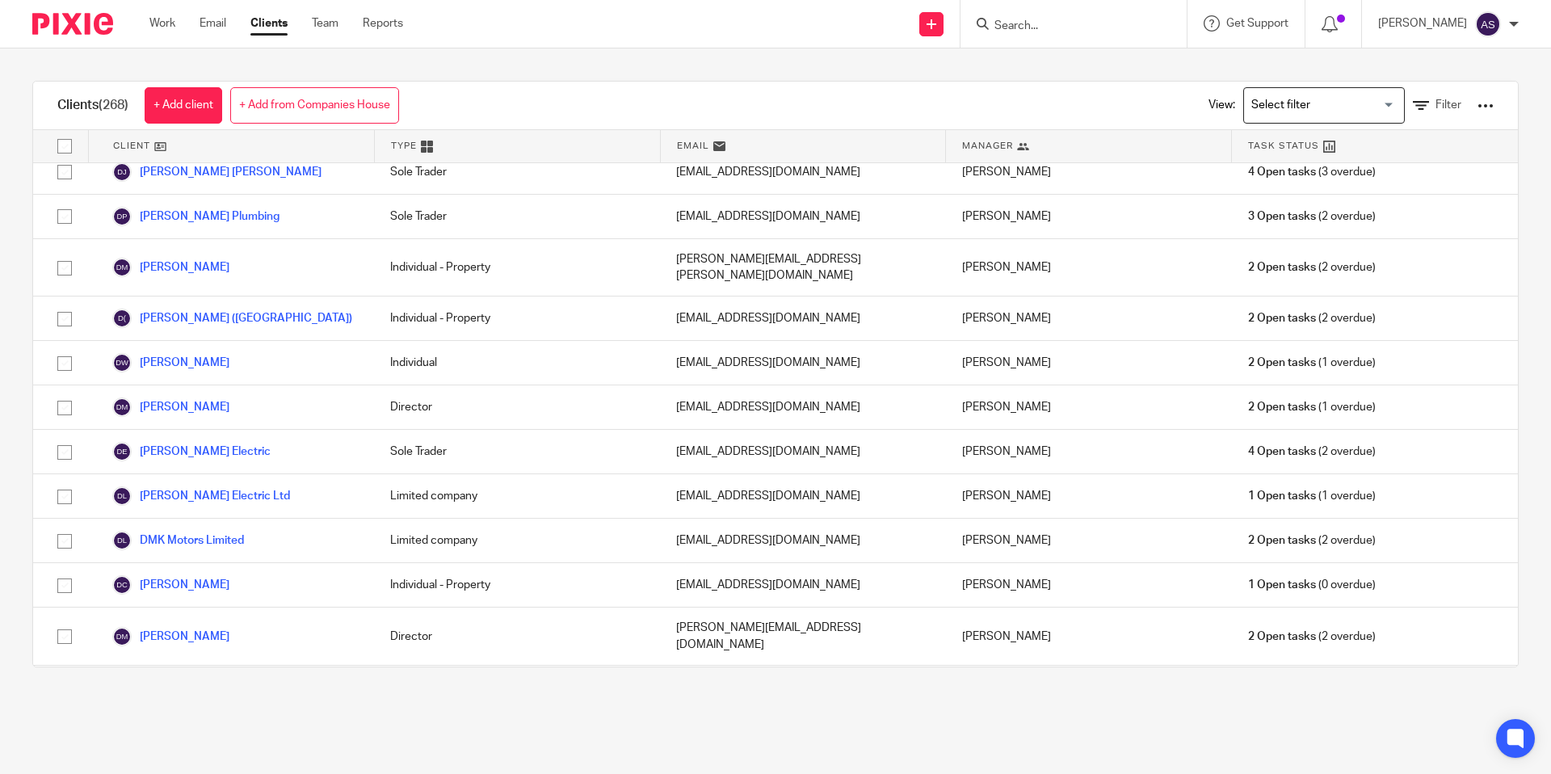
click at [1065, 32] on input "Search" at bounding box center [1065, 26] width 145 height 15
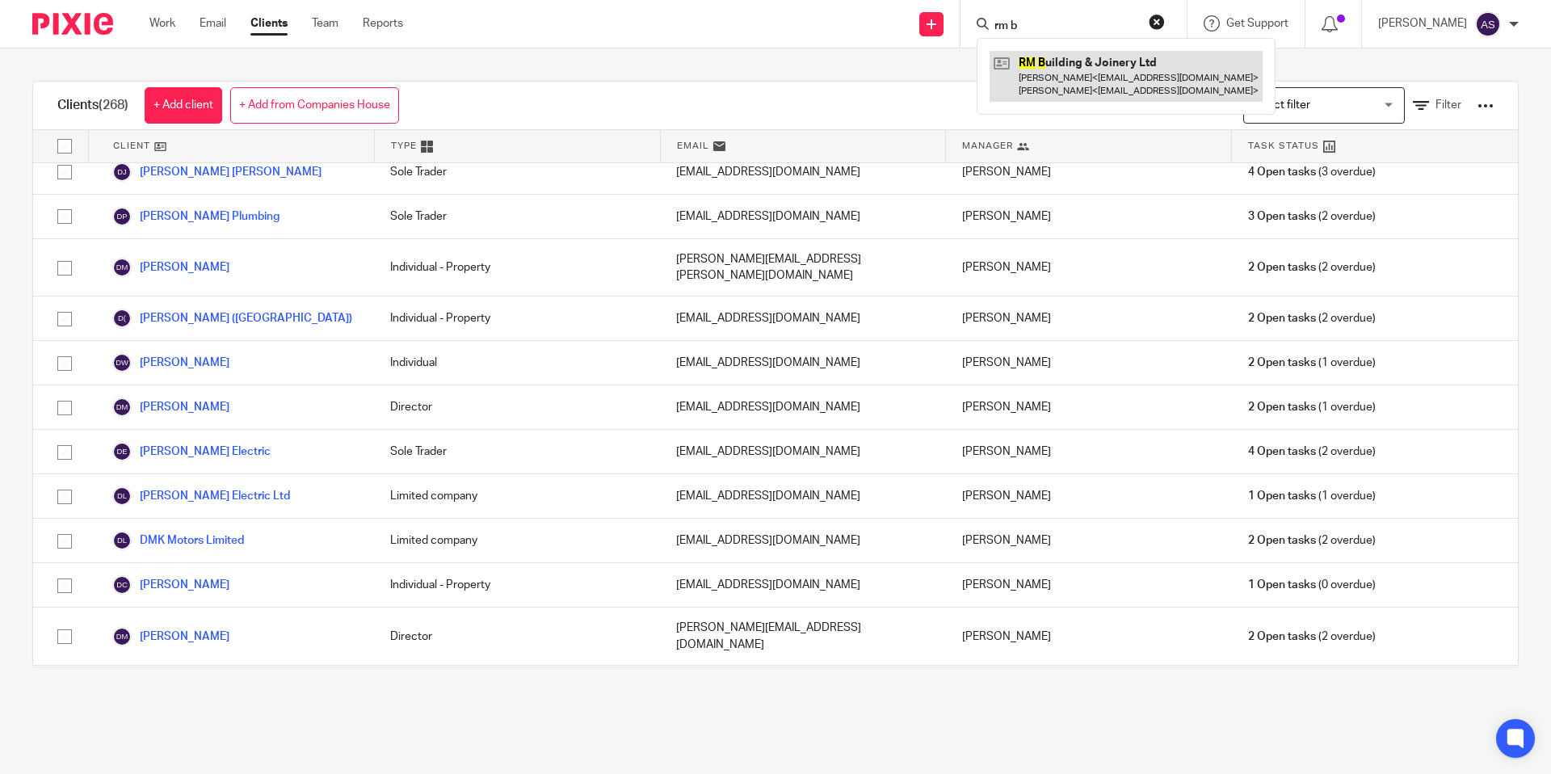
type input "rm b"
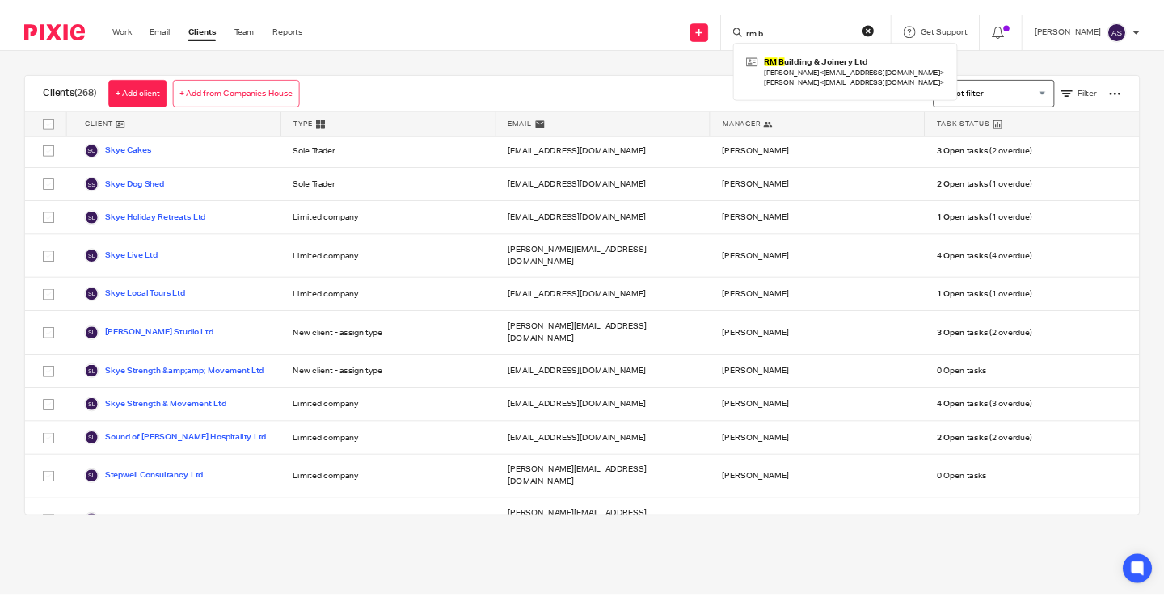
scroll to position [11488, 0]
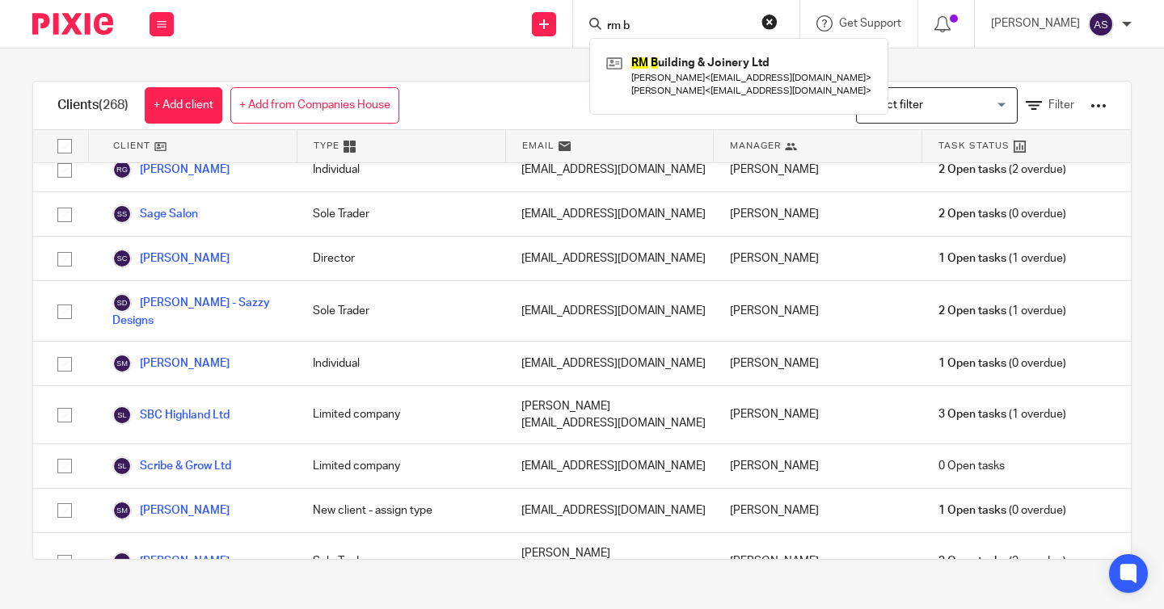
drag, startPoint x: 760, startPoint y: 15, endPoint x: 706, endPoint y: 25, distance: 55.1
click at [761, 15] on button "reset" at bounding box center [769, 22] width 16 height 16
click at [696, 25] on input "Search" at bounding box center [677, 26] width 145 height 15
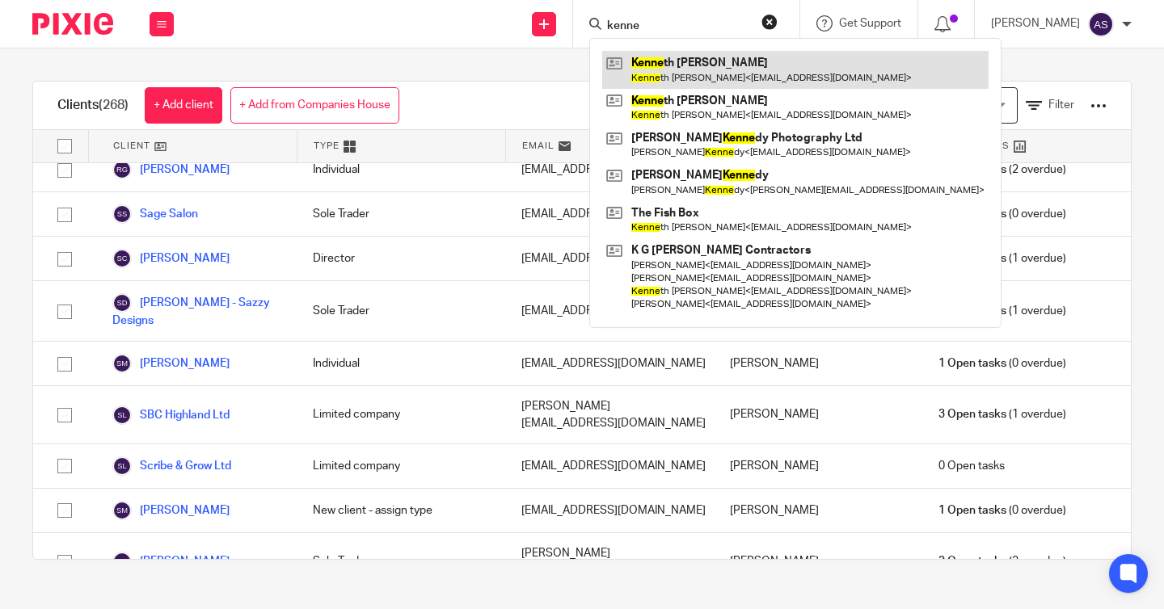
type input "kenne"
click at [688, 60] on link at bounding box center [795, 69] width 386 height 37
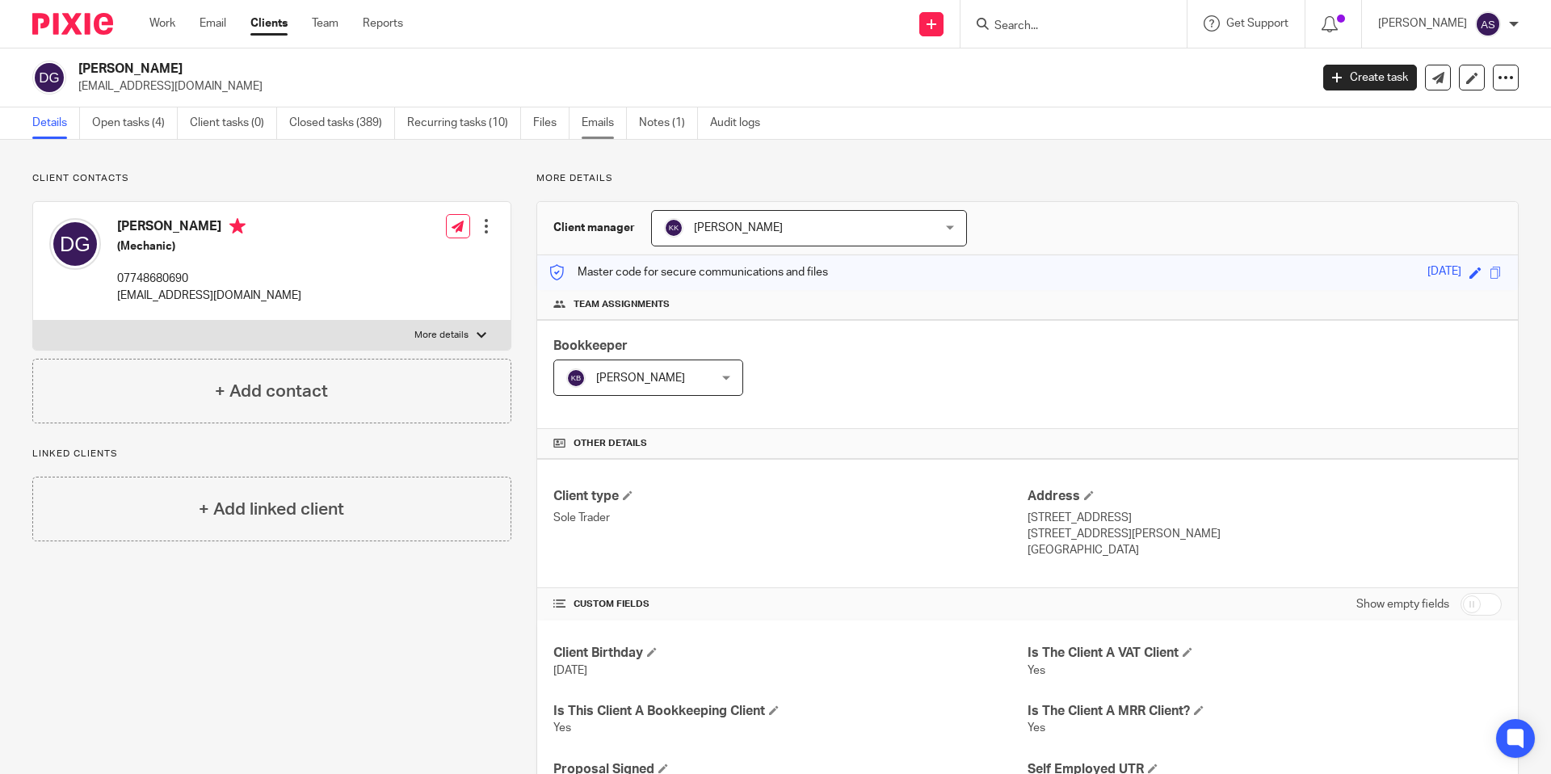
click at [596, 121] on link "Emails" at bounding box center [604, 123] width 45 height 32
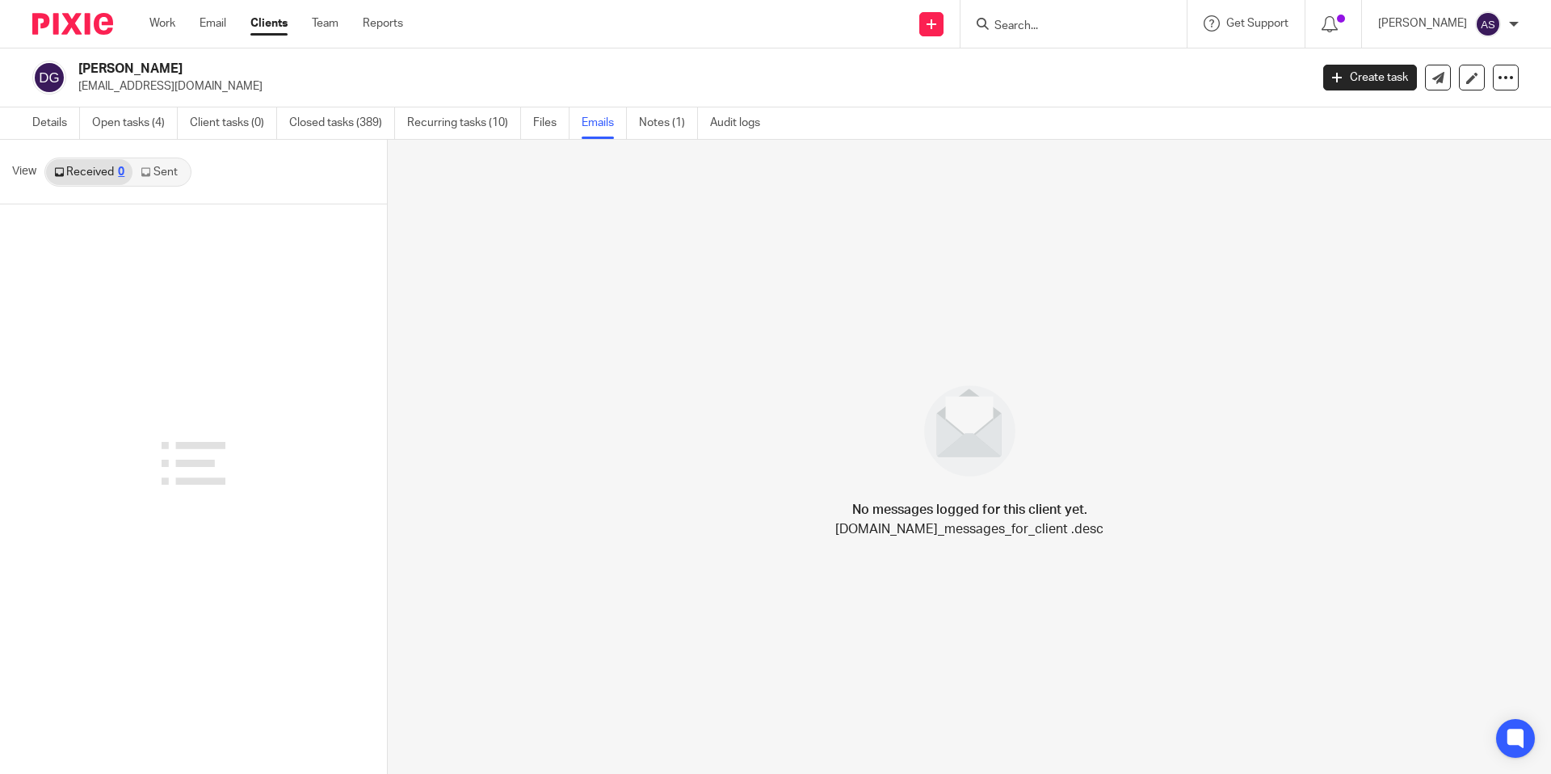
click at [157, 170] on link "Sent" at bounding box center [161, 172] width 57 height 26
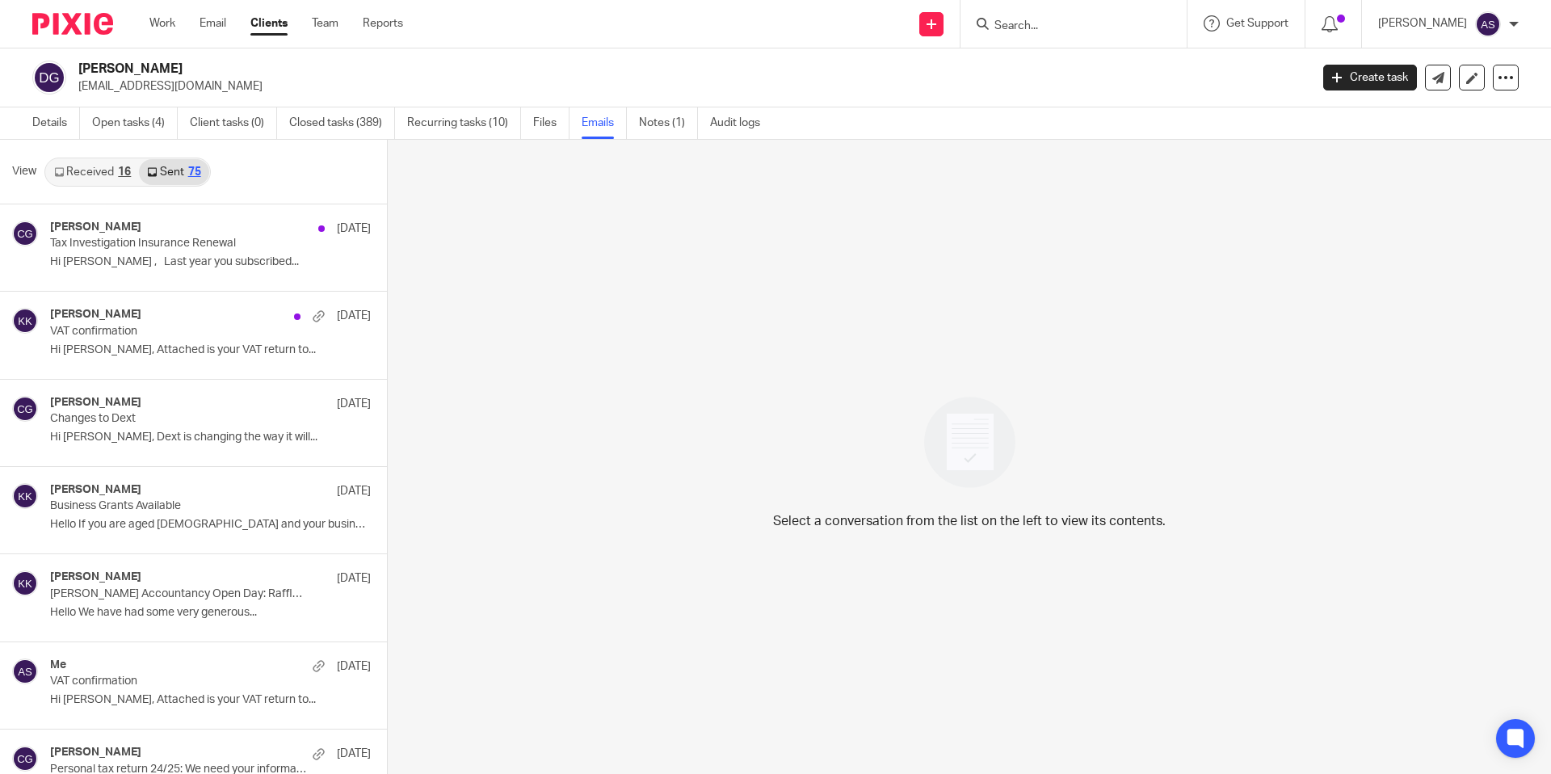
click at [97, 165] on link "Received 16" at bounding box center [92, 172] width 93 height 26
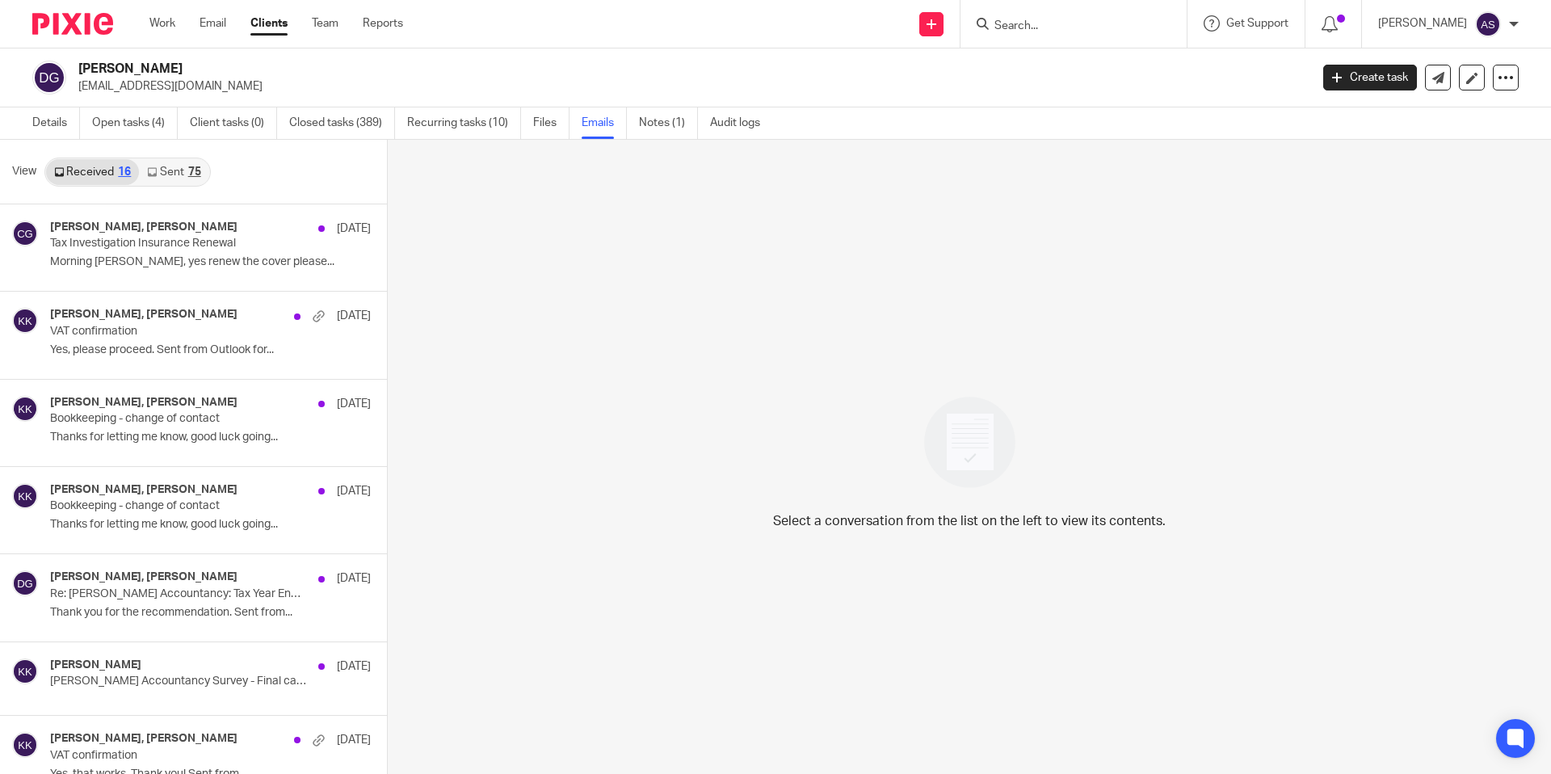
scroll to position [2, 0]
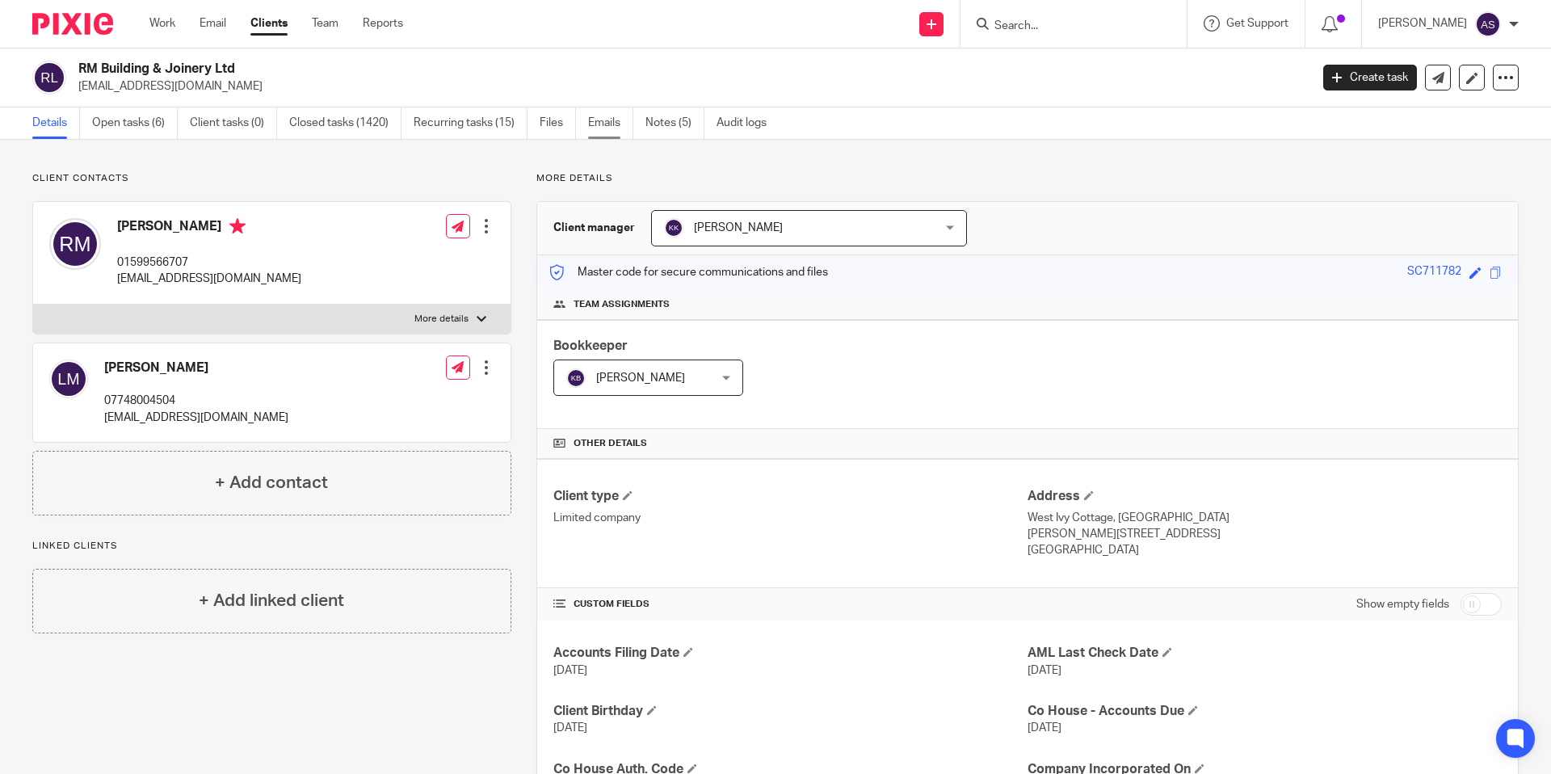
click at [598, 126] on link "Emails" at bounding box center [610, 123] width 45 height 32
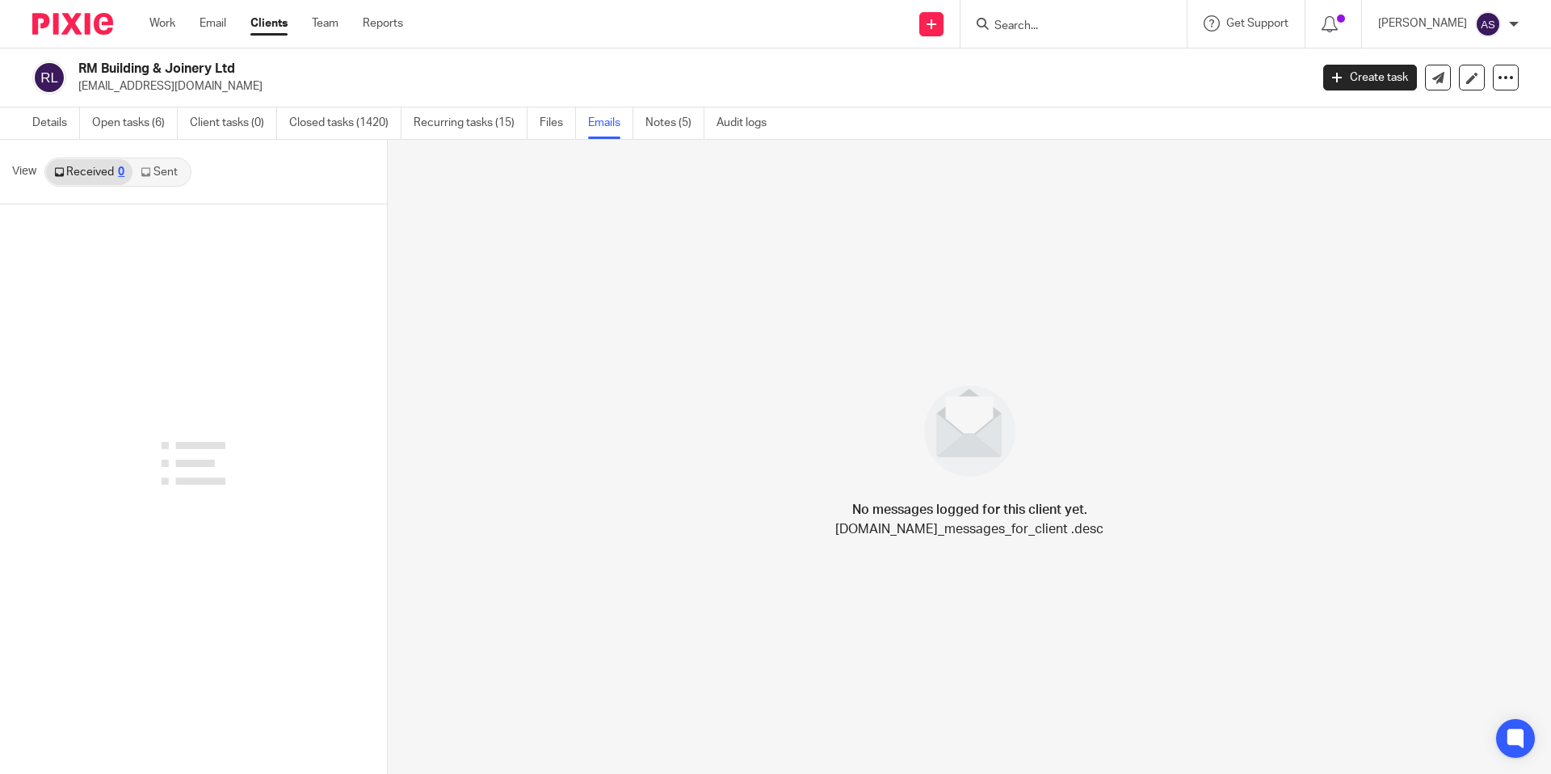
click at [160, 177] on link "Sent" at bounding box center [161, 172] width 57 height 26
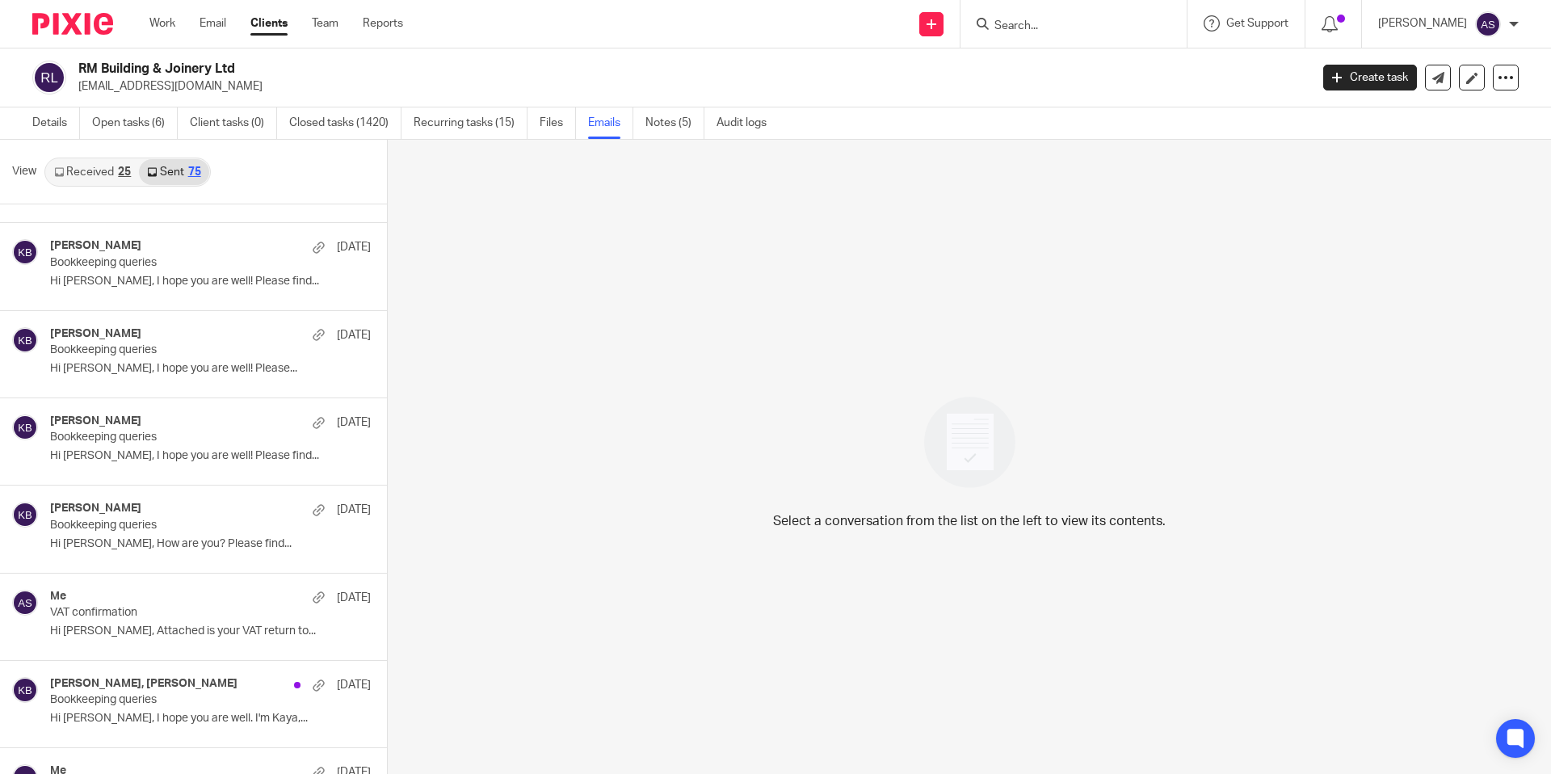
scroll to position [770, 0]
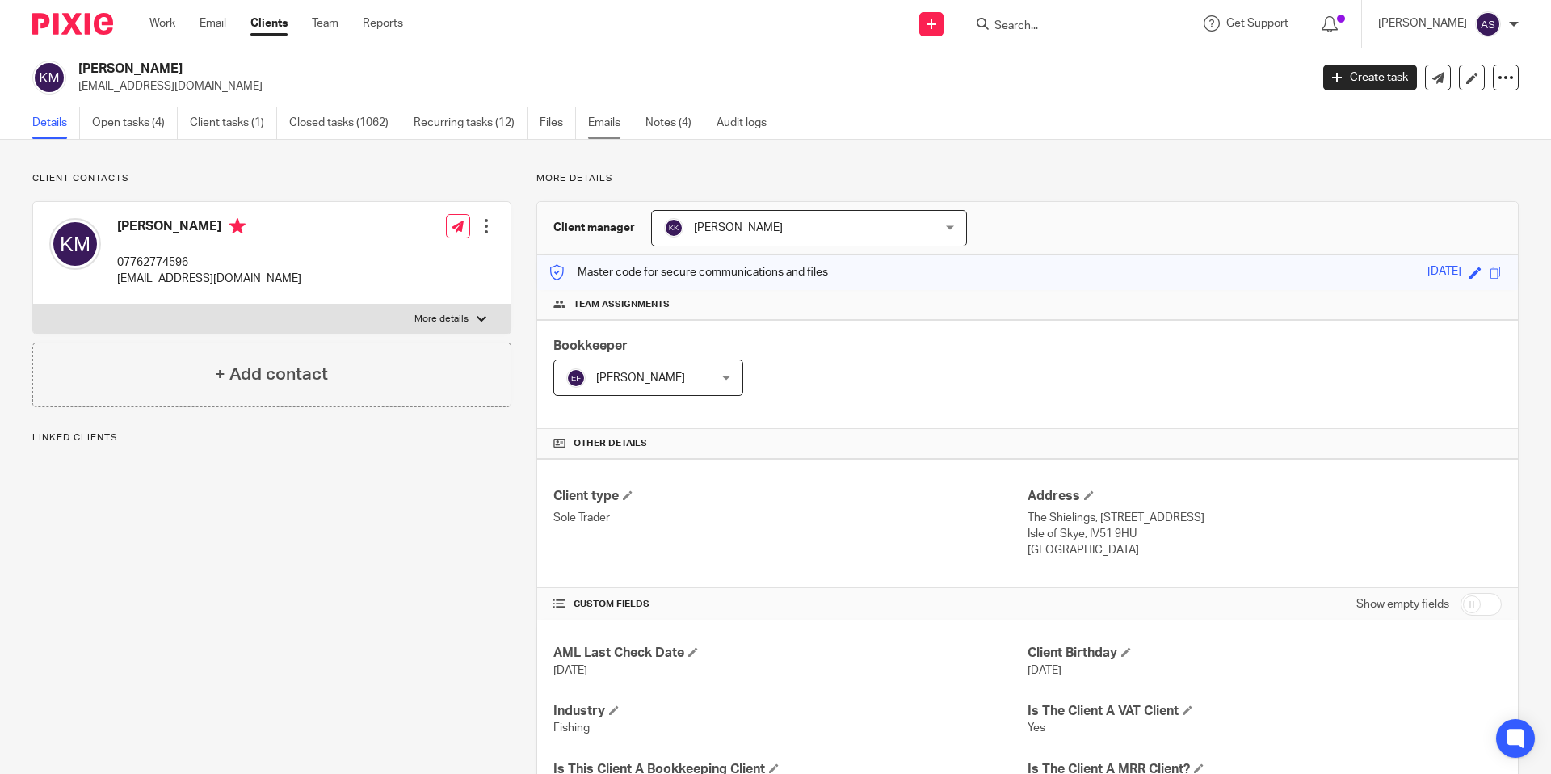
click at [597, 126] on link "Emails" at bounding box center [610, 123] width 45 height 32
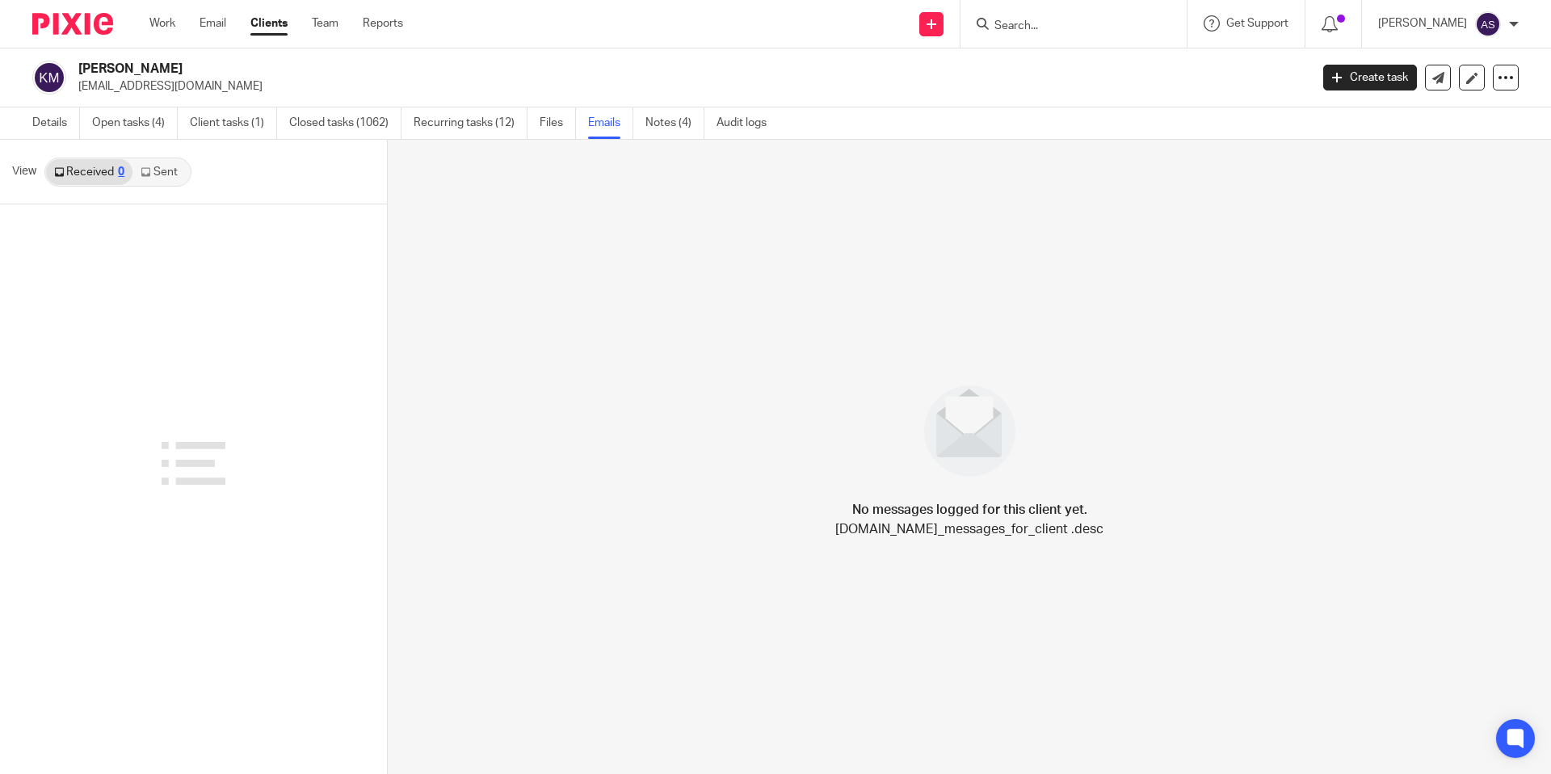
click at [145, 178] on link "Sent" at bounding box center [161, 172] width 57 height 26
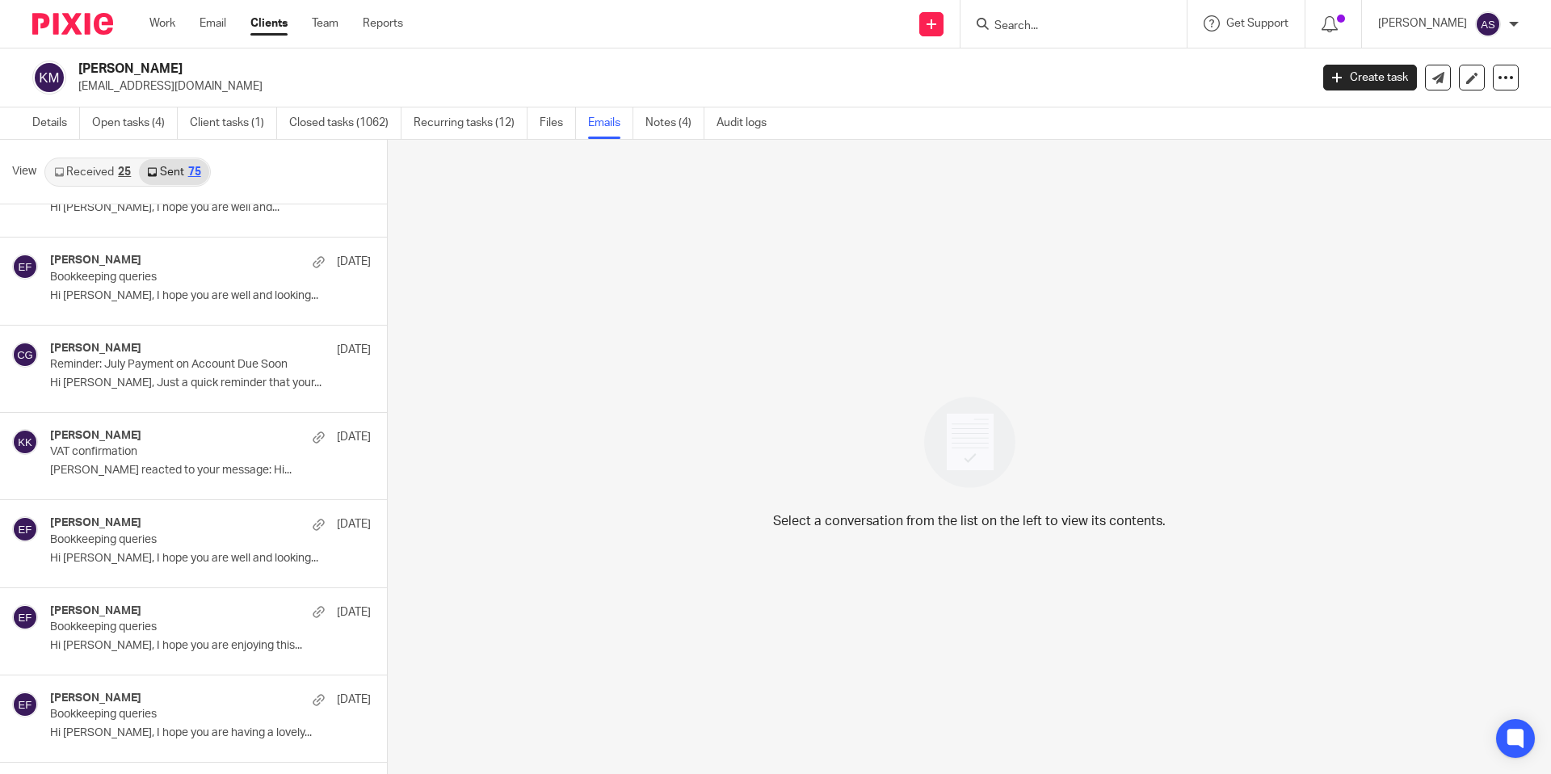
scroll to position [490, 0]
